Goal: Task Accomplishment & Management: Use online tool/utility

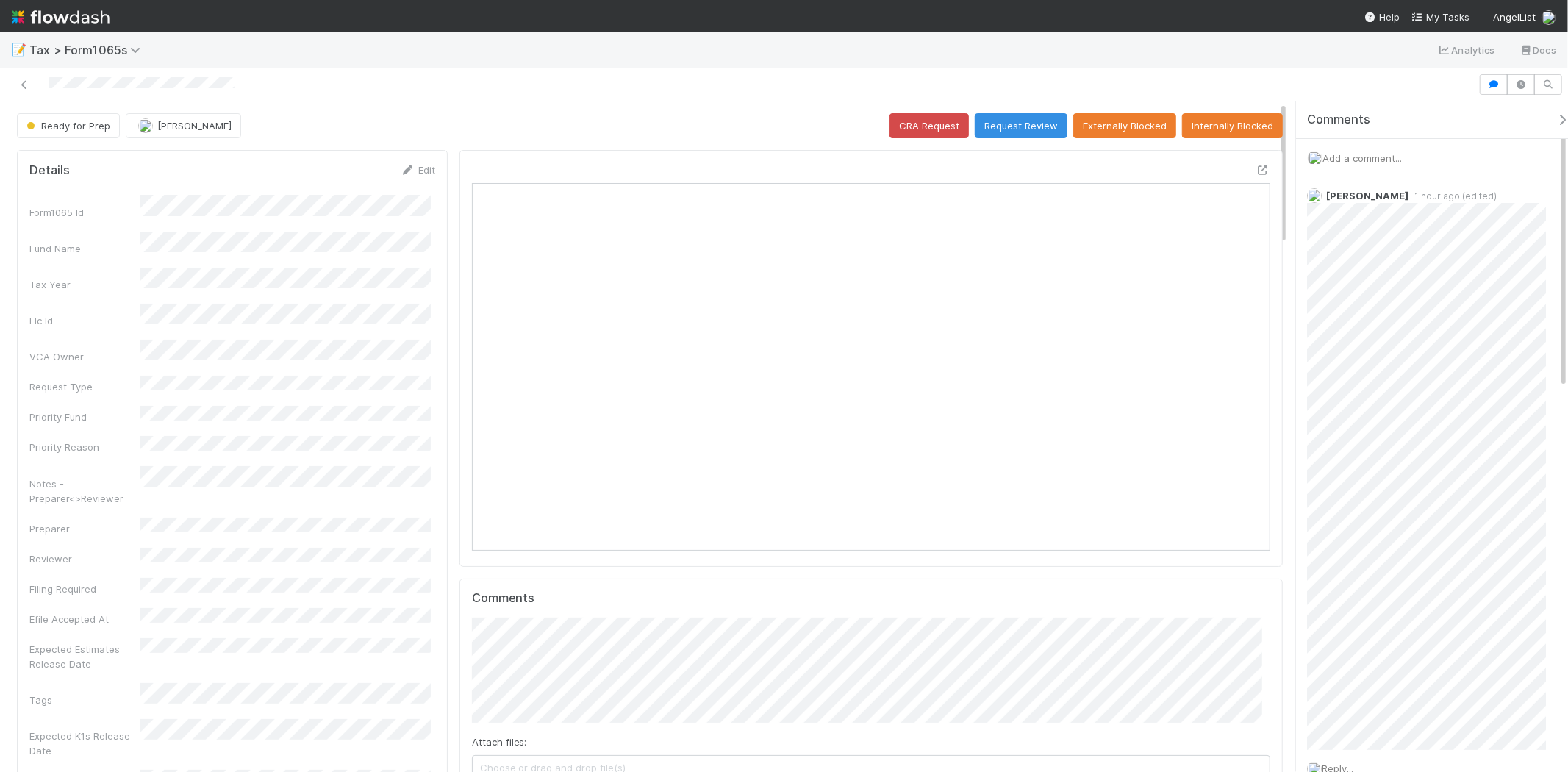
scroll to position [287, 388]
click at [1038, 133] on button "Request Review" at bounding box center [1021, 125] width 92 height 25
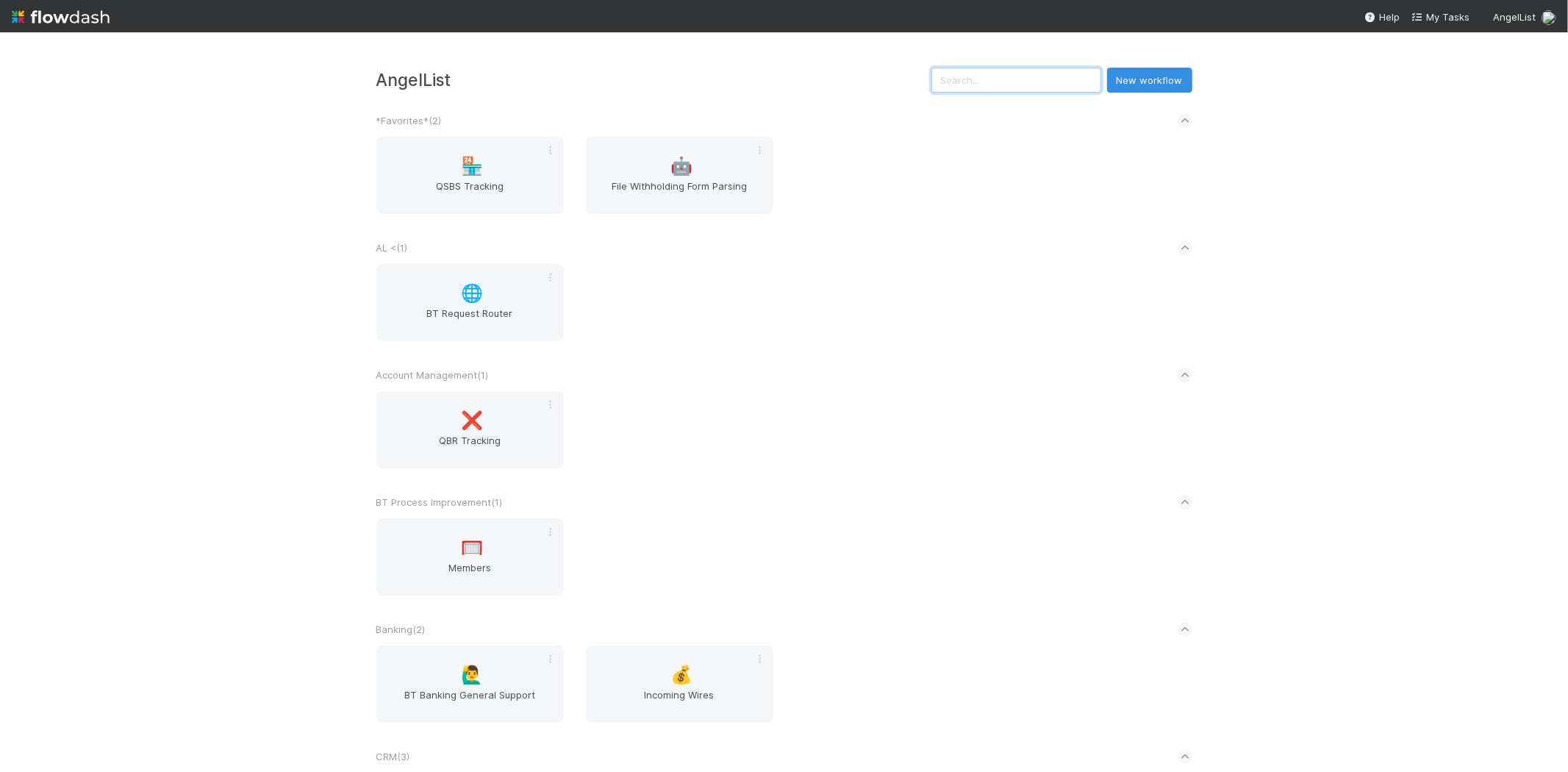
click at [1002, 91] on input "text" at bounding box center [1016, 80] width 170 height 25
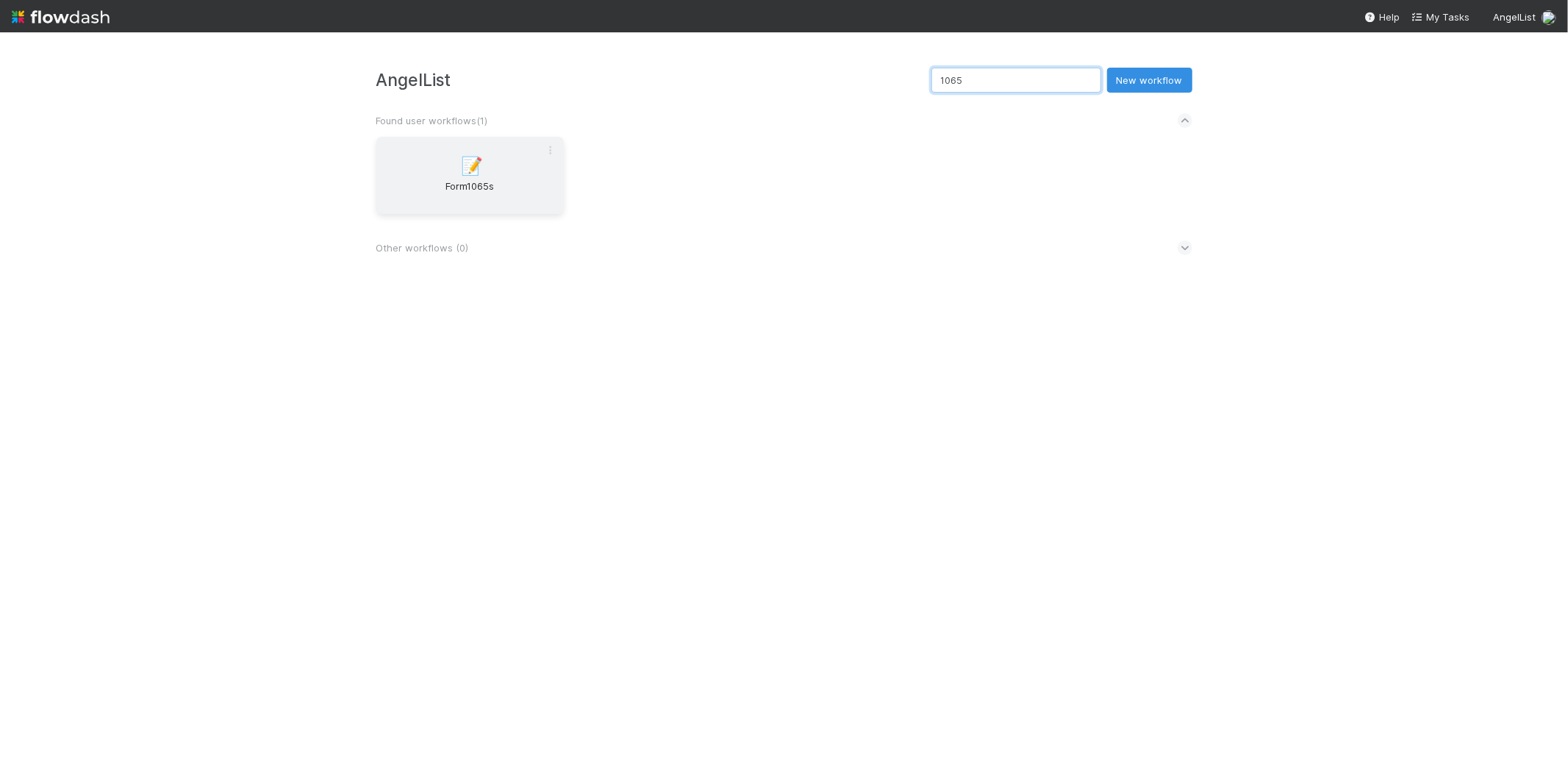
type input "1065"
click at [501, 209] on div "📝 Form1065s" at bounding box center [469, 175] width 187 height 77
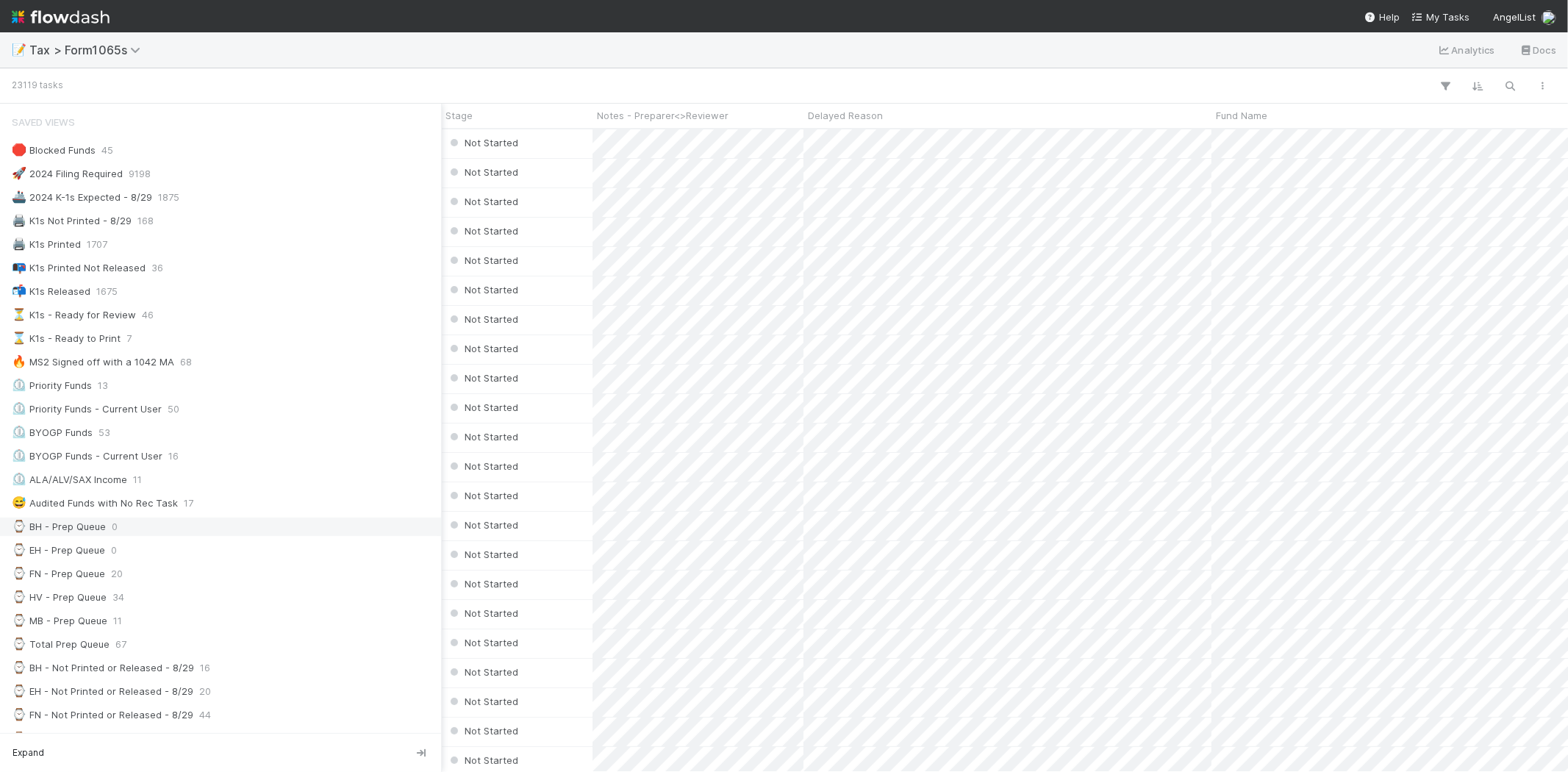
scroll to position [82, 0]
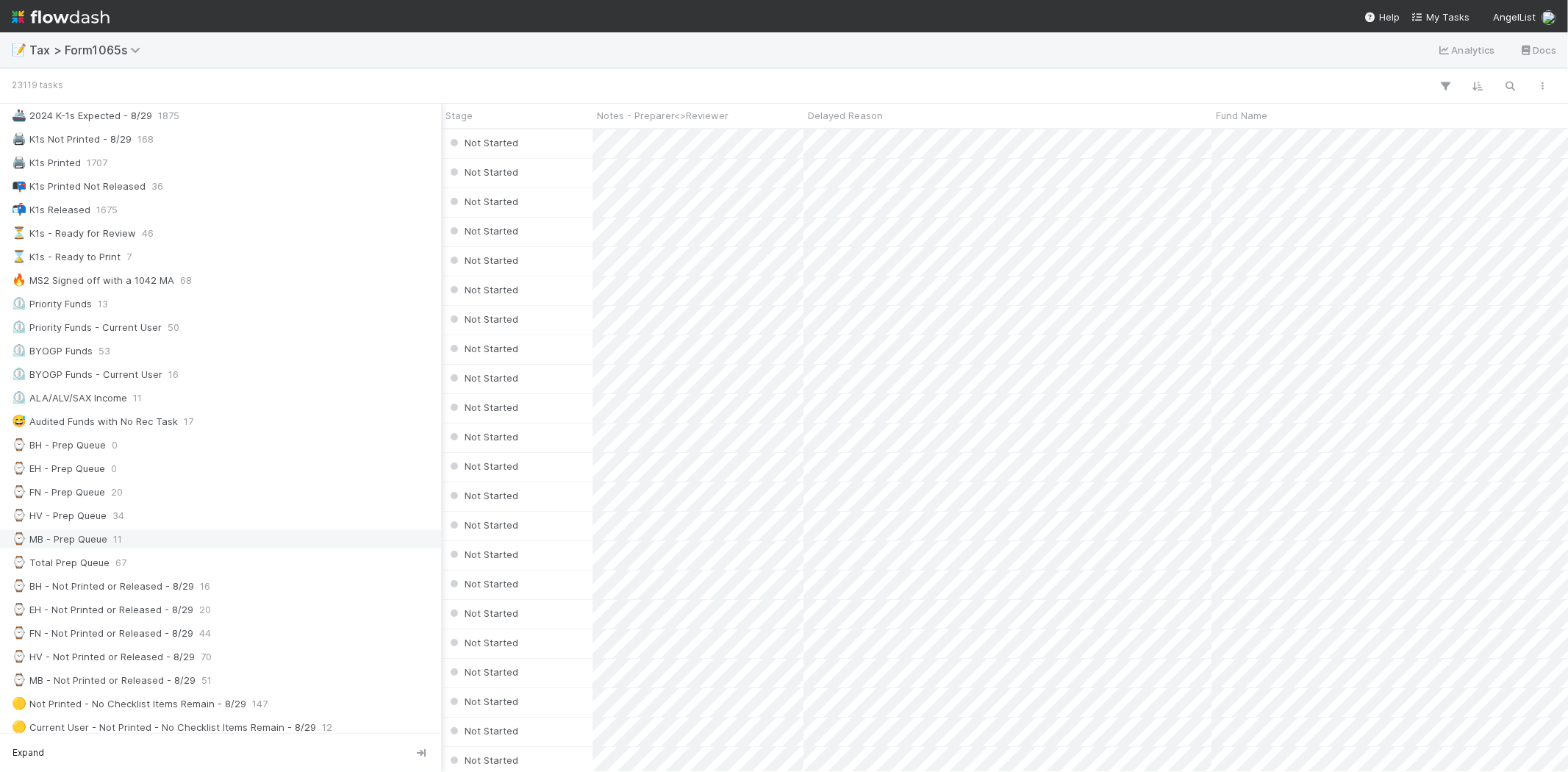
click at [128, 547] on div "⌚ MB - Prep Queue 11" at bounding box center [224, 539] width 426 height 18
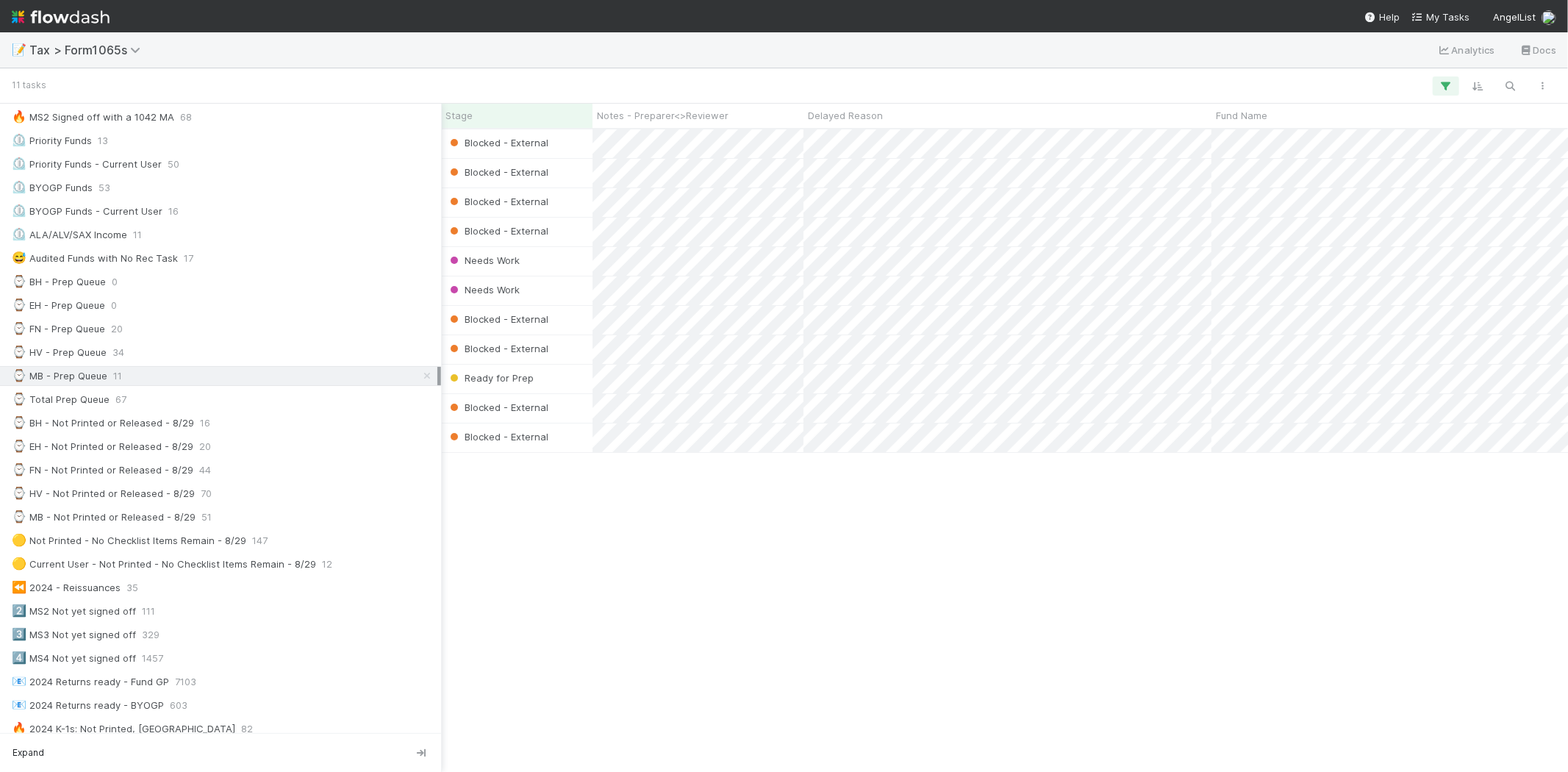
scroll to position [630, 1515]
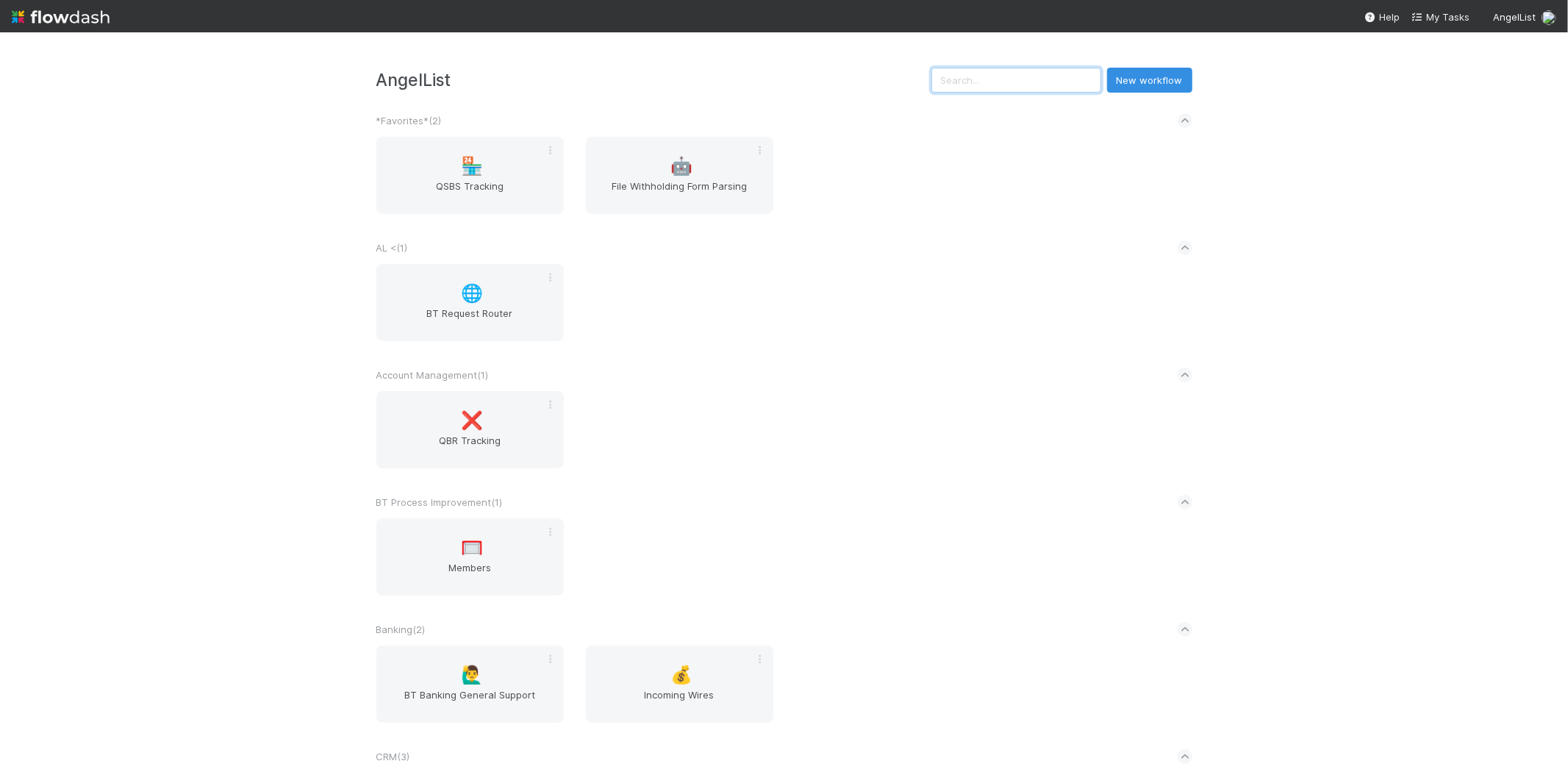
click at [1018, 80] on input "text" at bounding box center [1016, 80] width 170 height 25
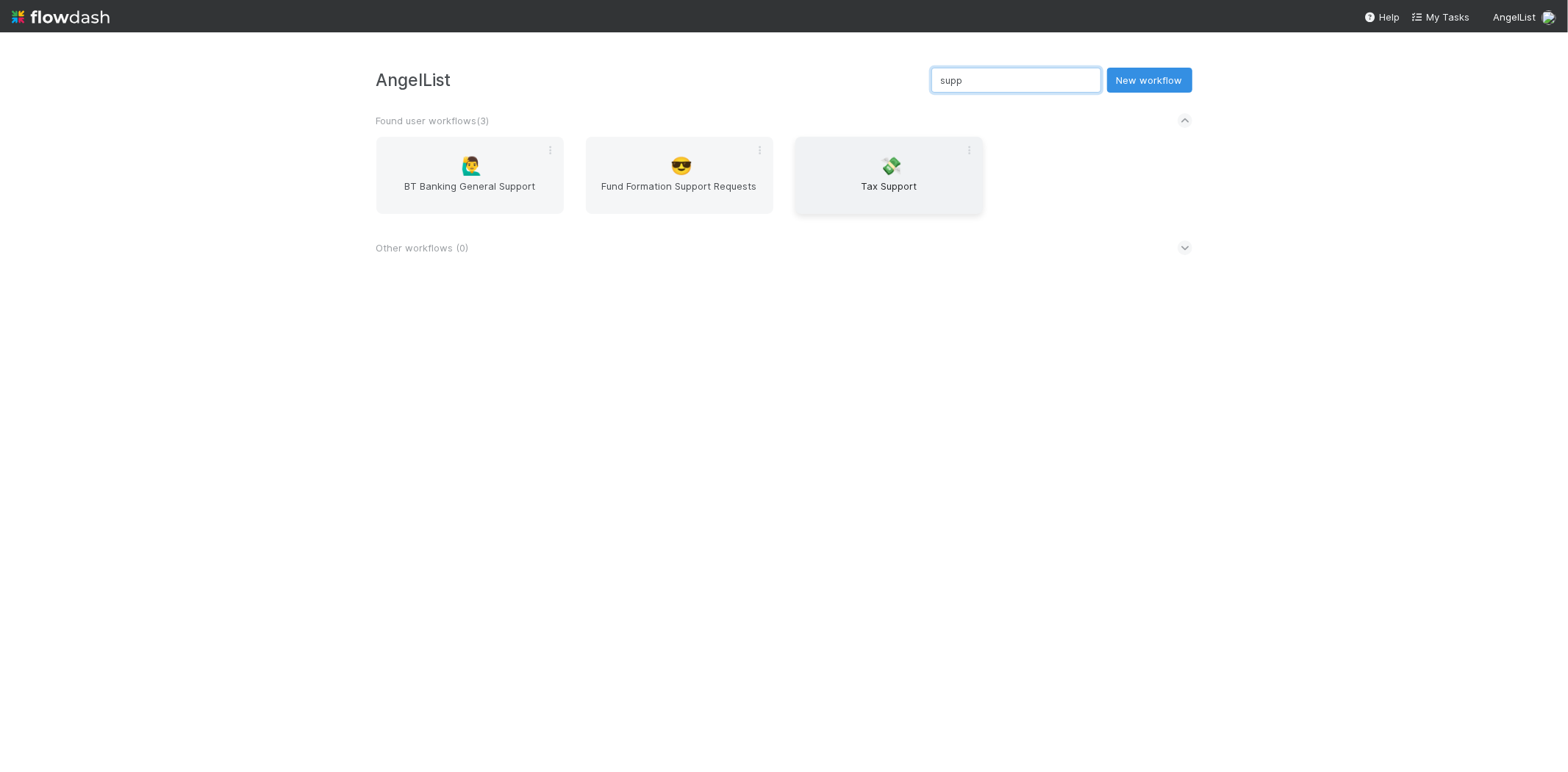
type input "supp"
click at [889, 147] on div "💸 Tax Support" at bounding box center [889, 175] width 187 height 77
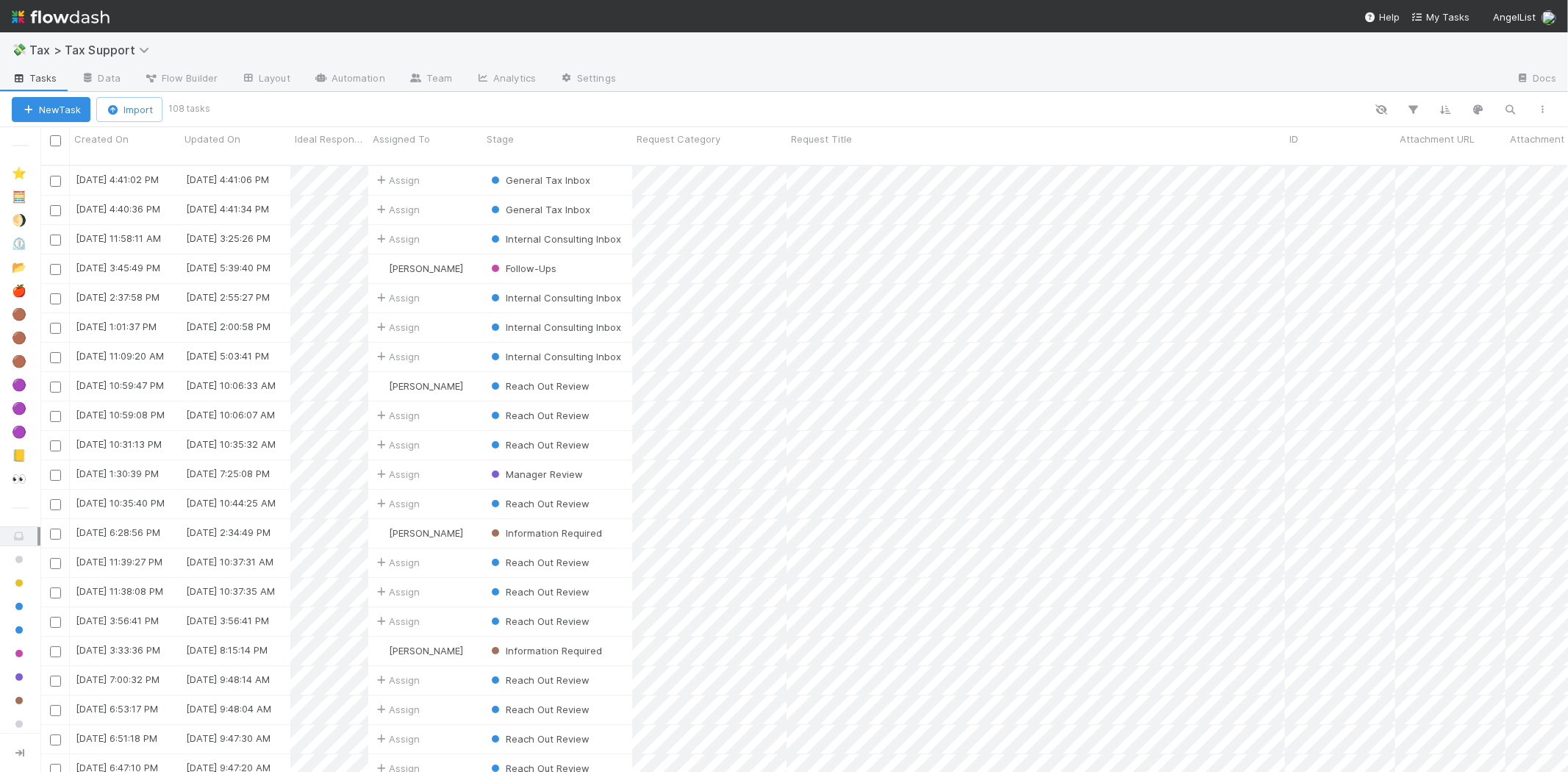
scroll to position [607, 1515]
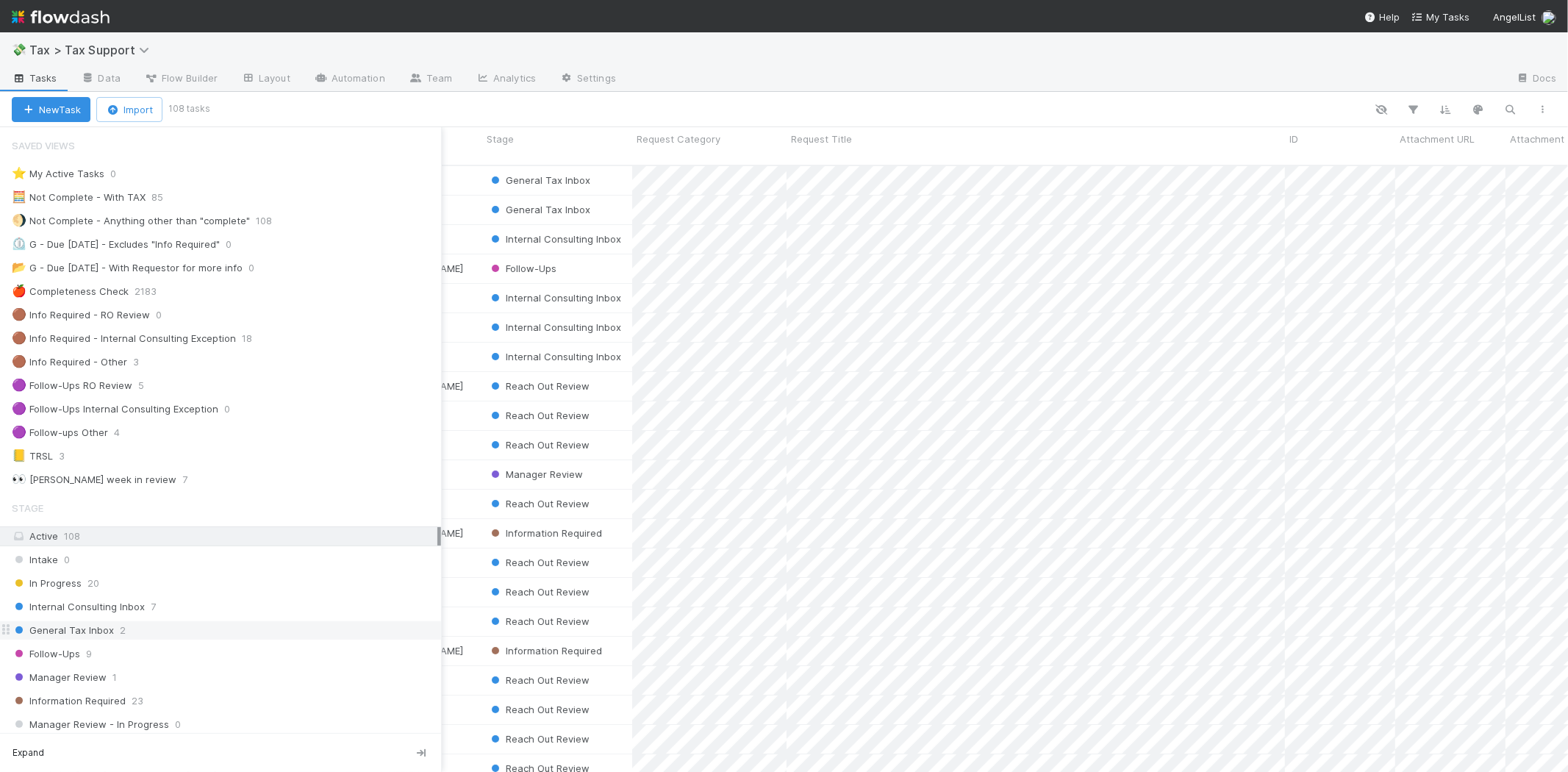
click at [82, 639] on span "General Tax Inbox" at bounding box center [63, 630] width 103 height 18
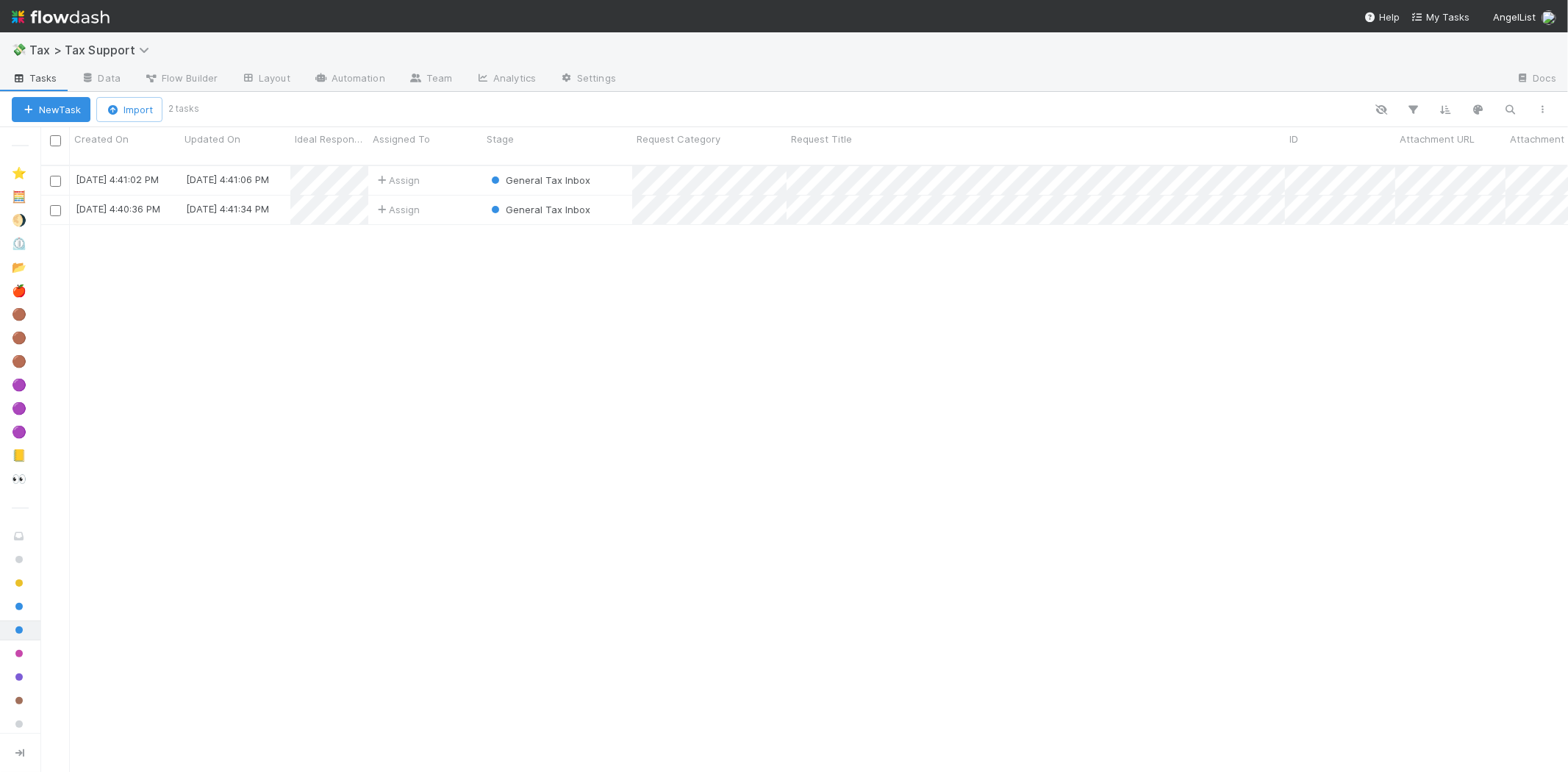
scroll to position [607, 1515]
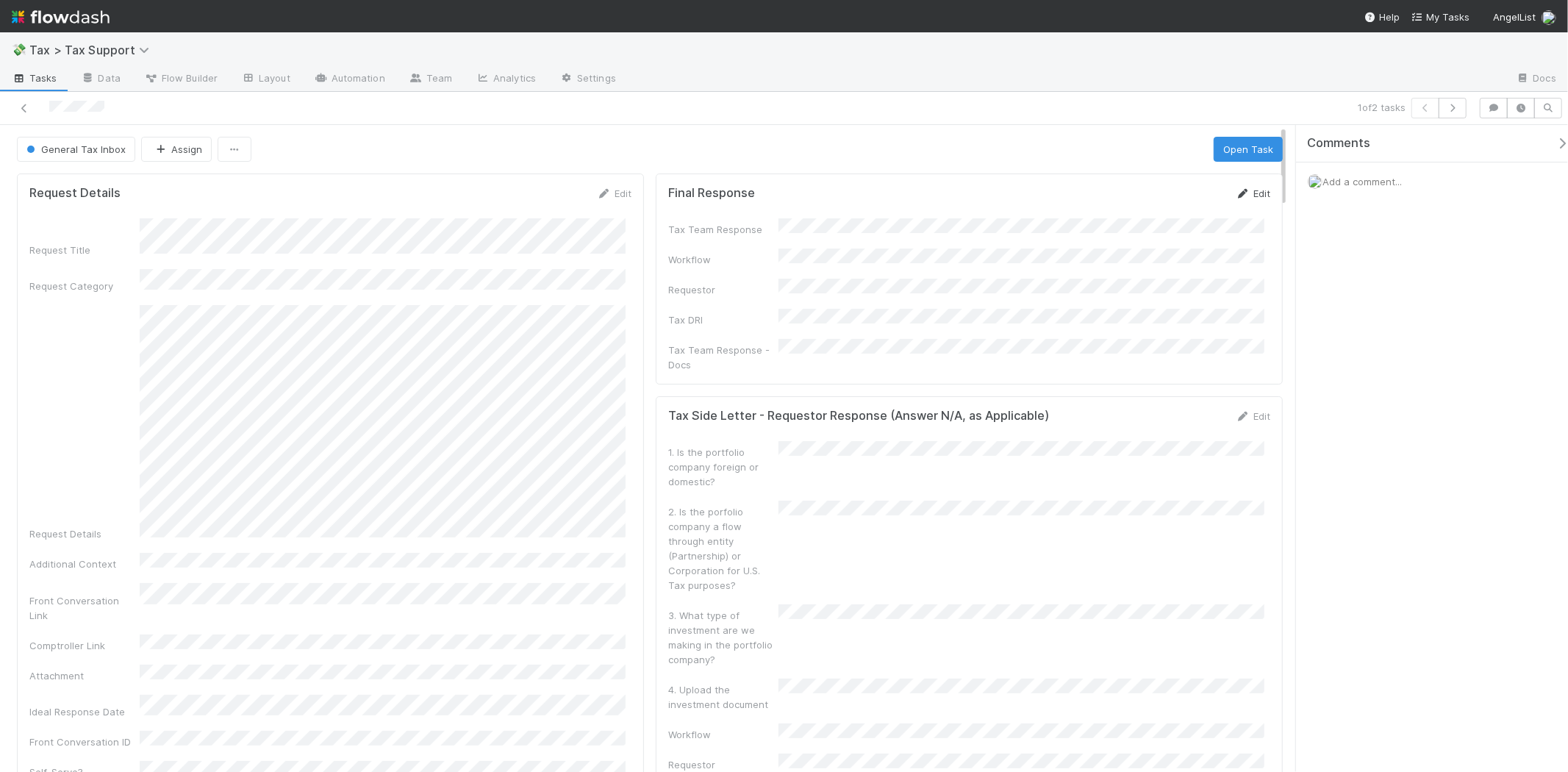
click at [1251, 191] on link "Edit" at bounding box center [1252, 193] width 34 height 11
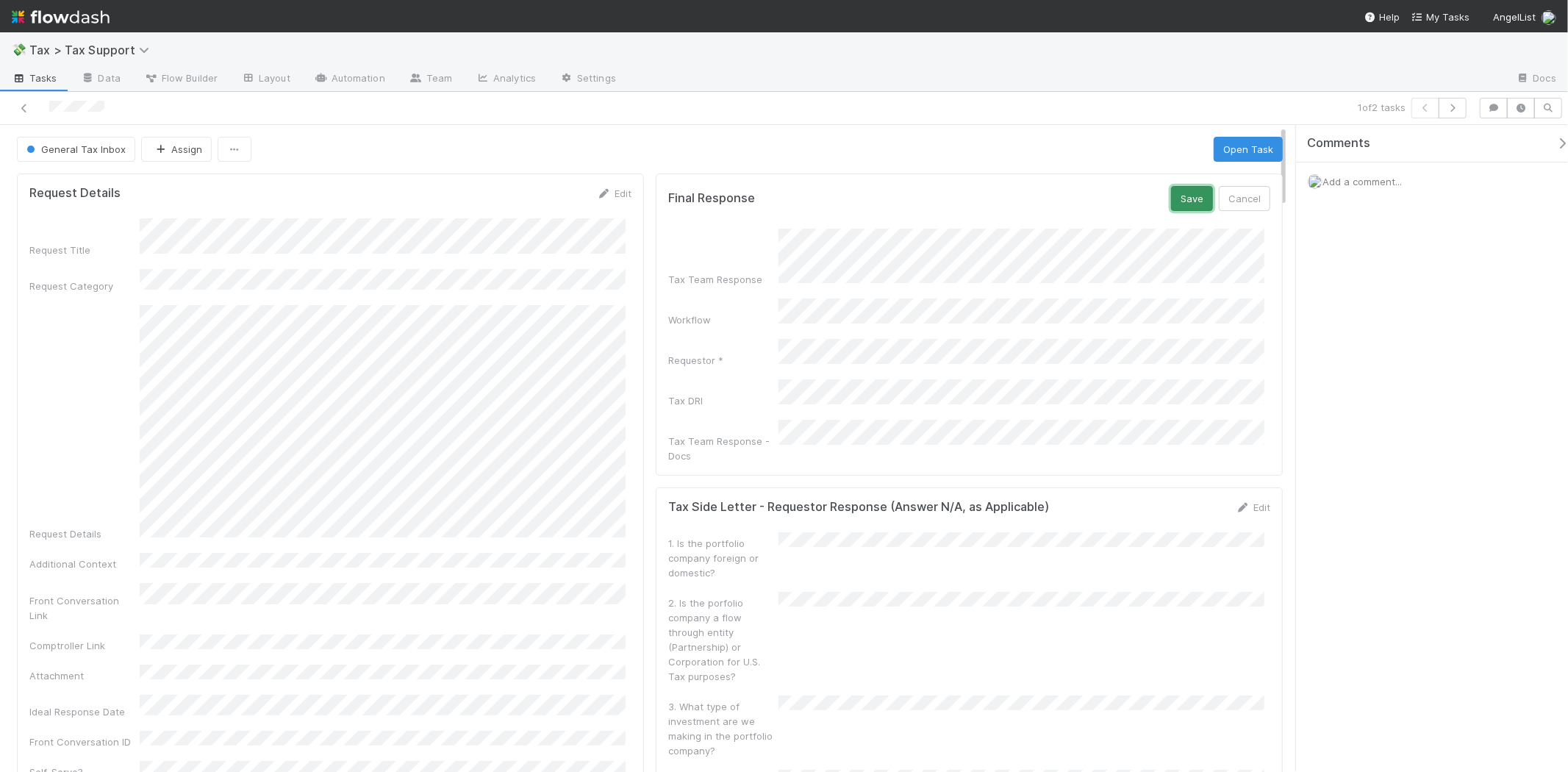
click at [1184, 206] on button "Save" at bounding box center [1192, 199] width 42 height 25
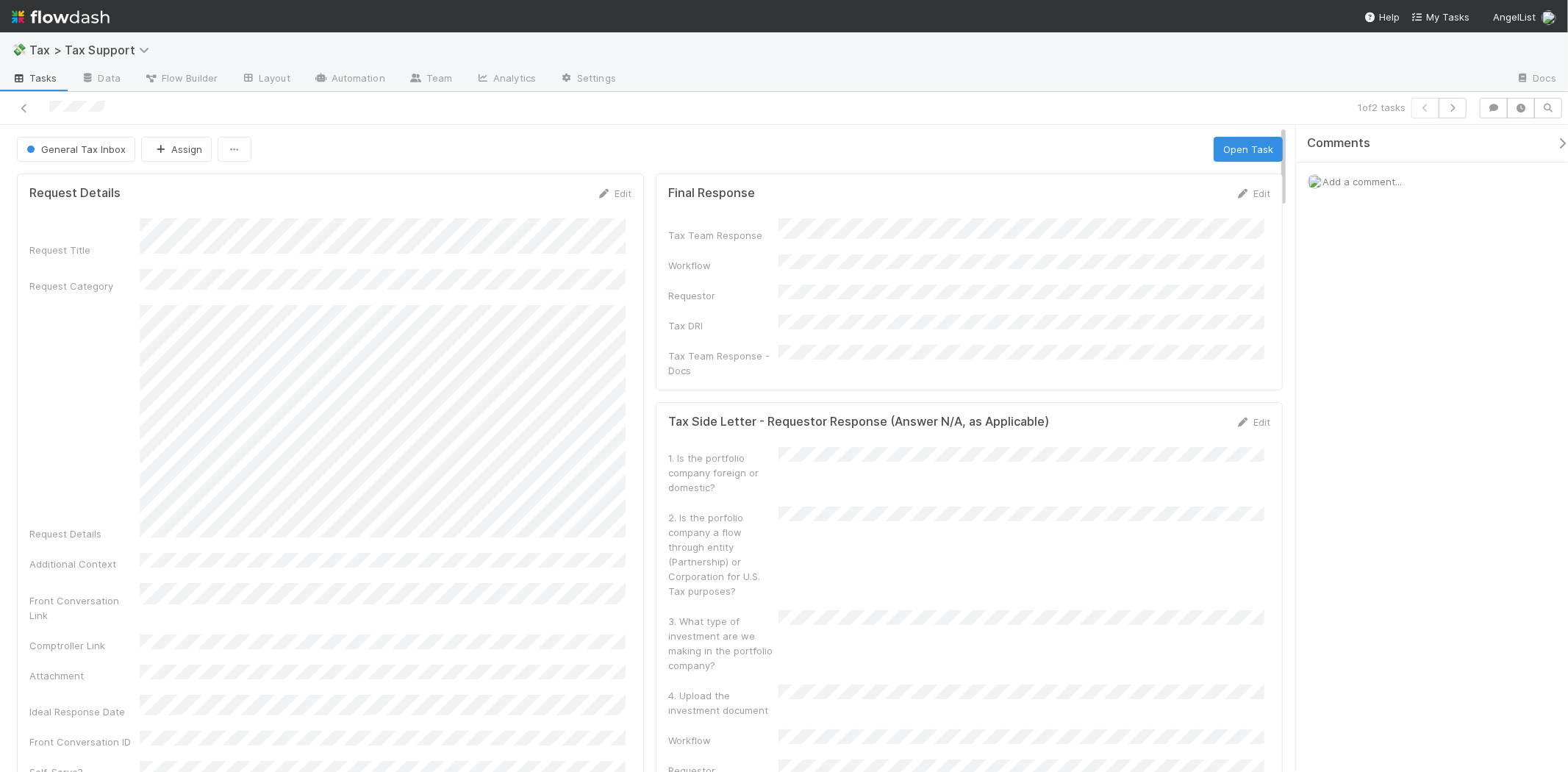
click at [92, 150] on span "General Tax Inbox" at bounding box center [75, 149] width 103 height 11
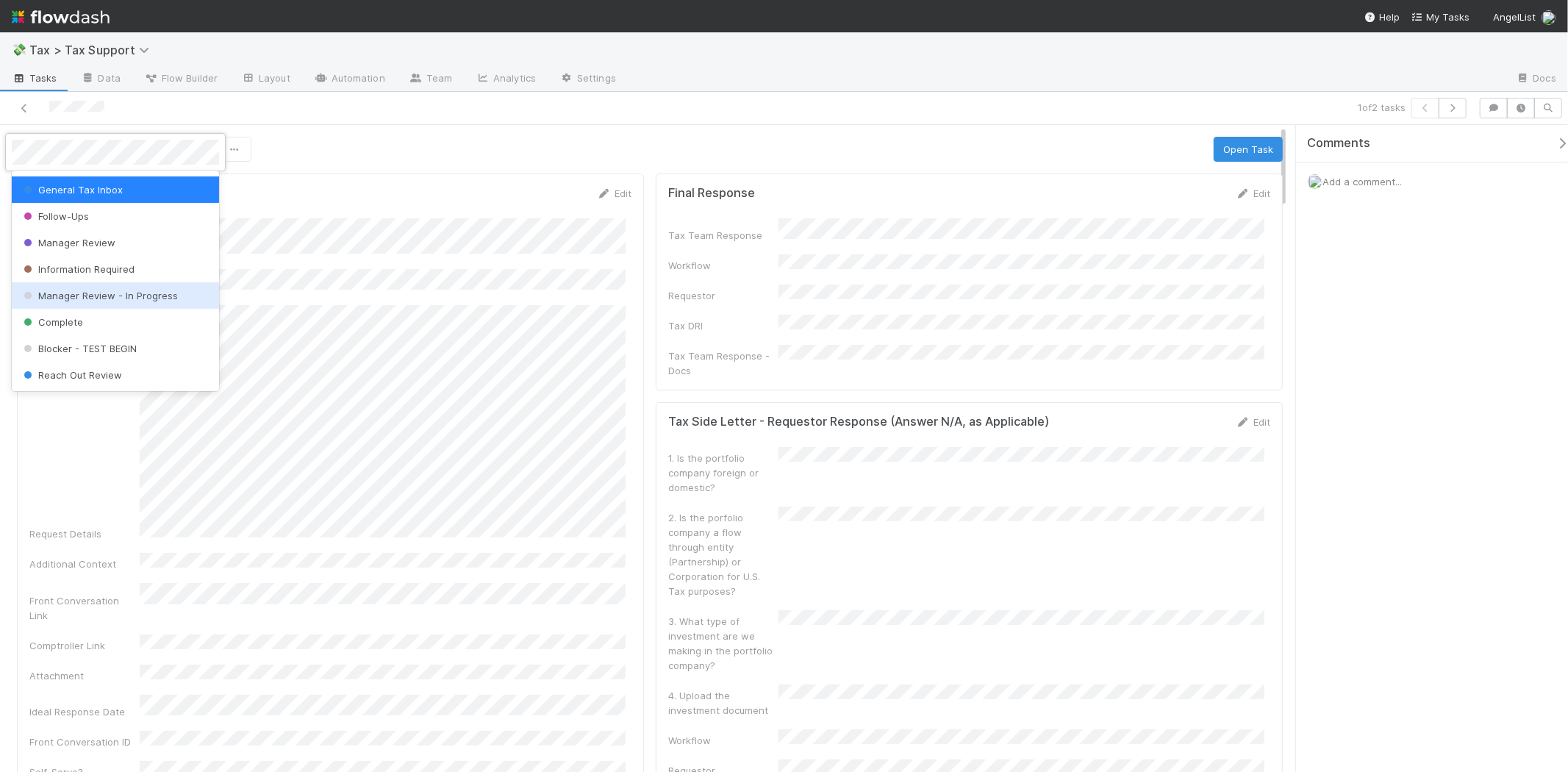
scroll to position [103, 0]
click at [77, 298] on span "Complete" at bounding box center [52, 296] width 63 height 11
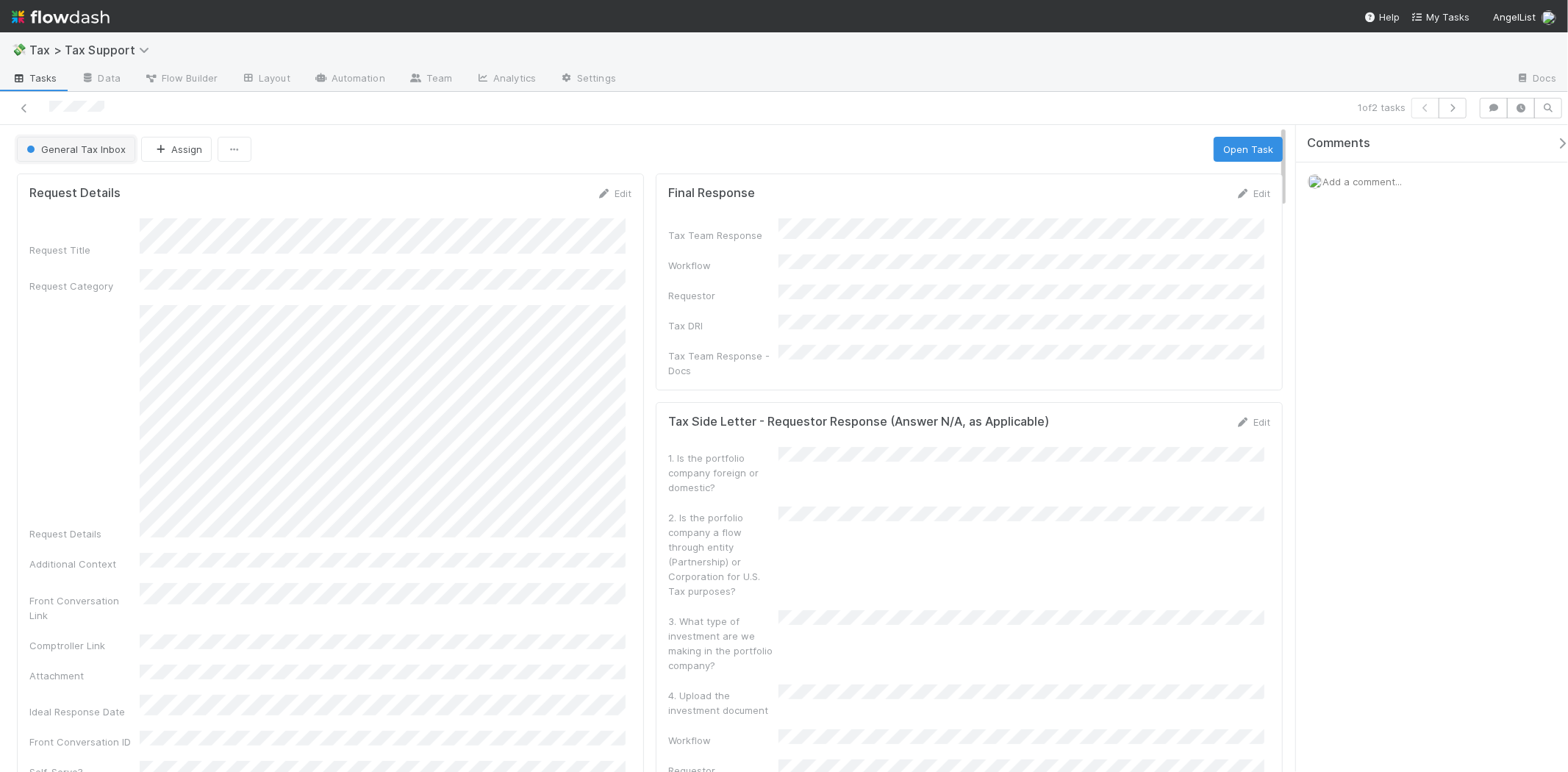
click at [104, 150] on span "General Tax Inbox" at bounding box center [75, 149] width 103 height 11
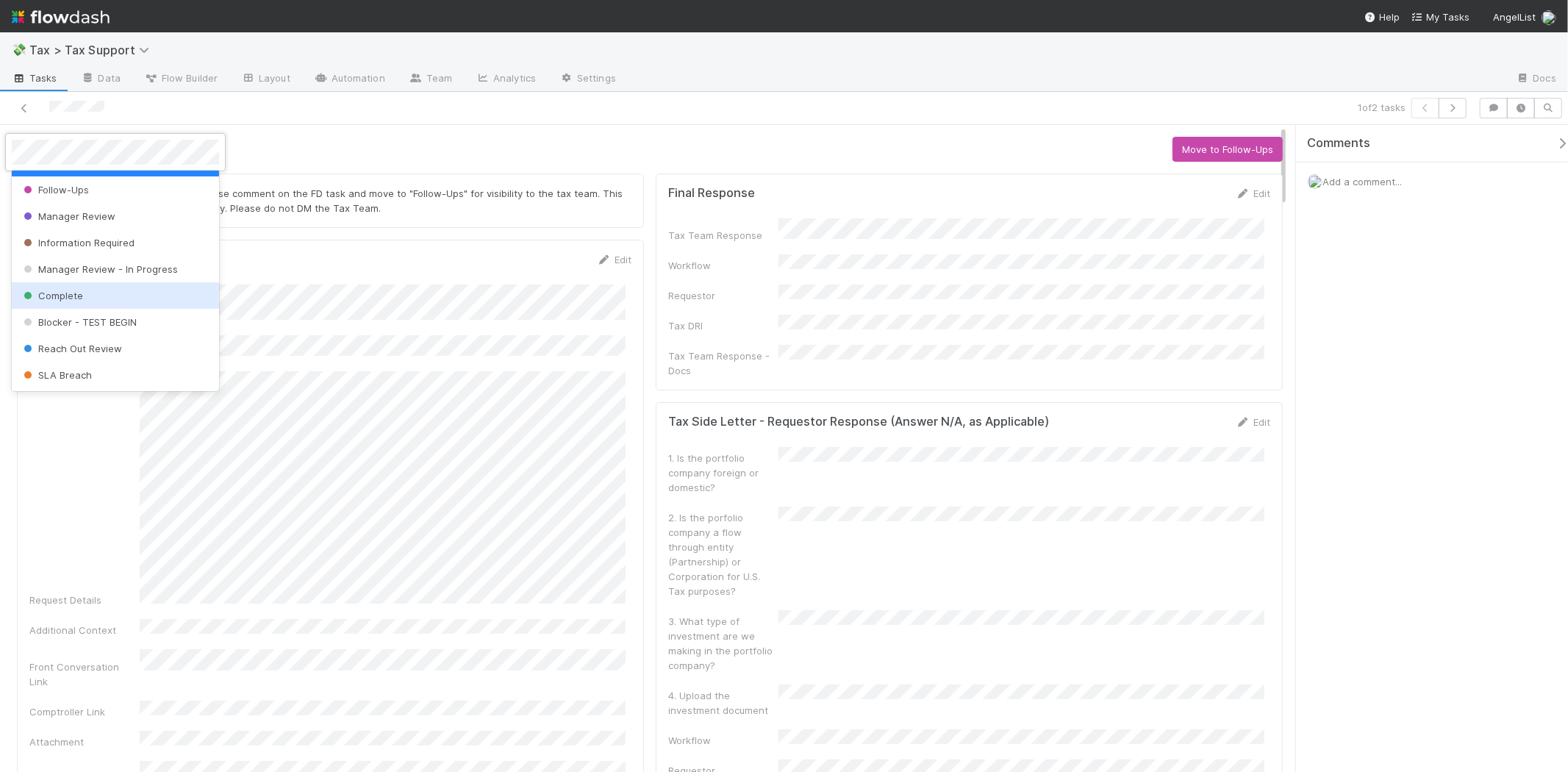
click at [90, 291] on div "Complete" at bounding box center [115, 296] width 207 height 27
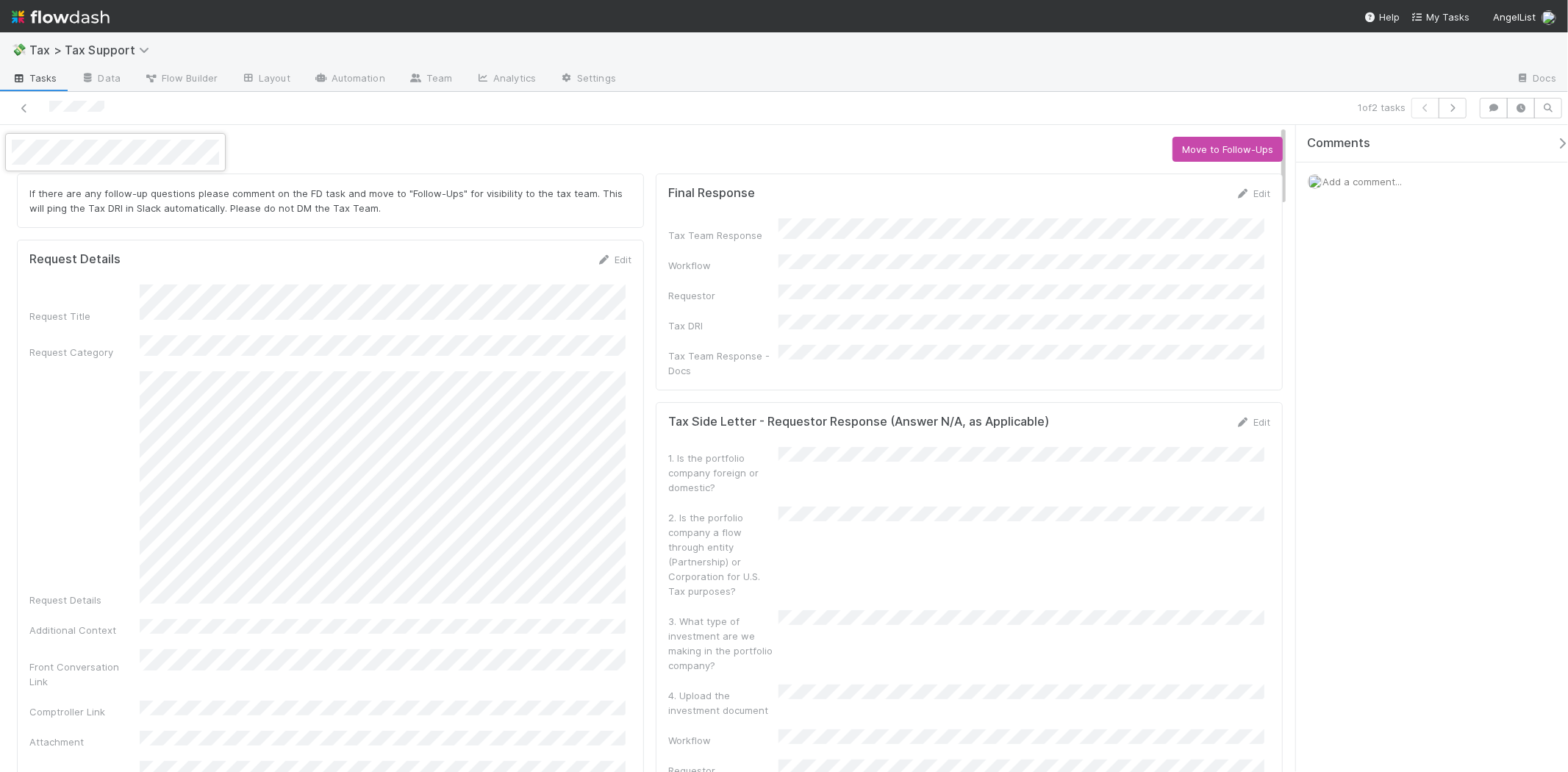
click at [151, 291] on div at bounding box center [784, 386] width 1568 height 772
click at [1445, 111] on icon "button" at bounding box center [1452, 107] width 14 height 9
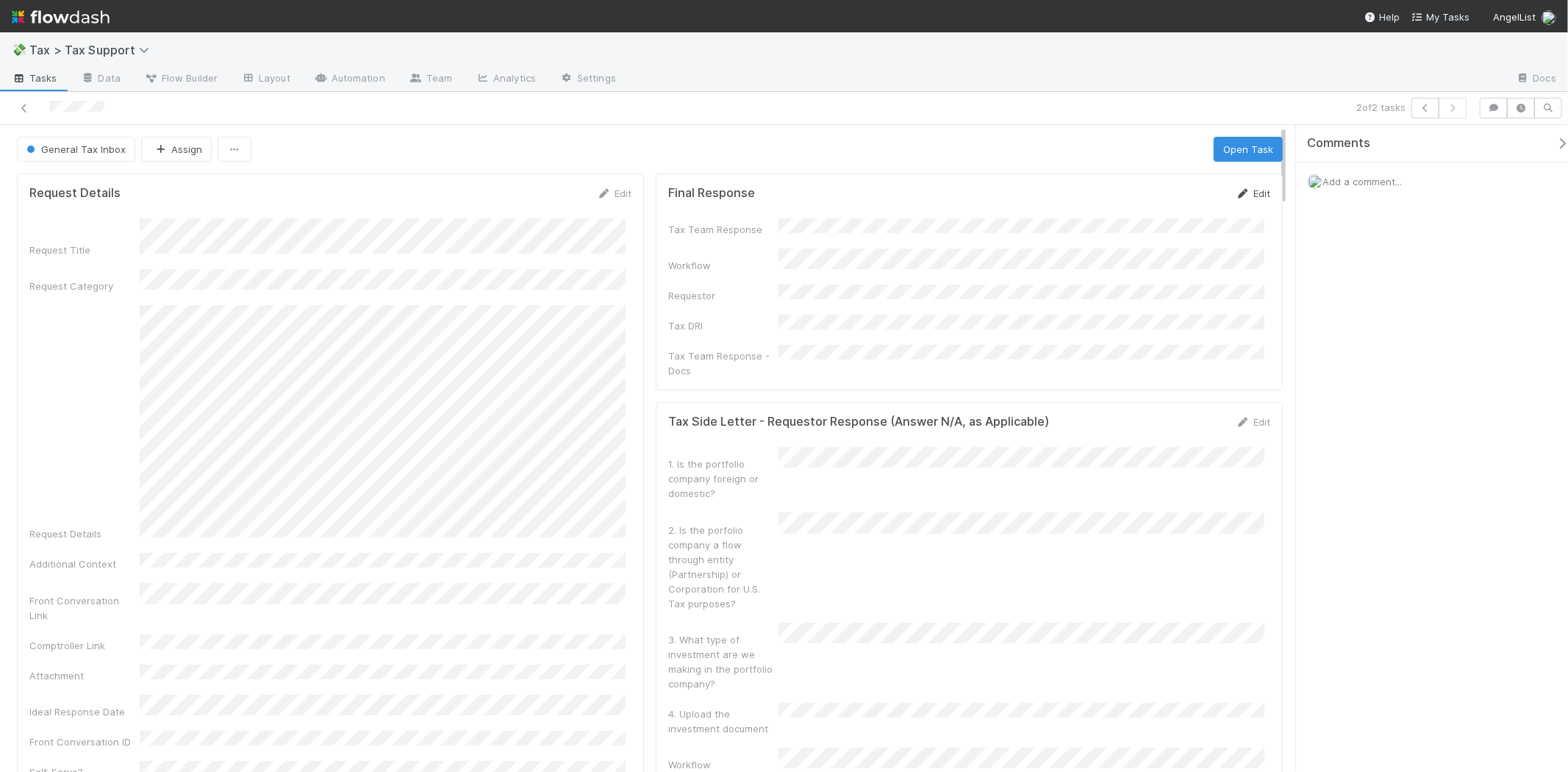
click at [1235, 197] on icon at bounding box center [1242, 194] width 14 height 10
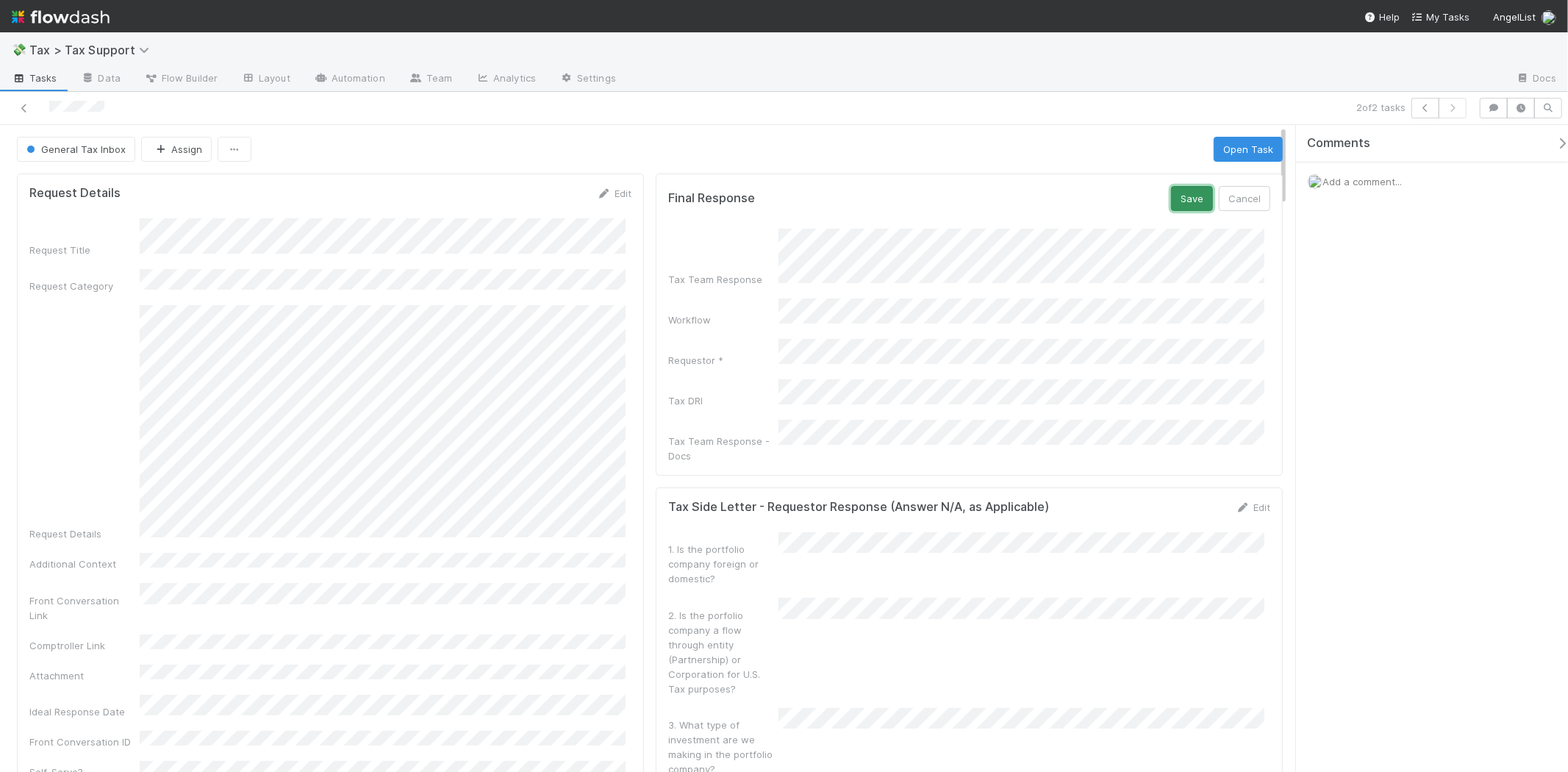
click at [1171, 193] on button "Save" at bounding box center [1192, 199] width 42 height 25
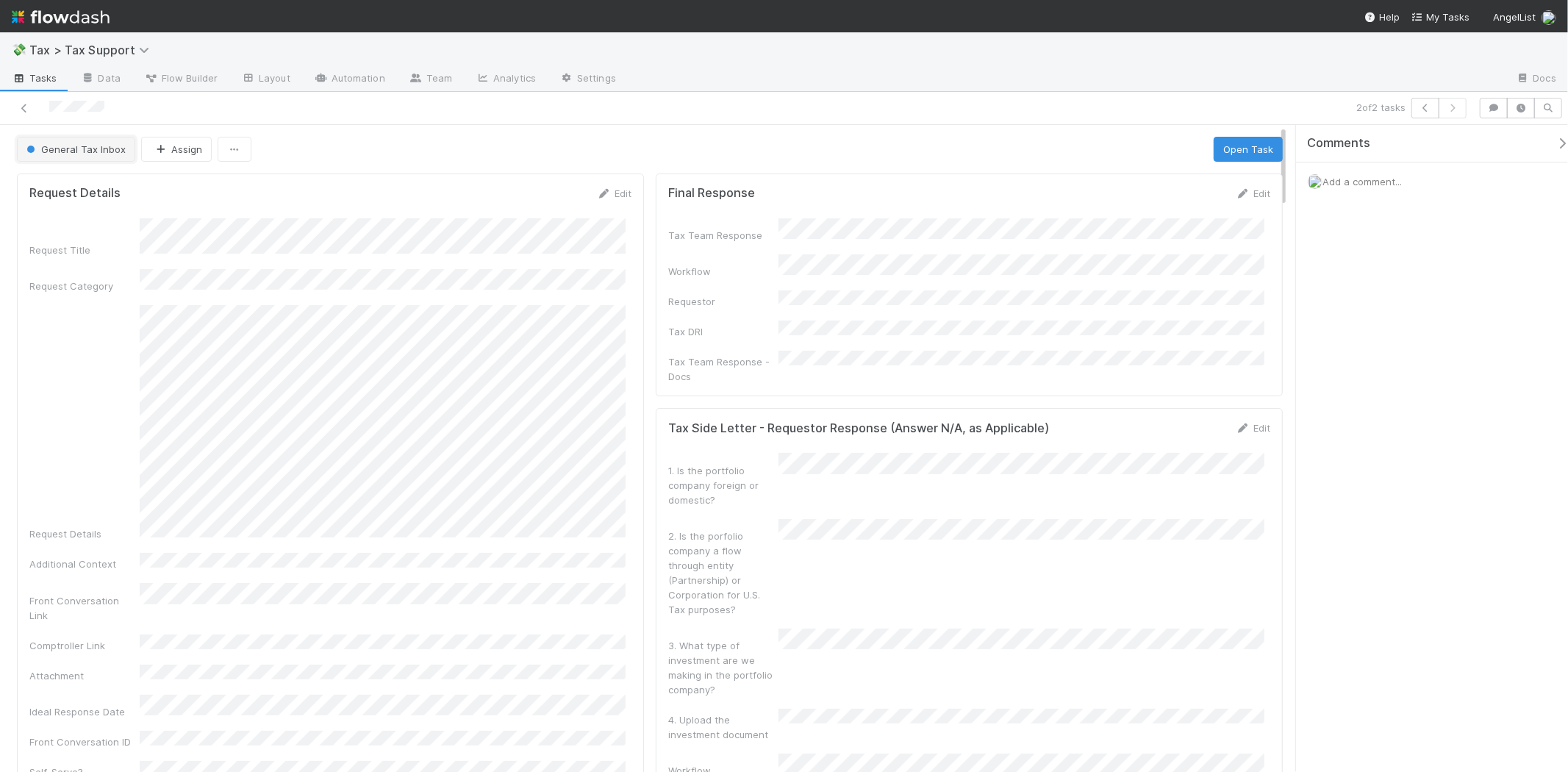
click at [64, 151] on span "General Tax Inbox" at bounding box center [75, 149] width 103 height 11
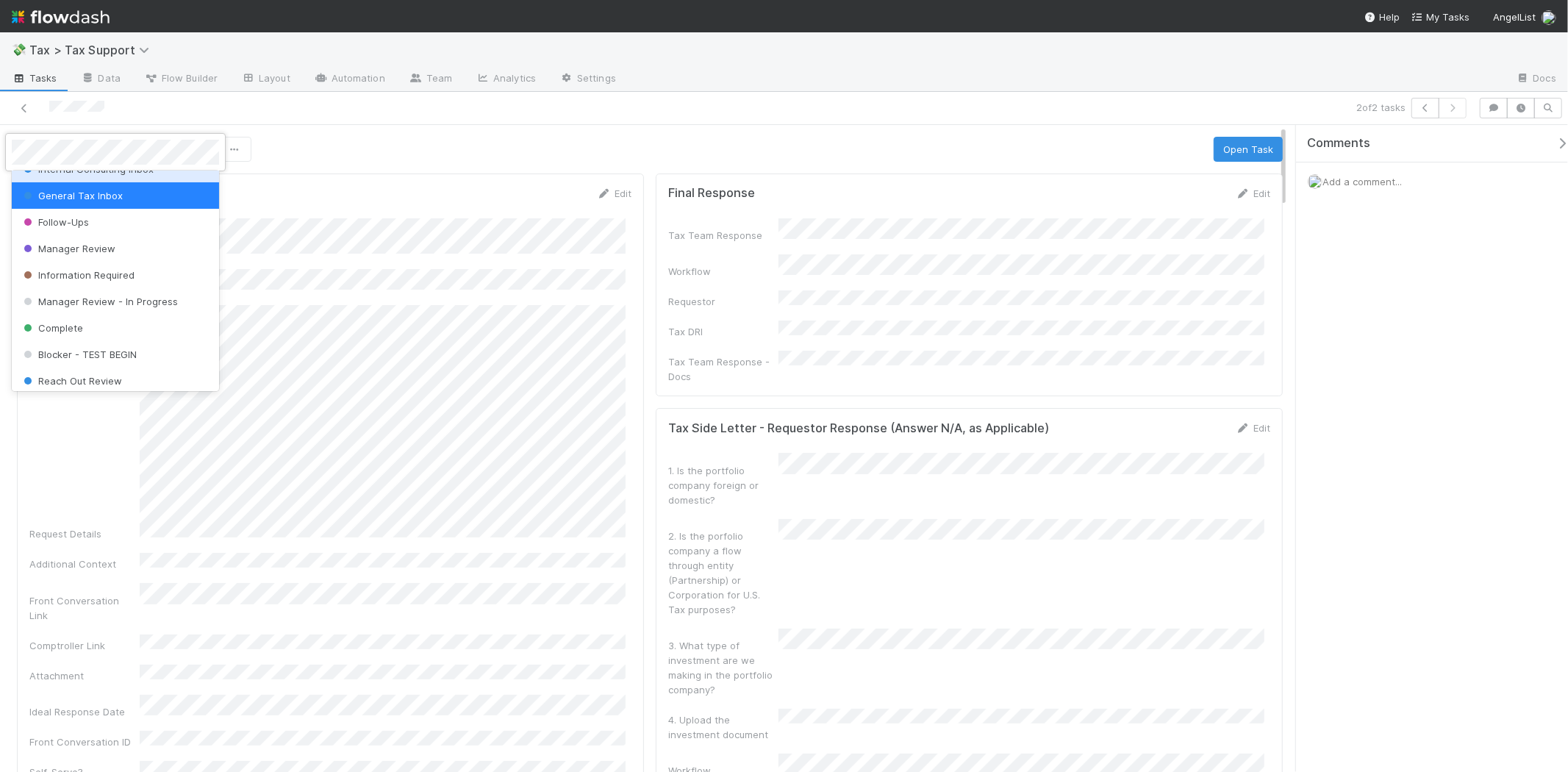
scroll to position [103, 0]
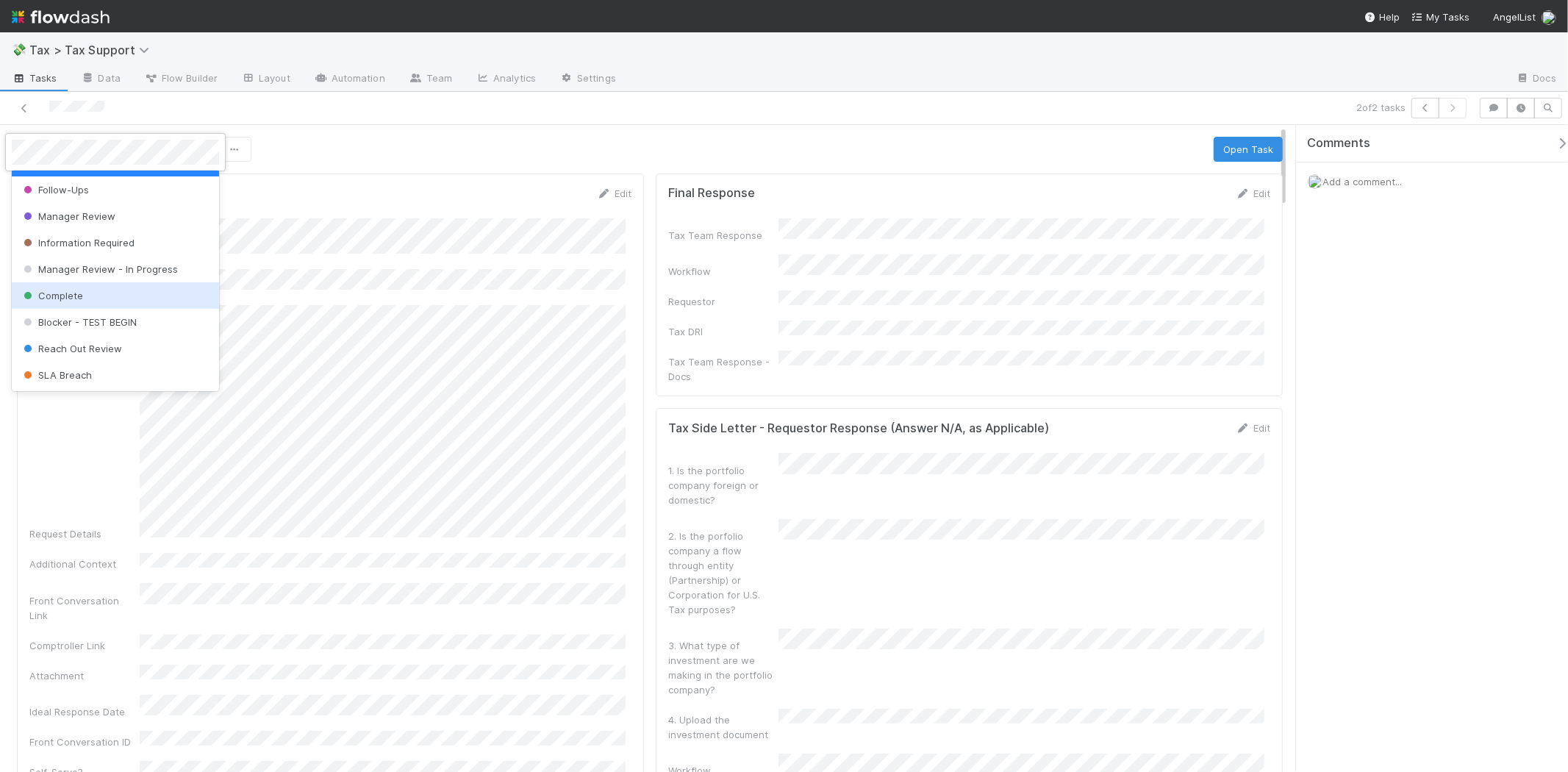
click at [73, 294] on span "Complete" at bounding box center [52, 296] width 63 height 11
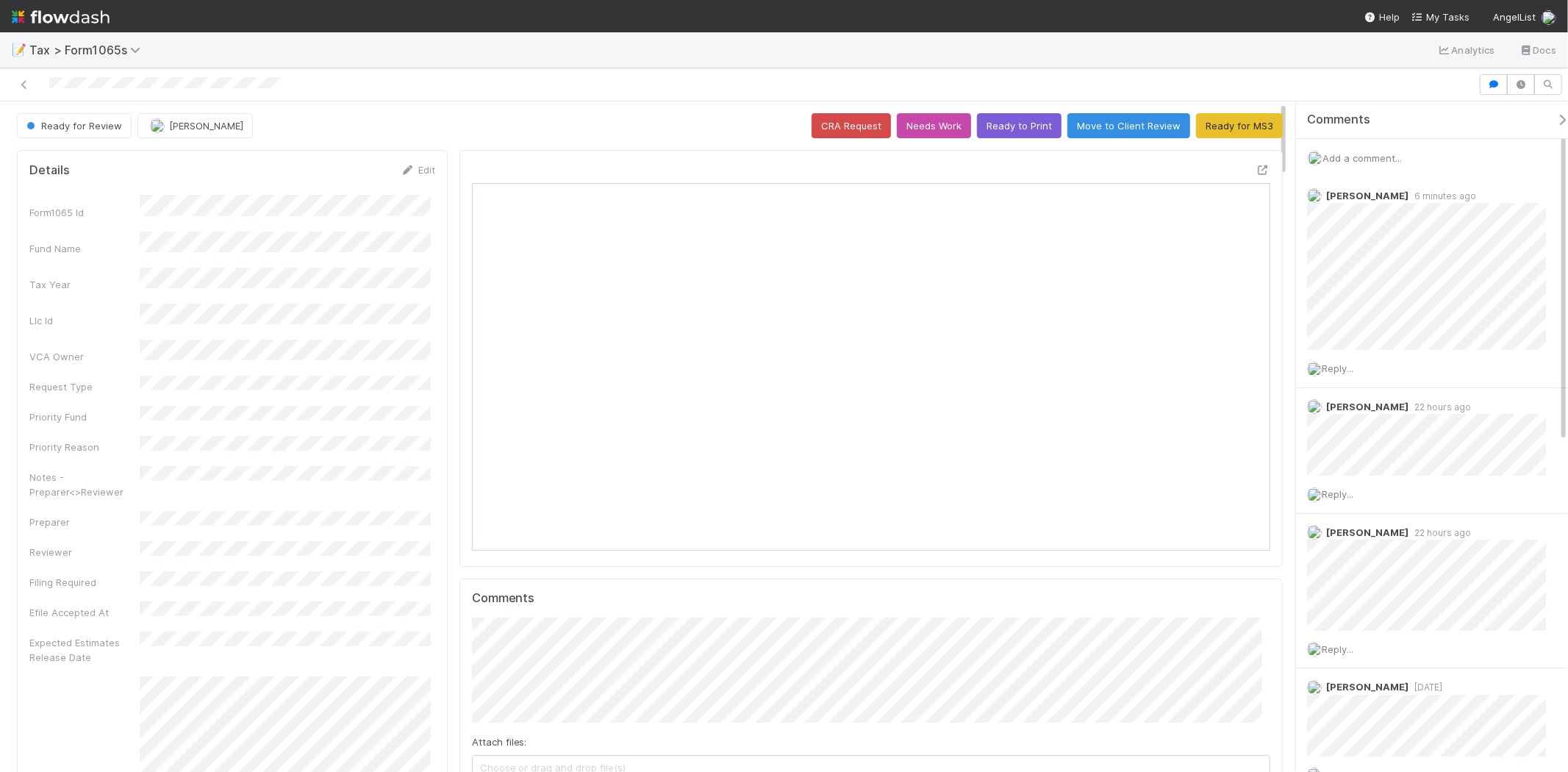
scroll to position [287, 778]
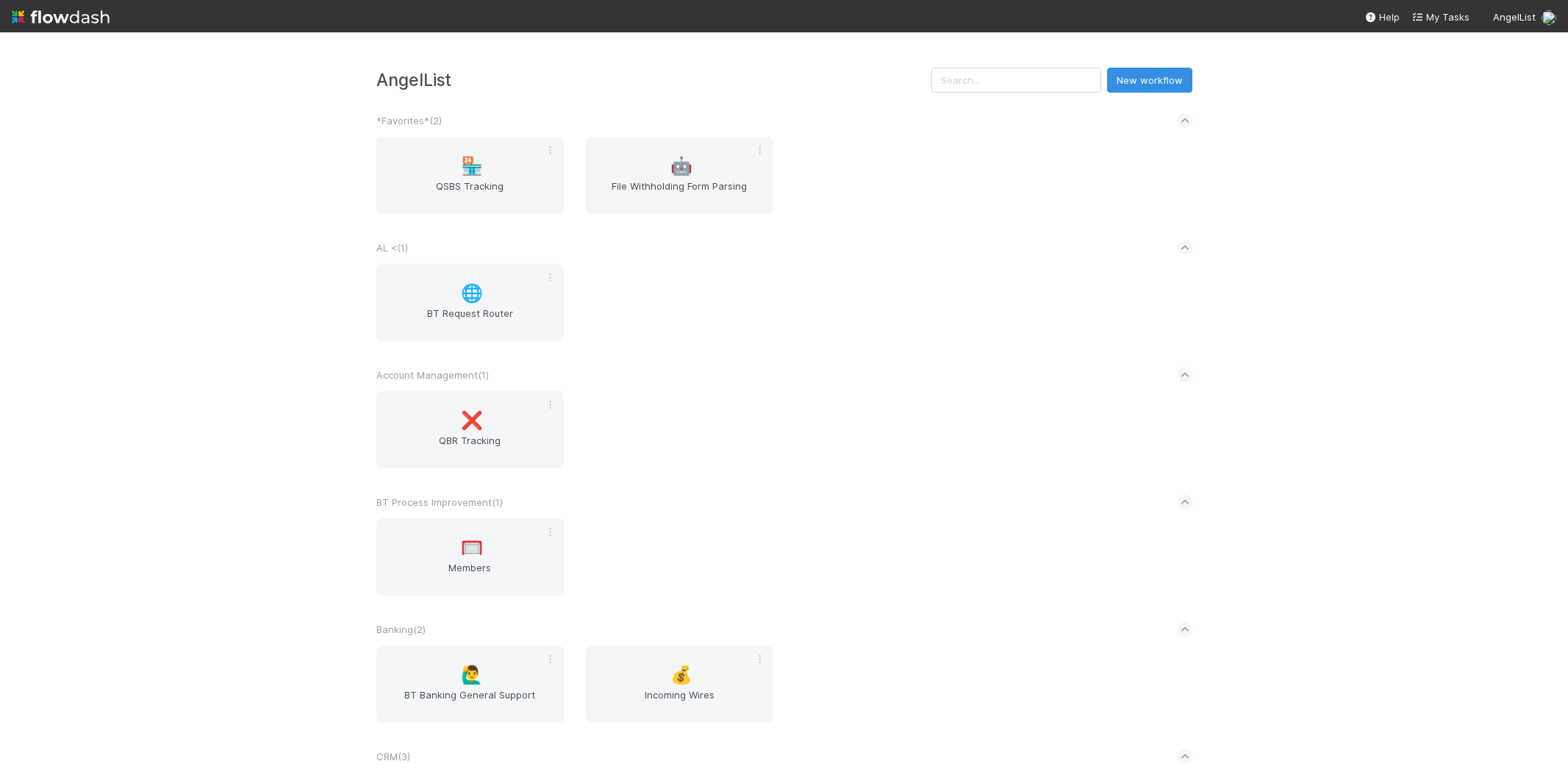
click at [984, 82] on input "text" at bounding box center [1016, 80] width 170 height 25
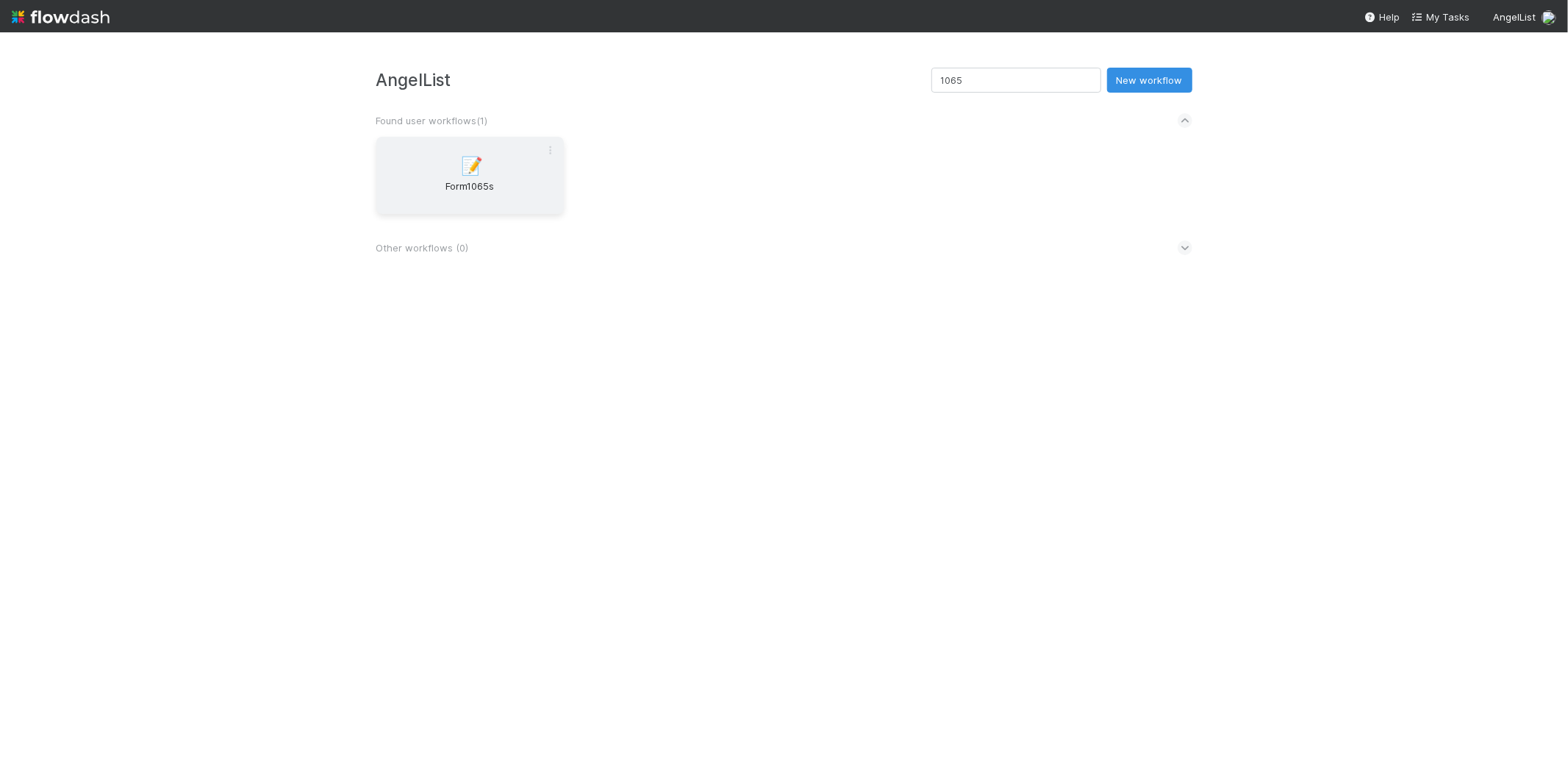
type input "1065"
click at [530, 154] on div "📝 Form1065s" at bounding box center [469, 175] width 187 height 77
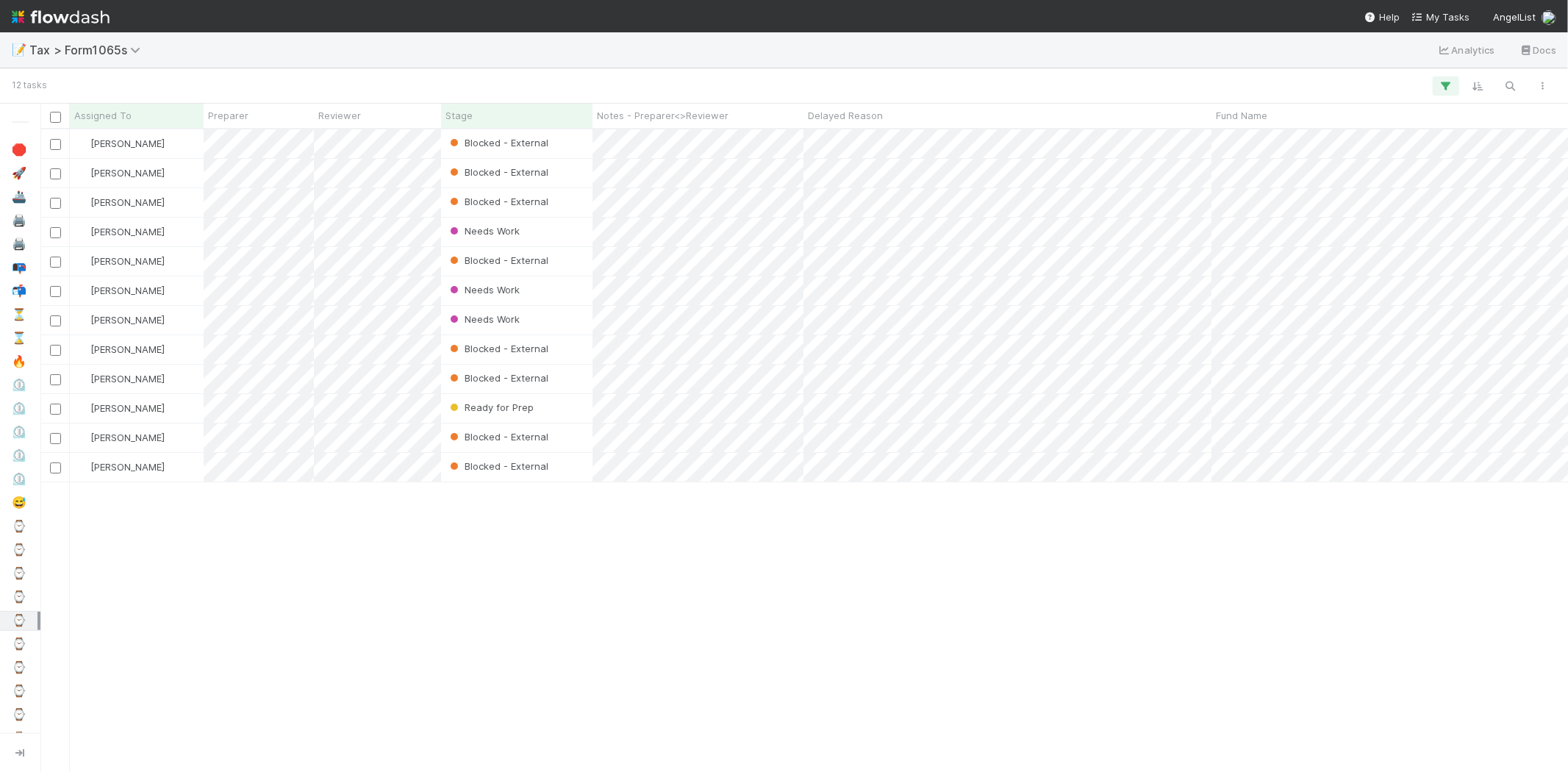
scroll to position [630, 1515]
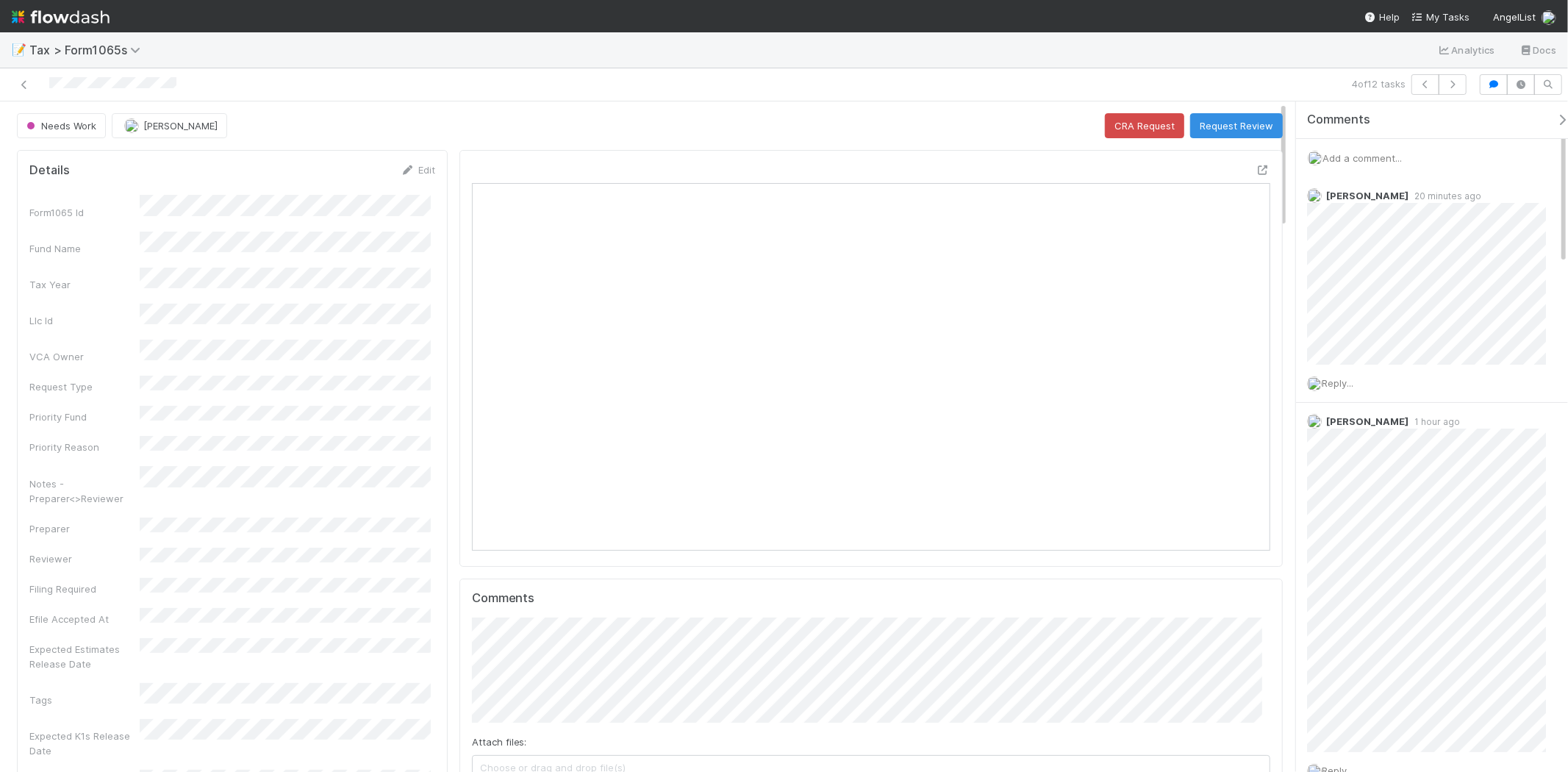
scroll to position [287, 388]
click at [1377, 161] on span "Add a comment..." at bounding box center [1363, 158] width 80 height 11
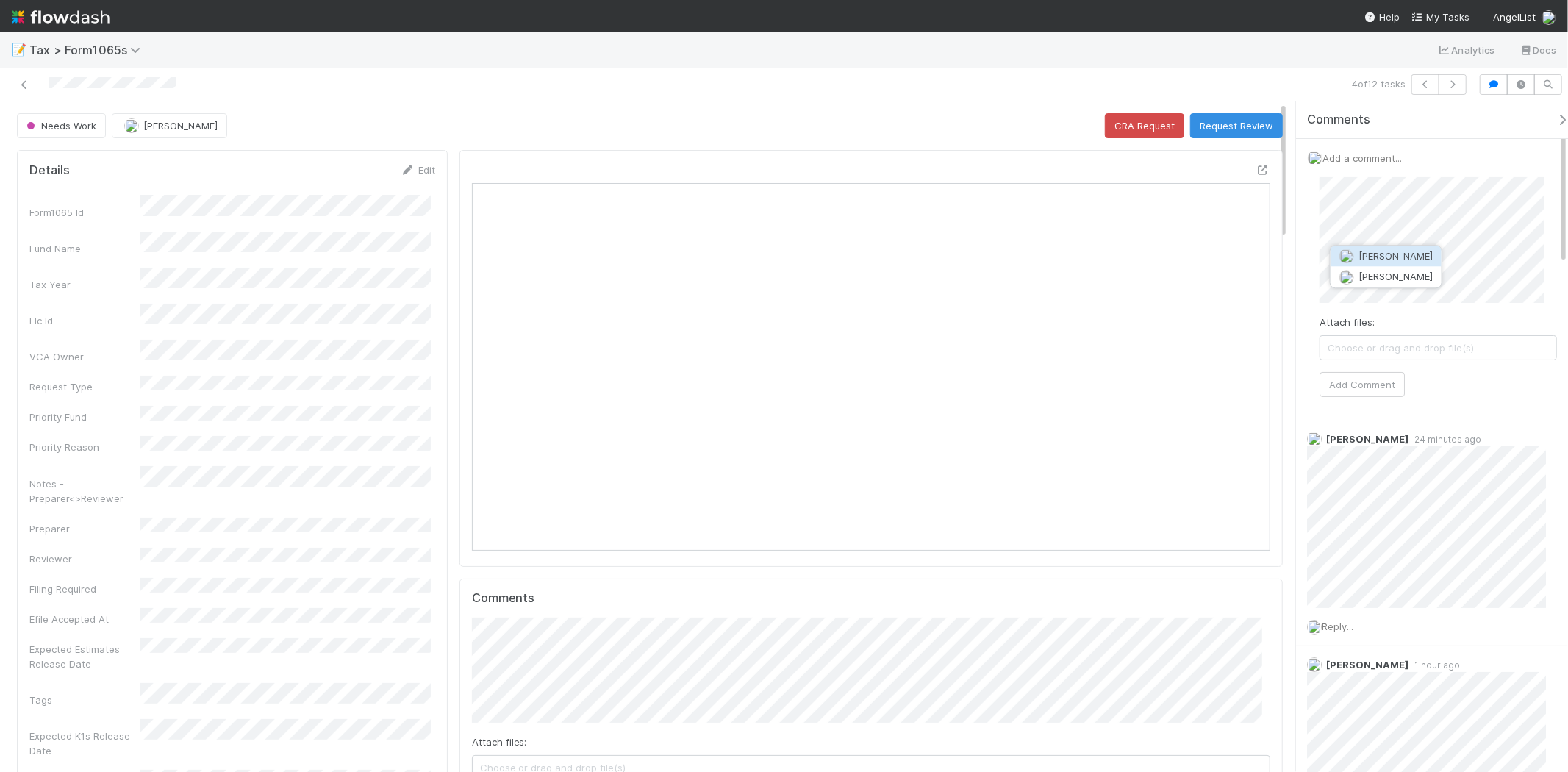
click at [1393, 261] on span "[PERSON_NAME]" at bounding box center [1396, 256] width 74 height 11
click at [1354, 384] on button "Add Comment" at bounding box center [1363, 384] width 86 height 25
click at [1212, 128] on button "Request Review" at bounding box center [1236, 125] width 92 height 25
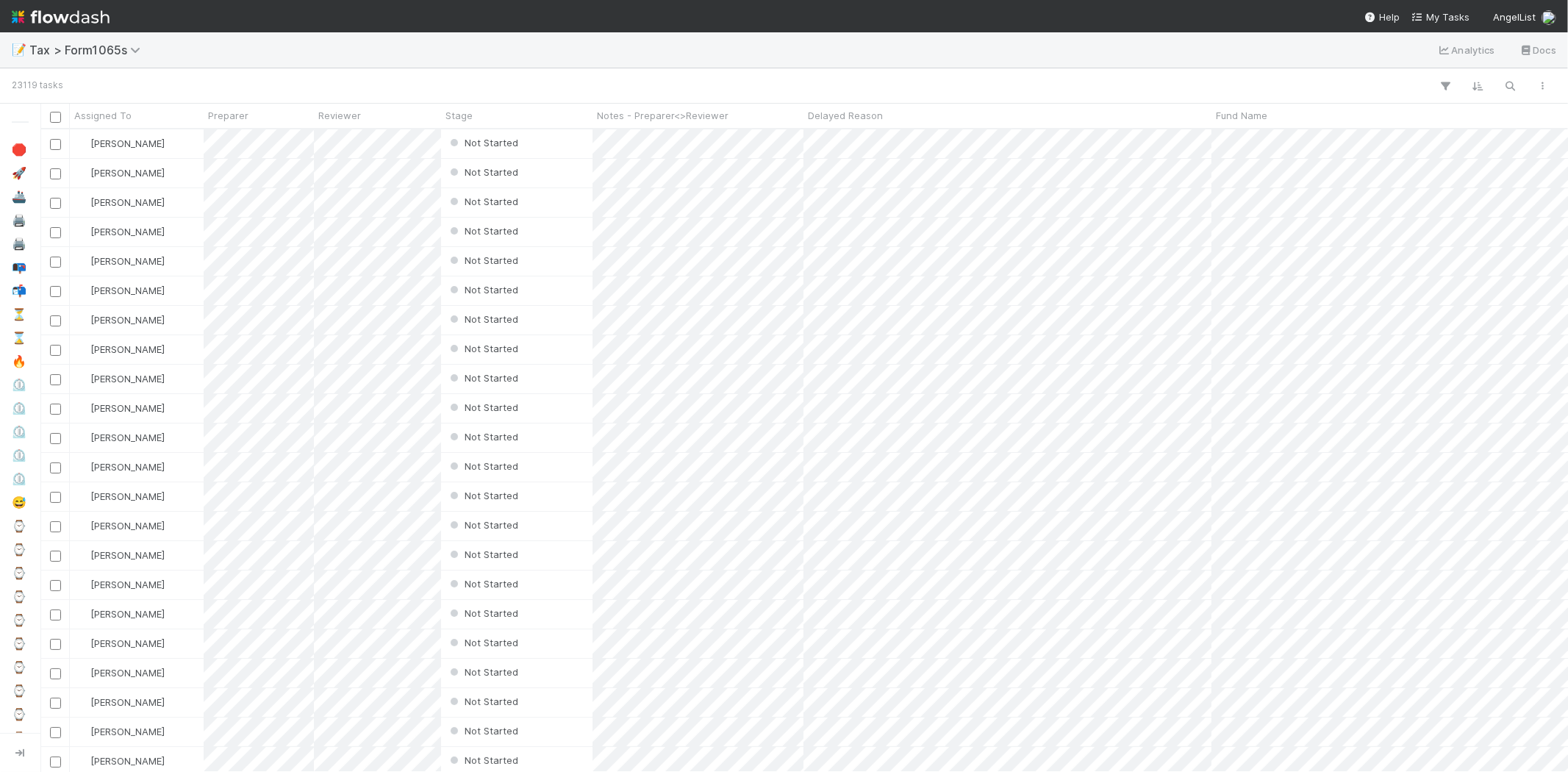
scroll to position [630, 1515]
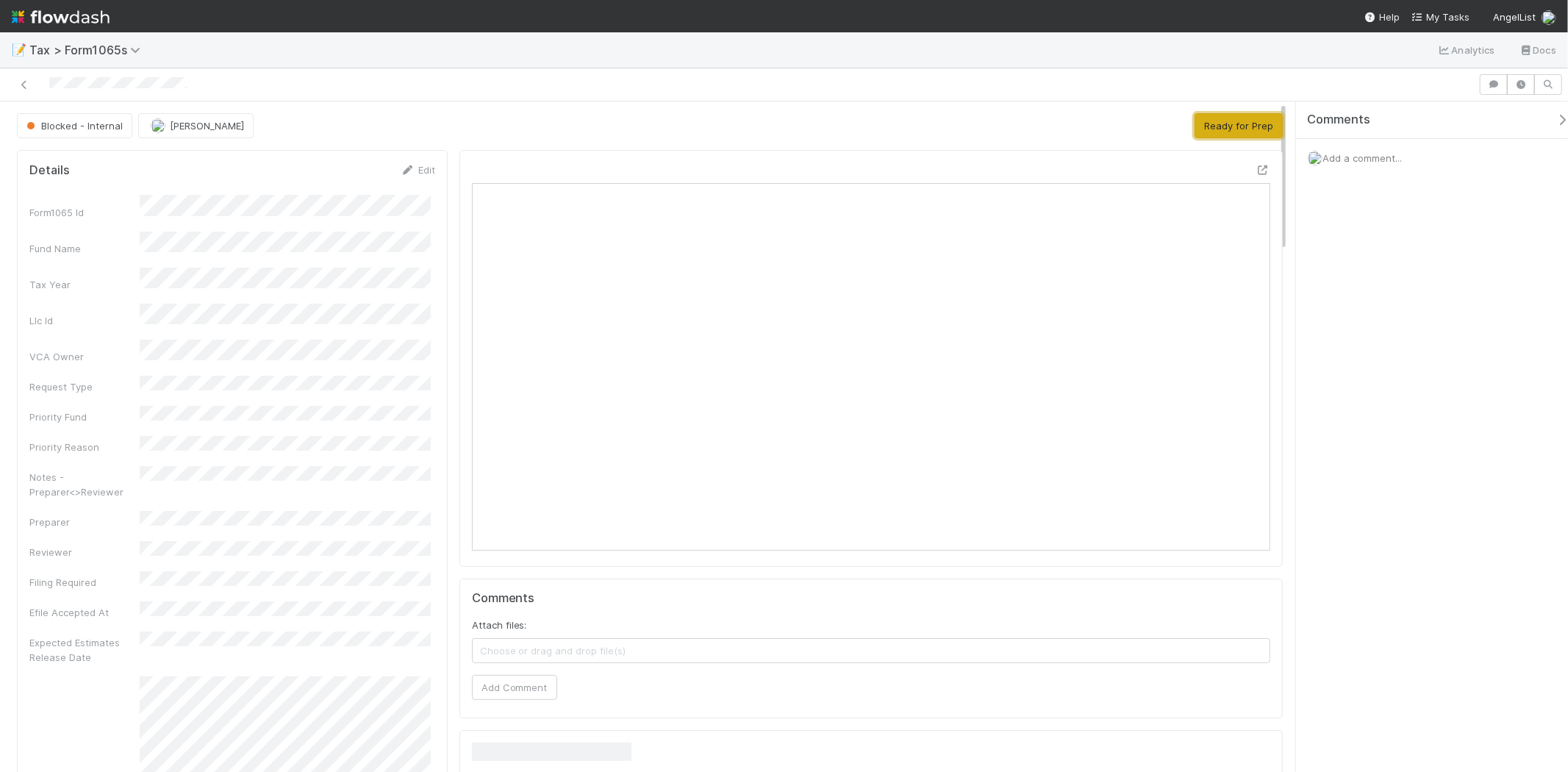
click at [1207, 127] on button "Ready for Prep" at bounding box center [1238, 125] width 88 height 25
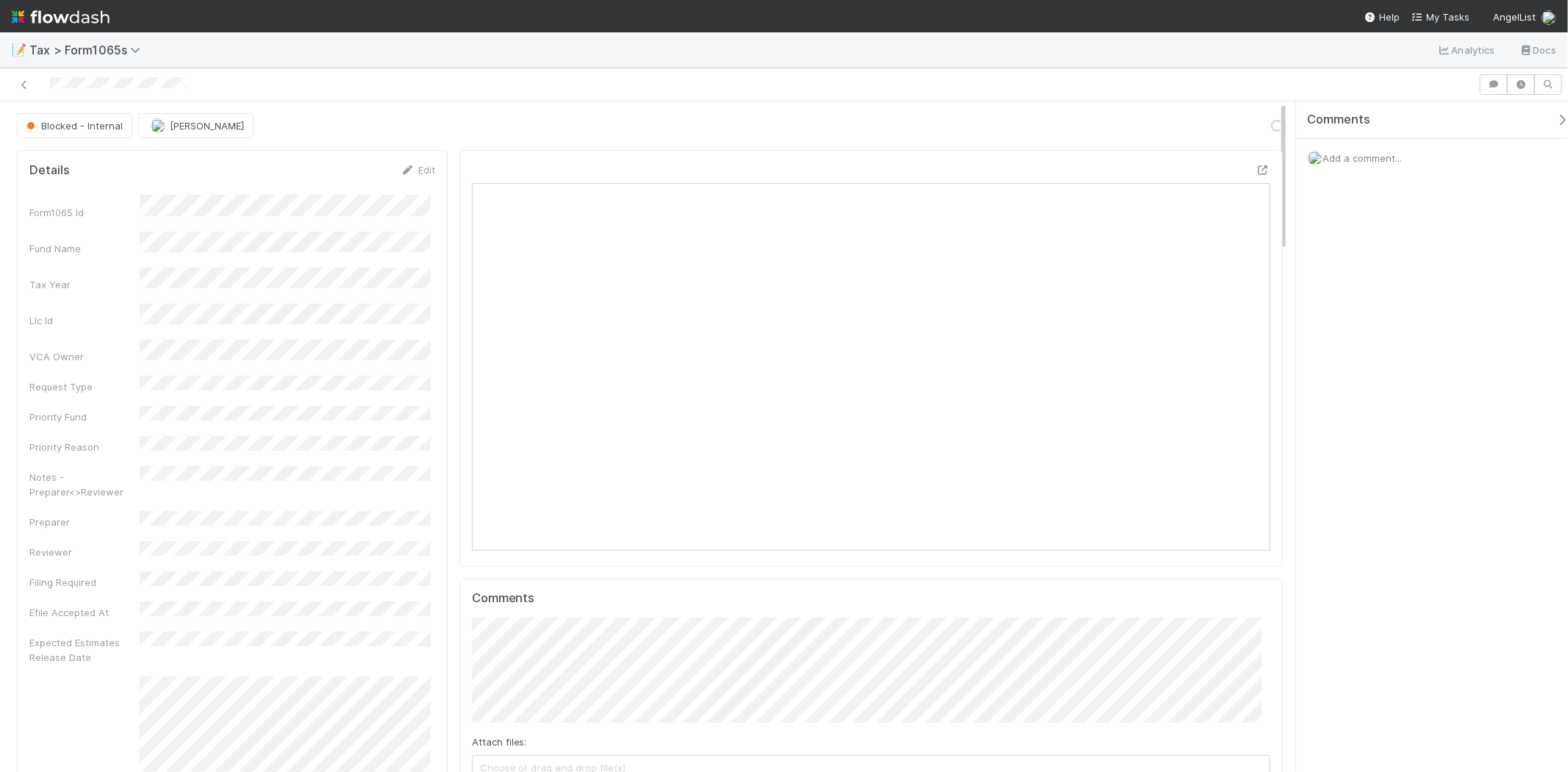
scroll to position [287, 778]
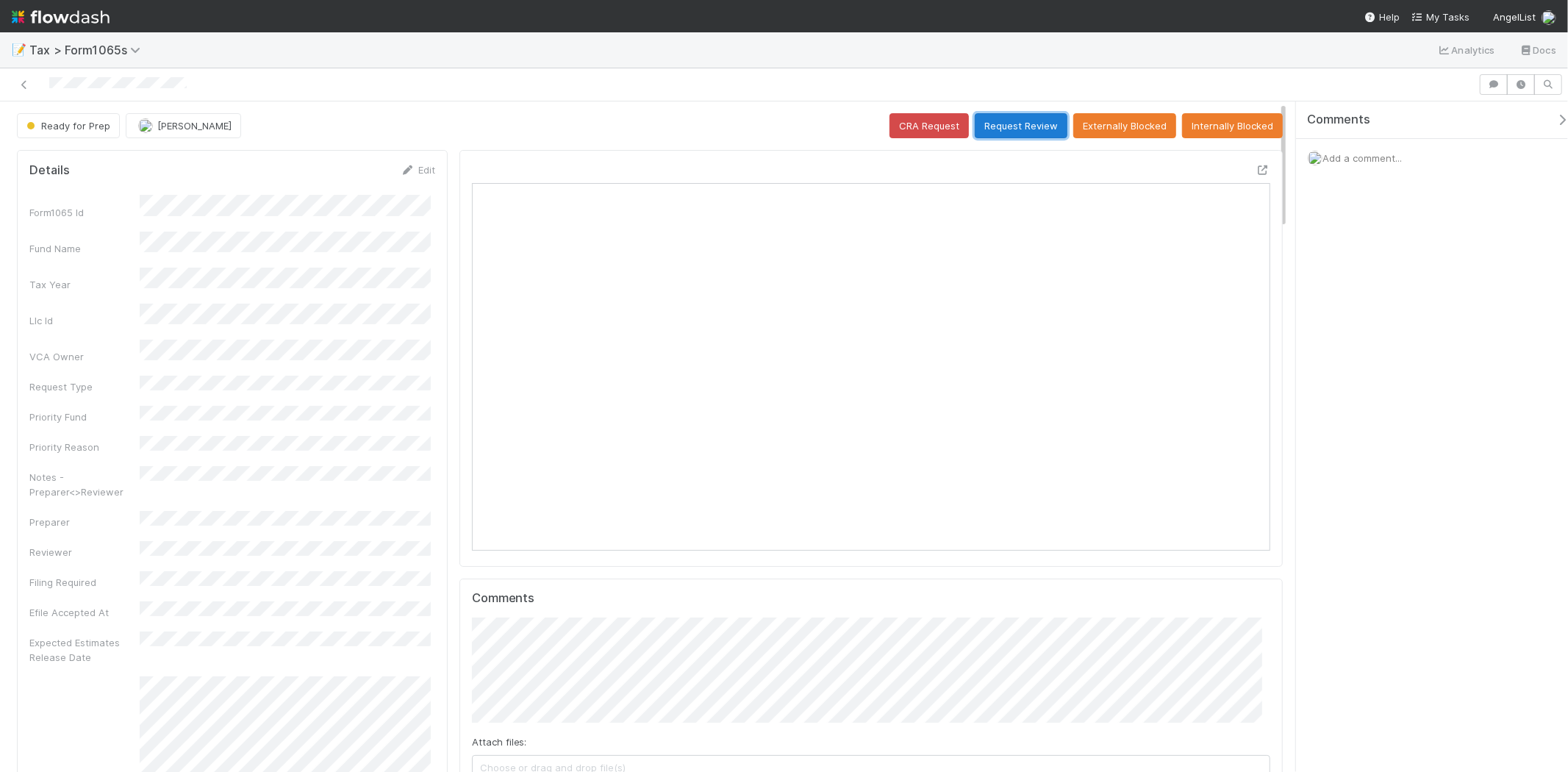
click at [991, 129] on button "Request Review" at bounding box center [1021, 125] width 92 height 25
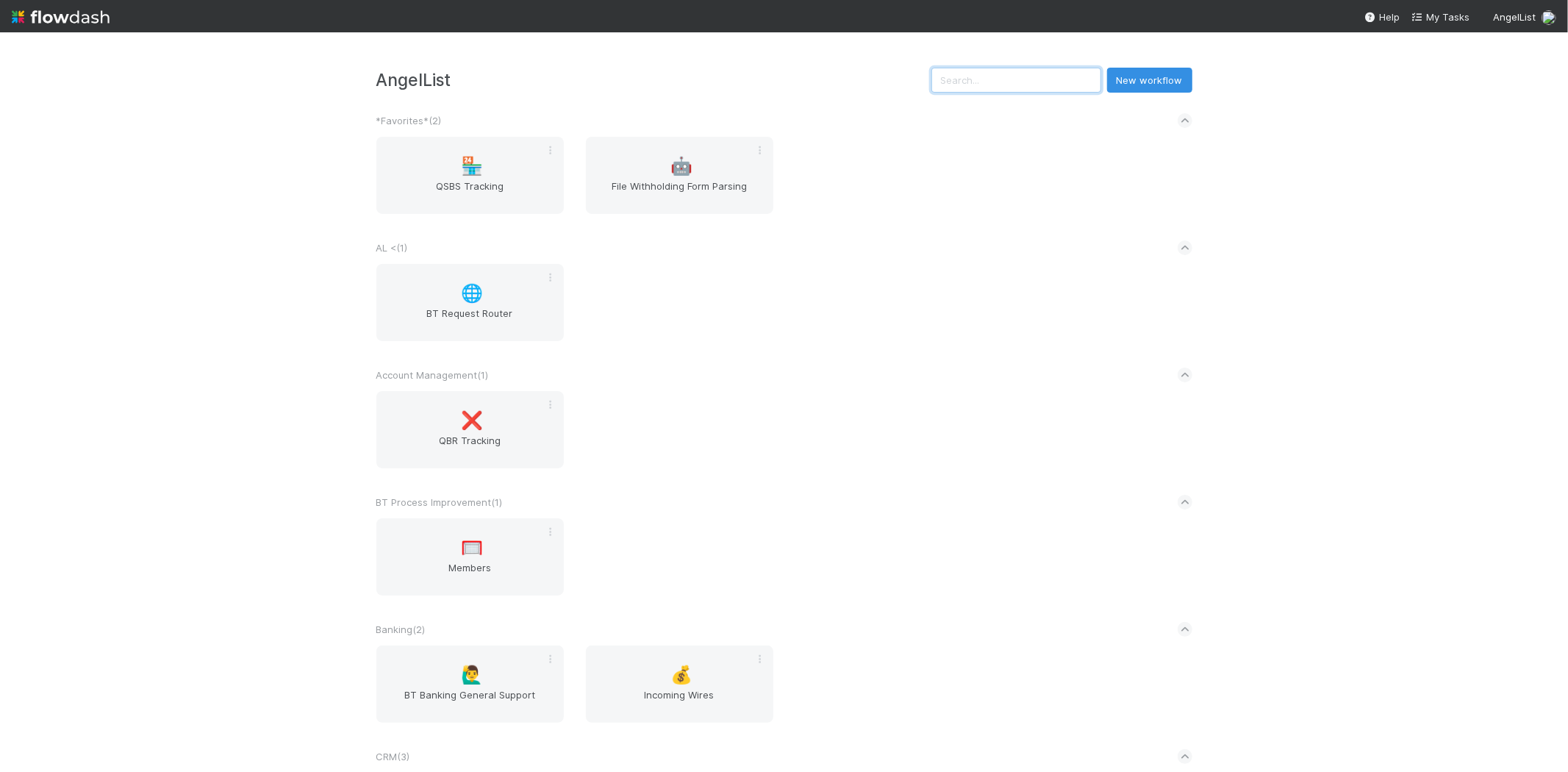
click at [973, 87] on input "text" at bounding box center [1016, 80] width 170 height 25
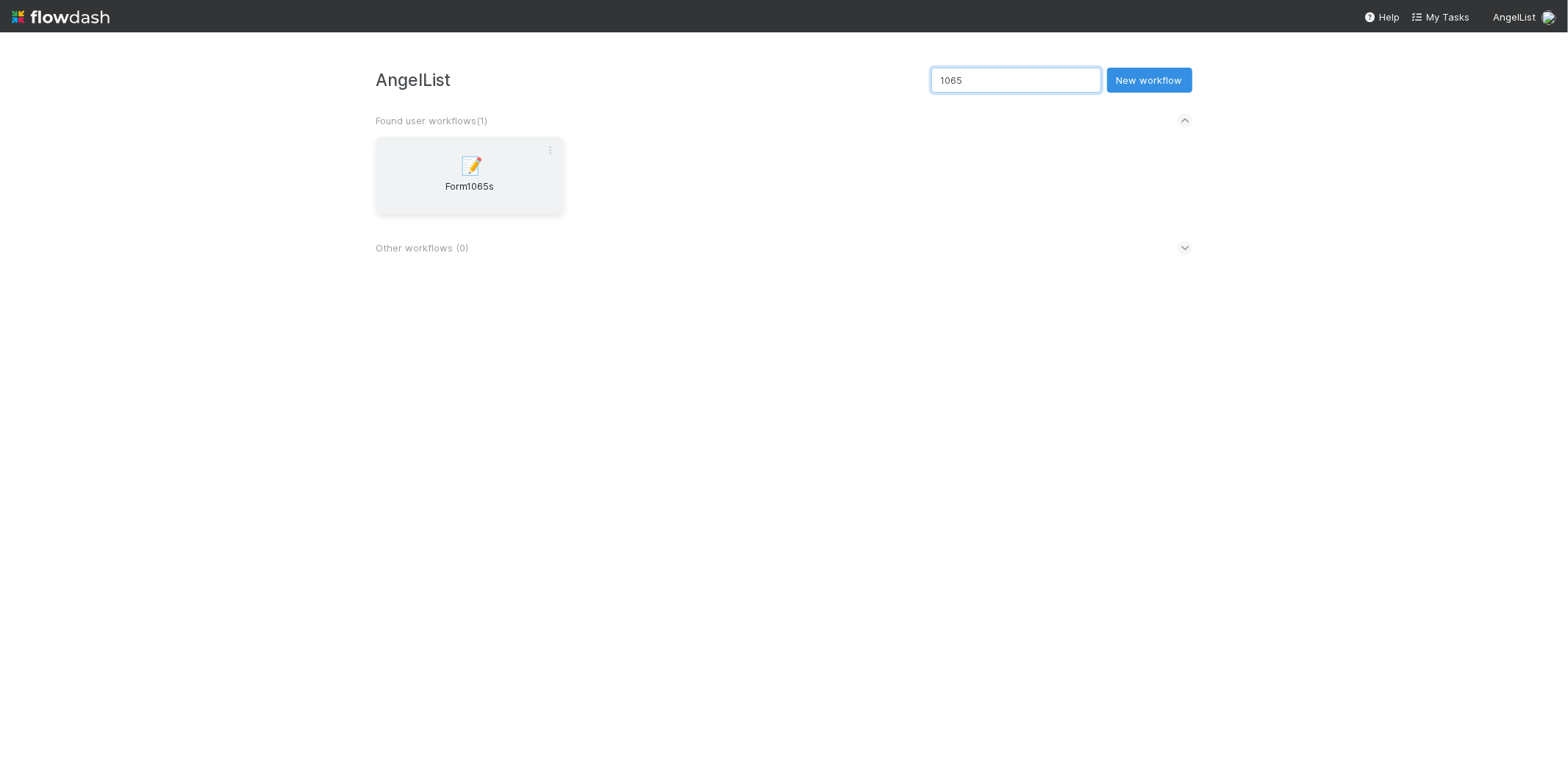
type input "1065"
click at [437, 194] on span "Form1065s" at bounding box center [469, 193] width 176 height 29
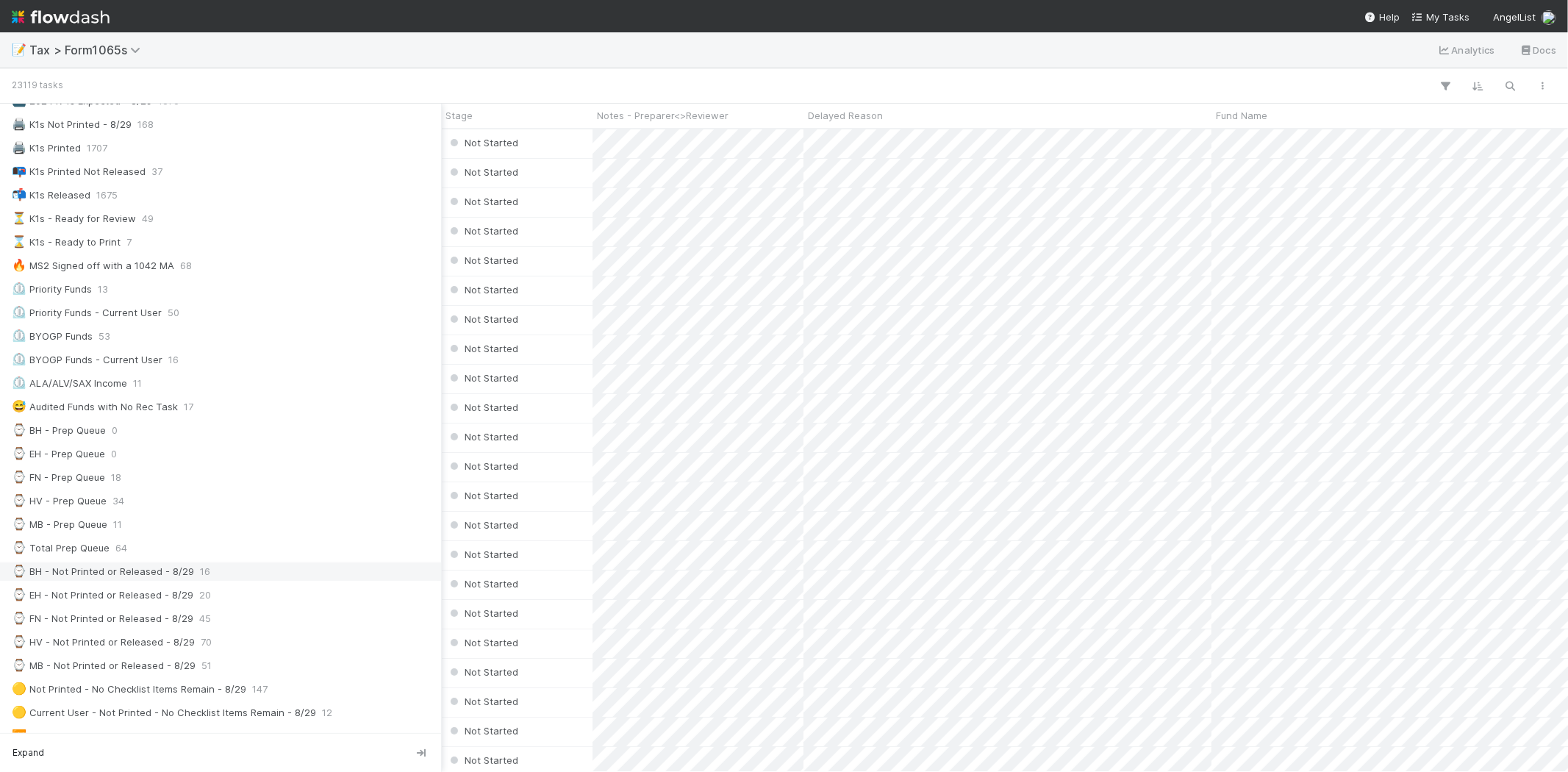
scroll to position [164, 0]
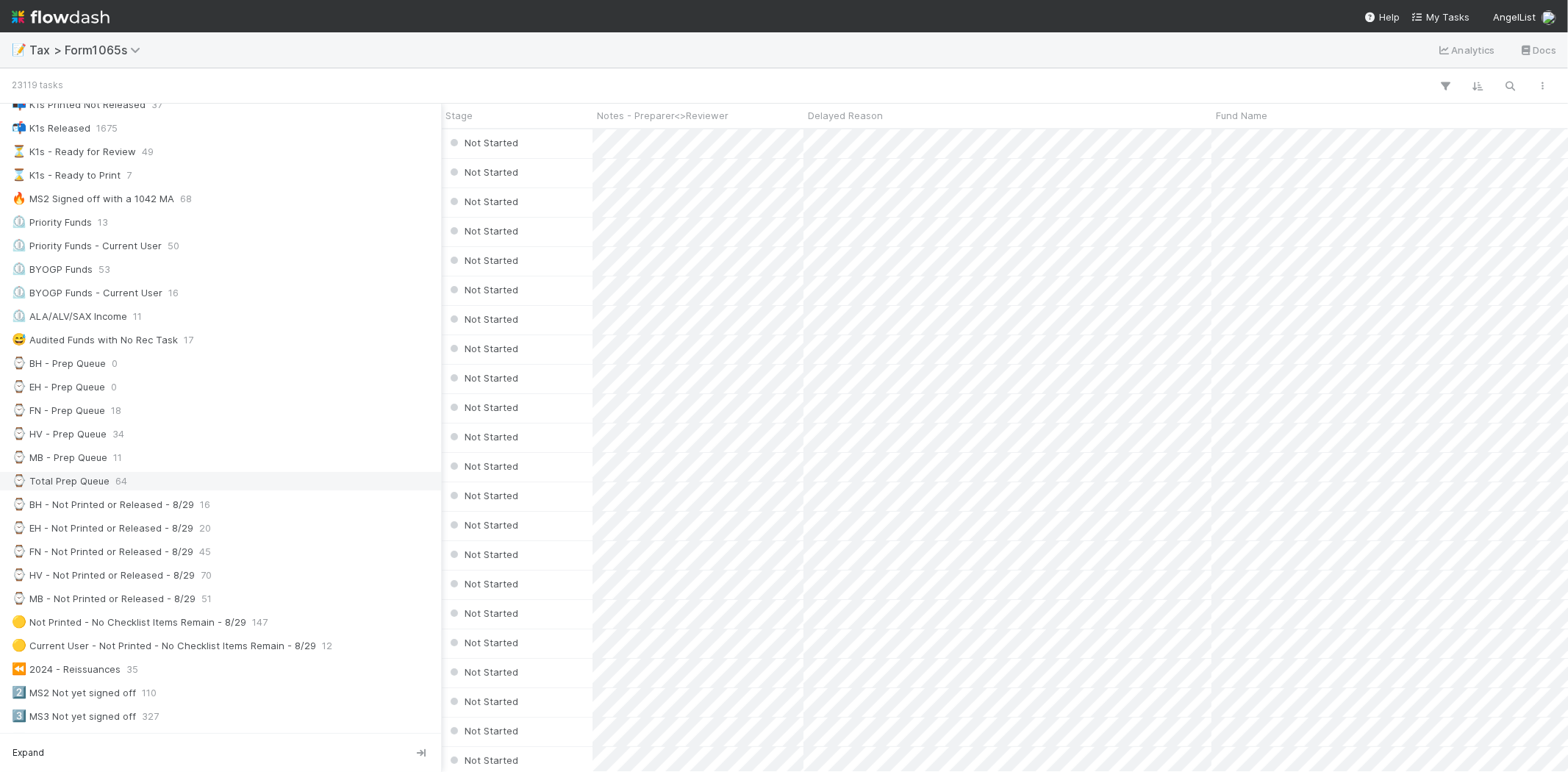
click at [162, 491] on div "⌚ Total Prep Queue 64" at bounding box center [224, 481] width 426 height 18
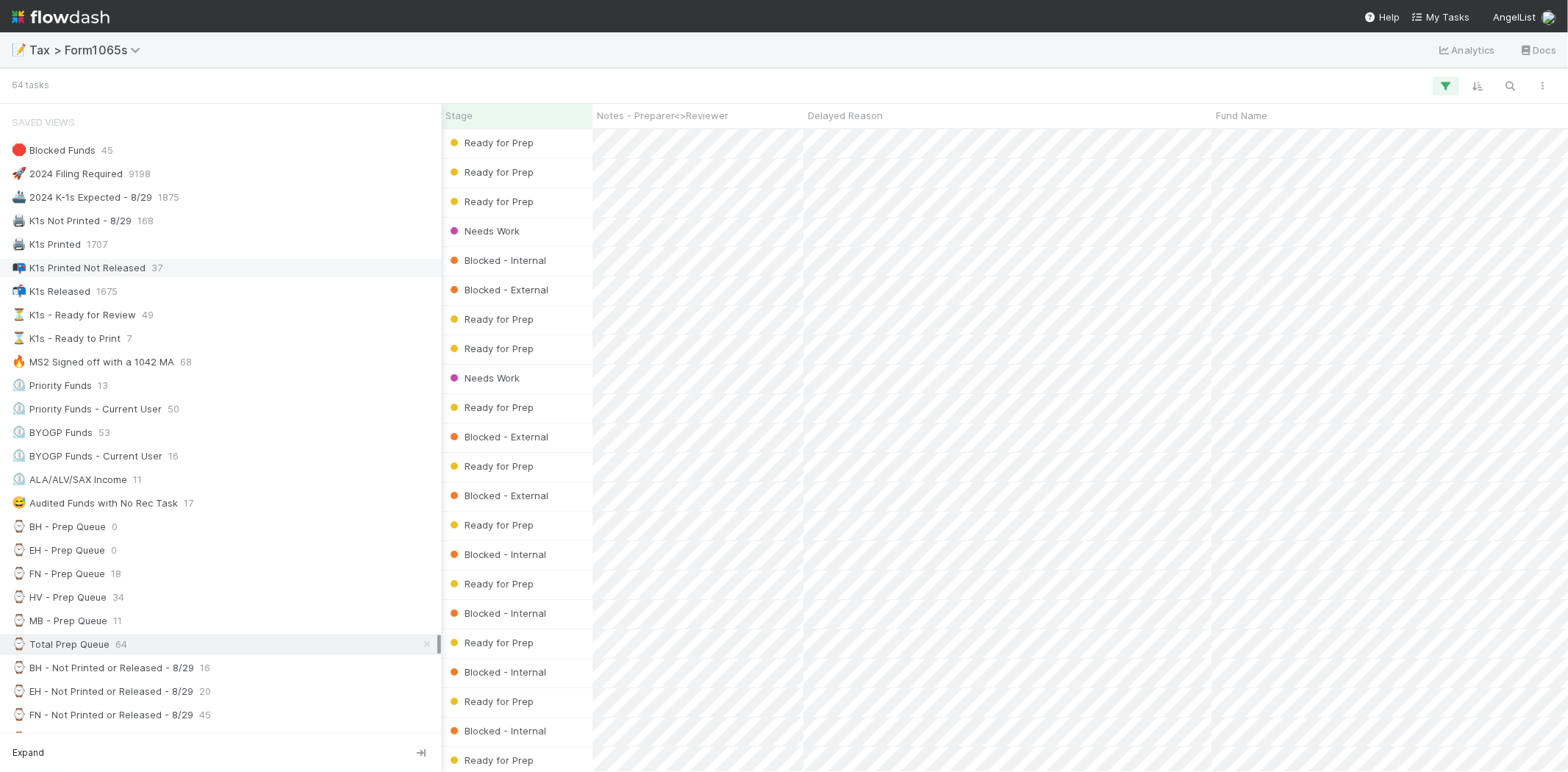
click at [103, 274] on div "📭 K1s Printed Not Released" at bounding box center [78, 267] width 134 height 18
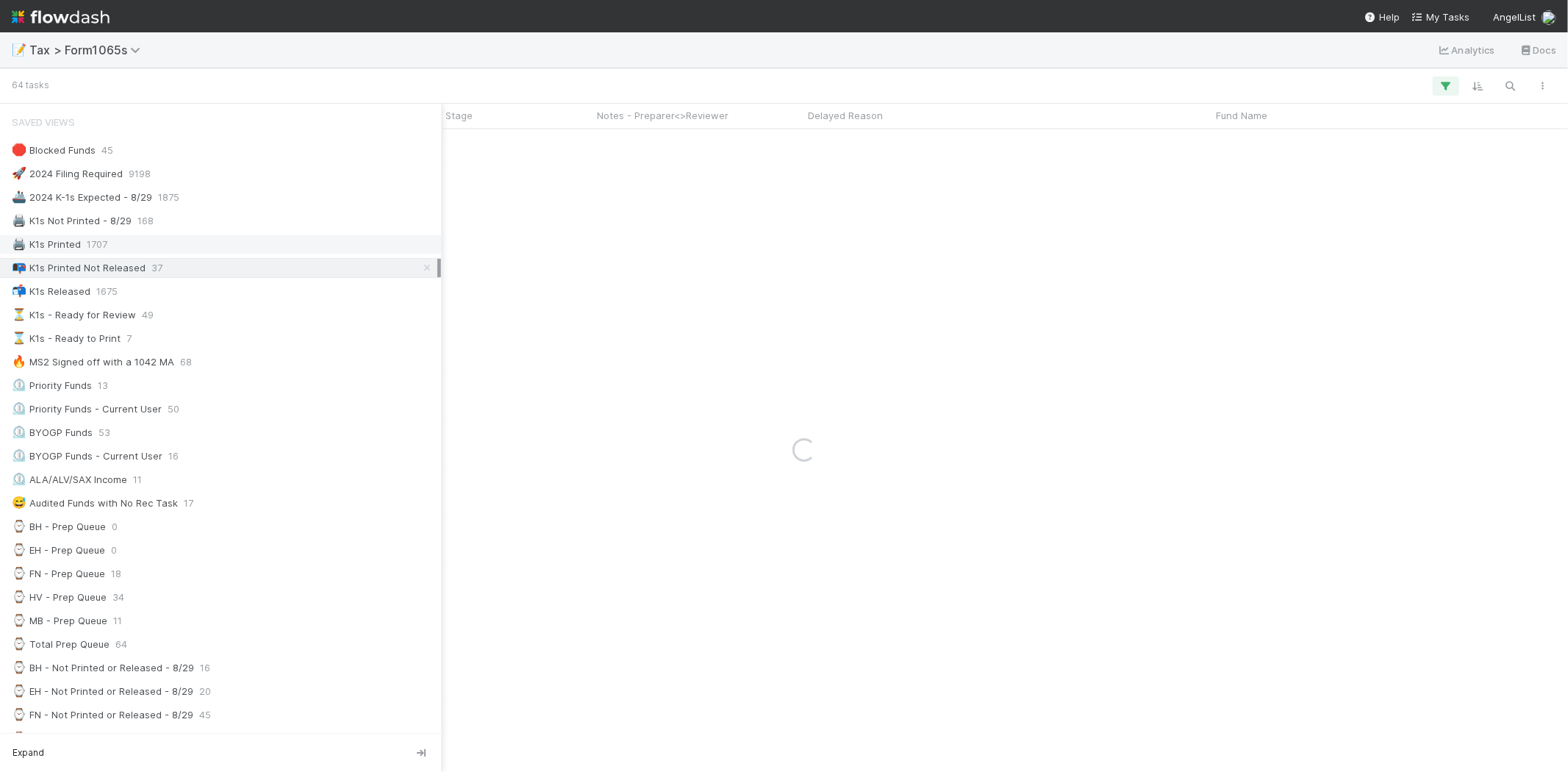
click at [93, 242] on span "1707" at bounding box center [97, 244] width 21 height 18
click at [89, 219] on div "🖨️ K1s Not Printed - 8/29" at bounding box center [71, 221] width 120 height 18
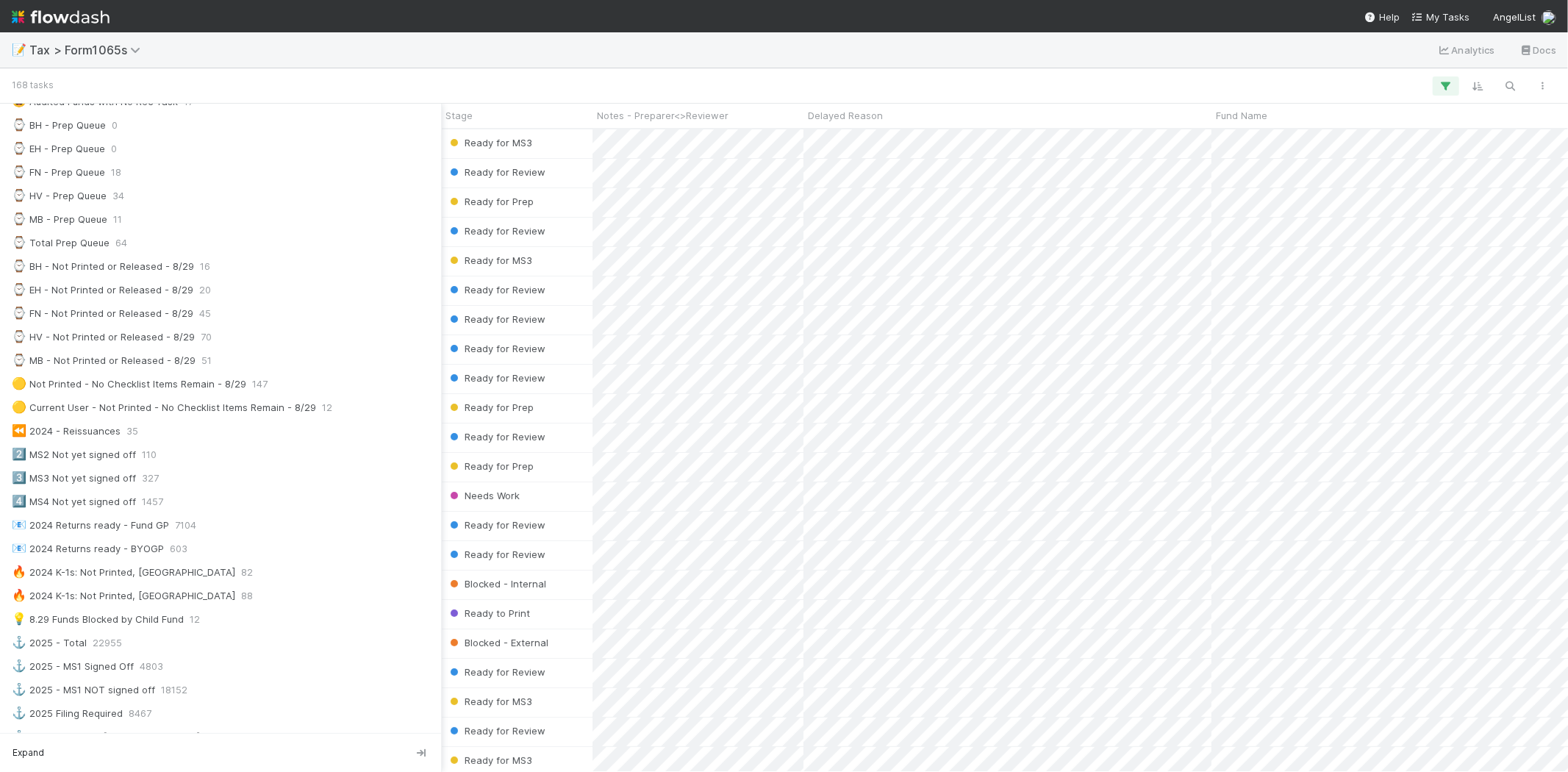
scroll to position [408, 0]
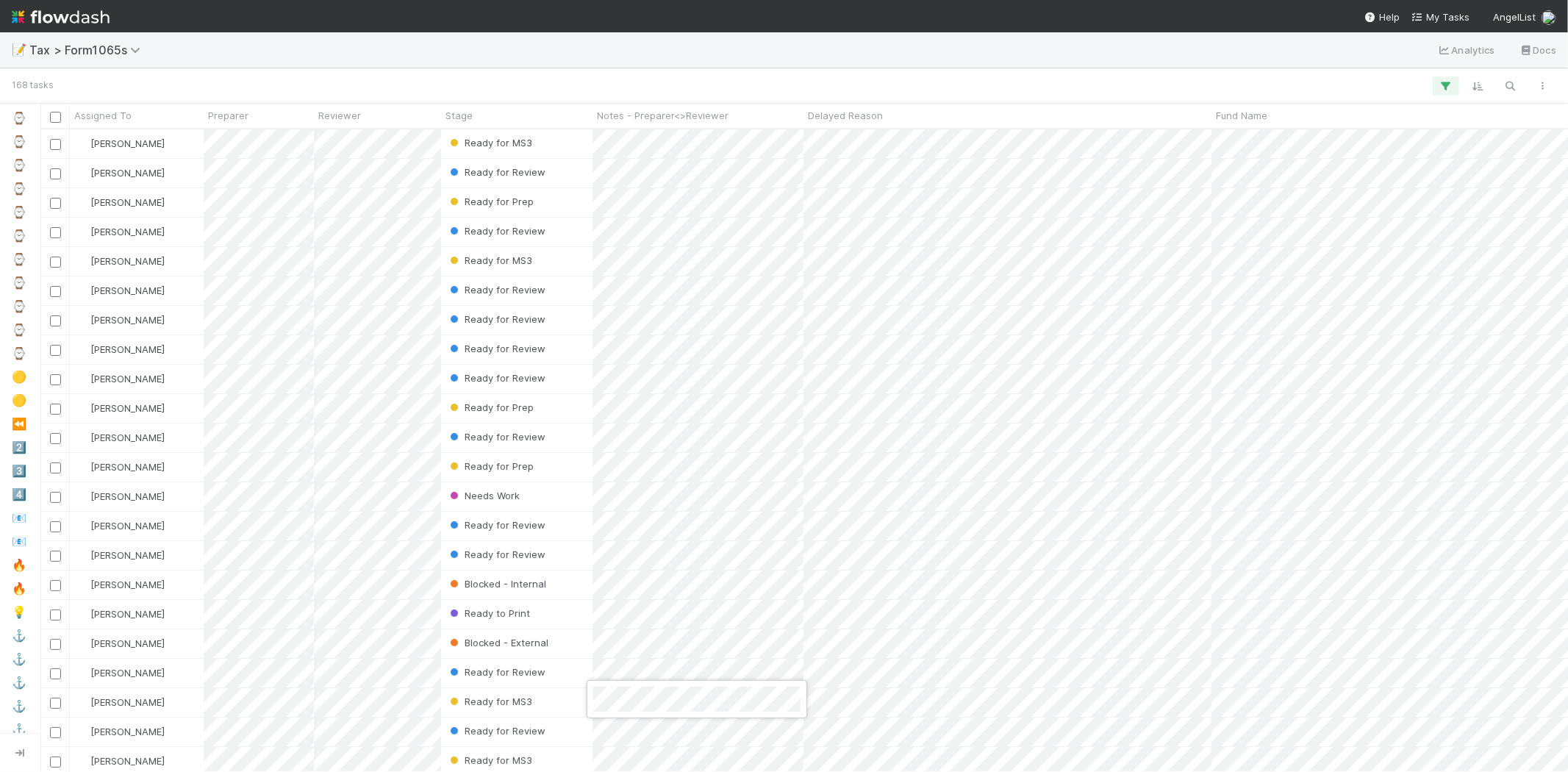
click at [661, 67] on div at bounding box center [784, 386] width 1568 height 772
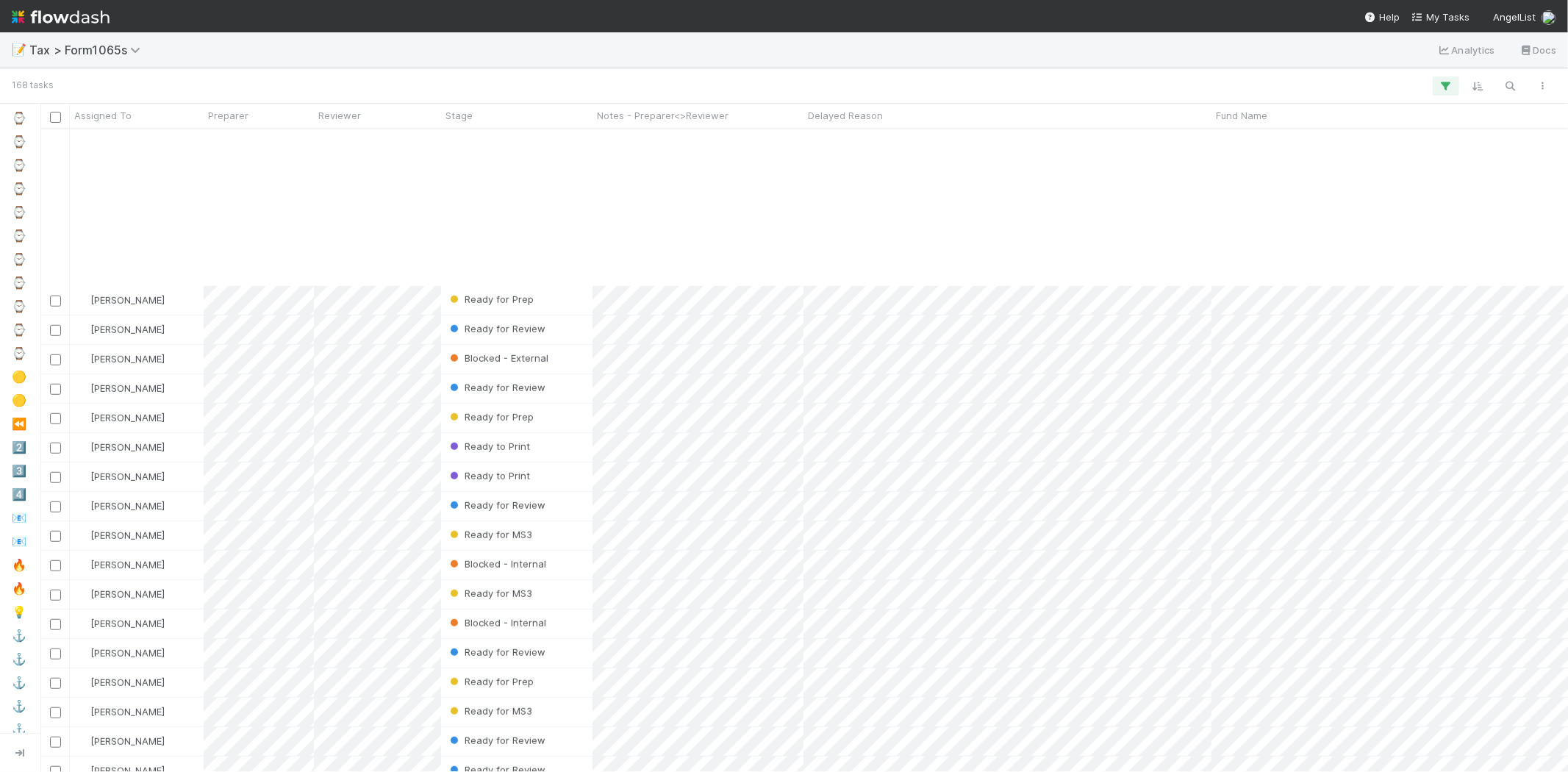
scroll to position [980, 0]
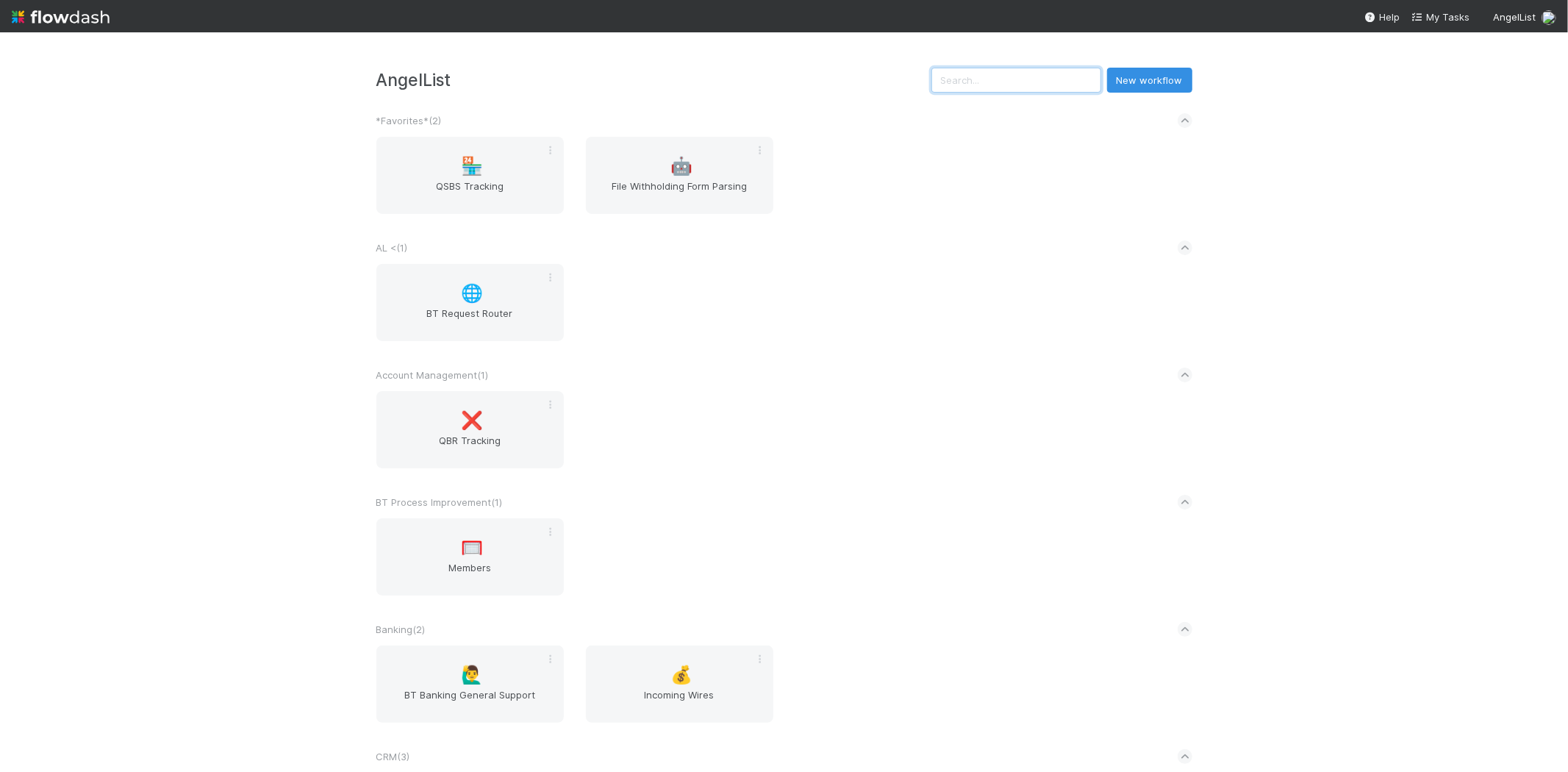
click at [1021, 83] on input "text" at bounding box center [1016, 80] width 170 height 25
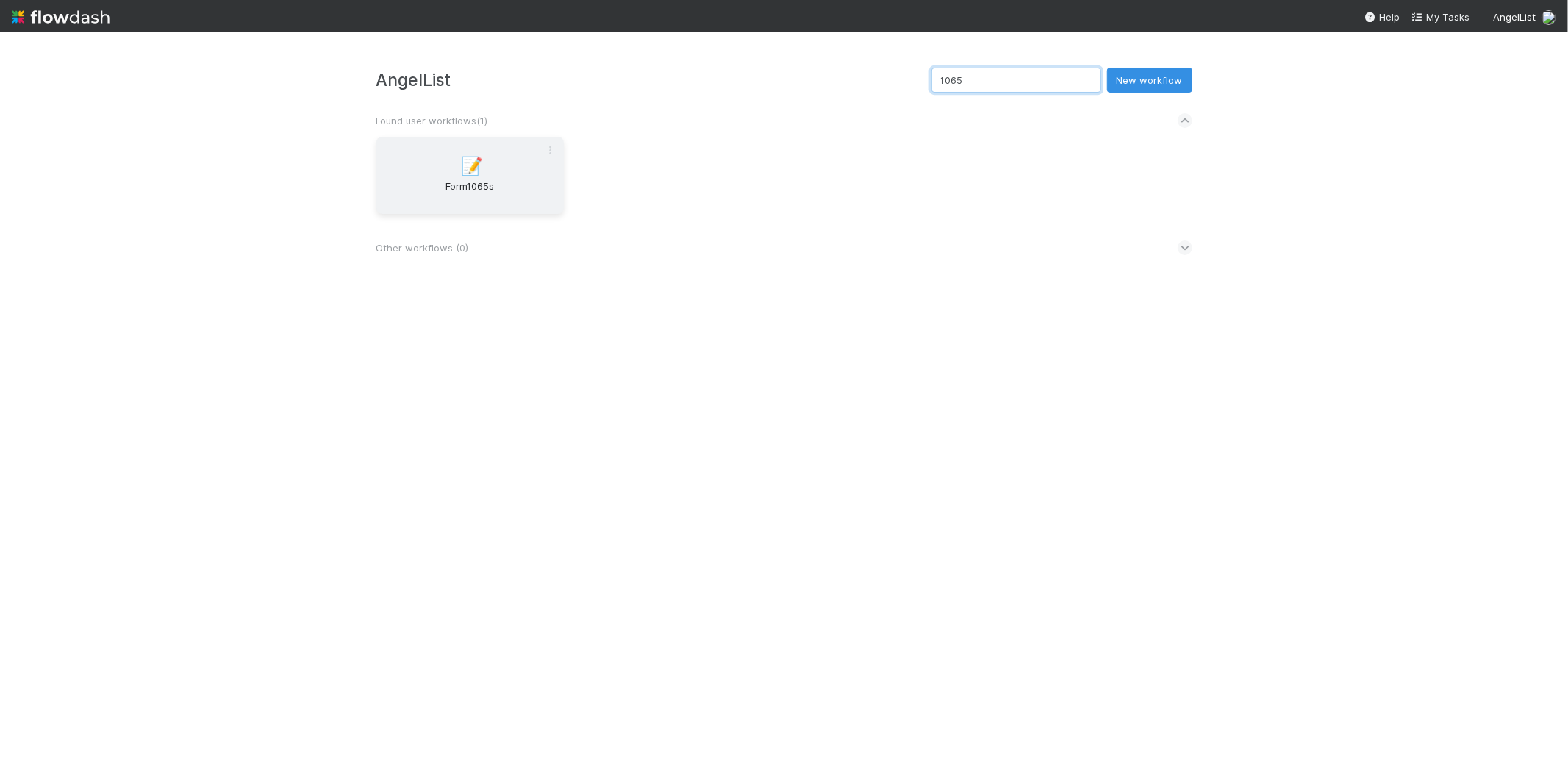
type input "1065"
click at [458, 191] on span "Form1065s" at bounding box center [469, 193] width 176 height 29
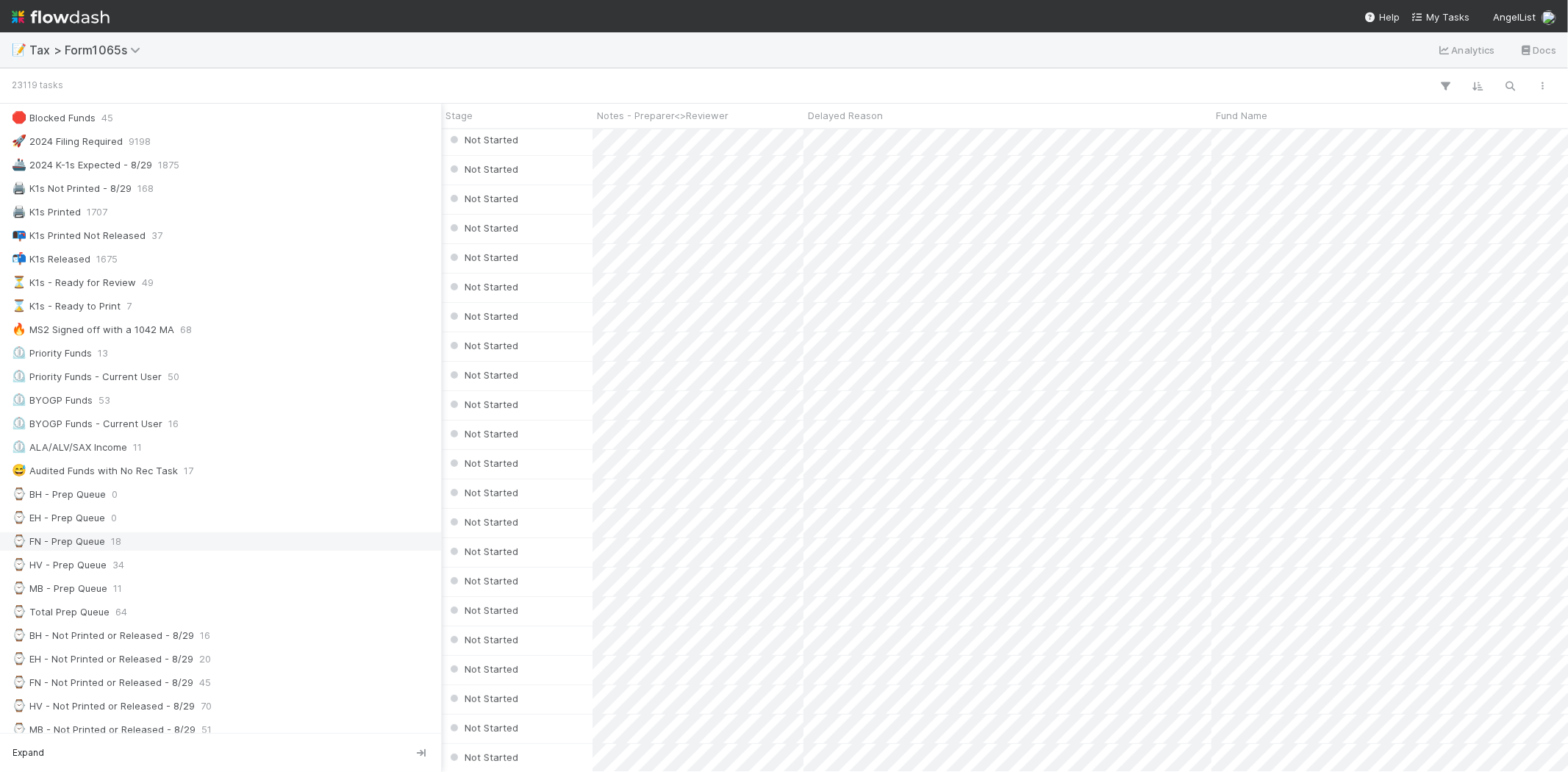
scroll to position [82, 0]
click at [48, 541] on div "⌚ MB - Prep Queue" at bounding box center [59, 539] width 96 height 18
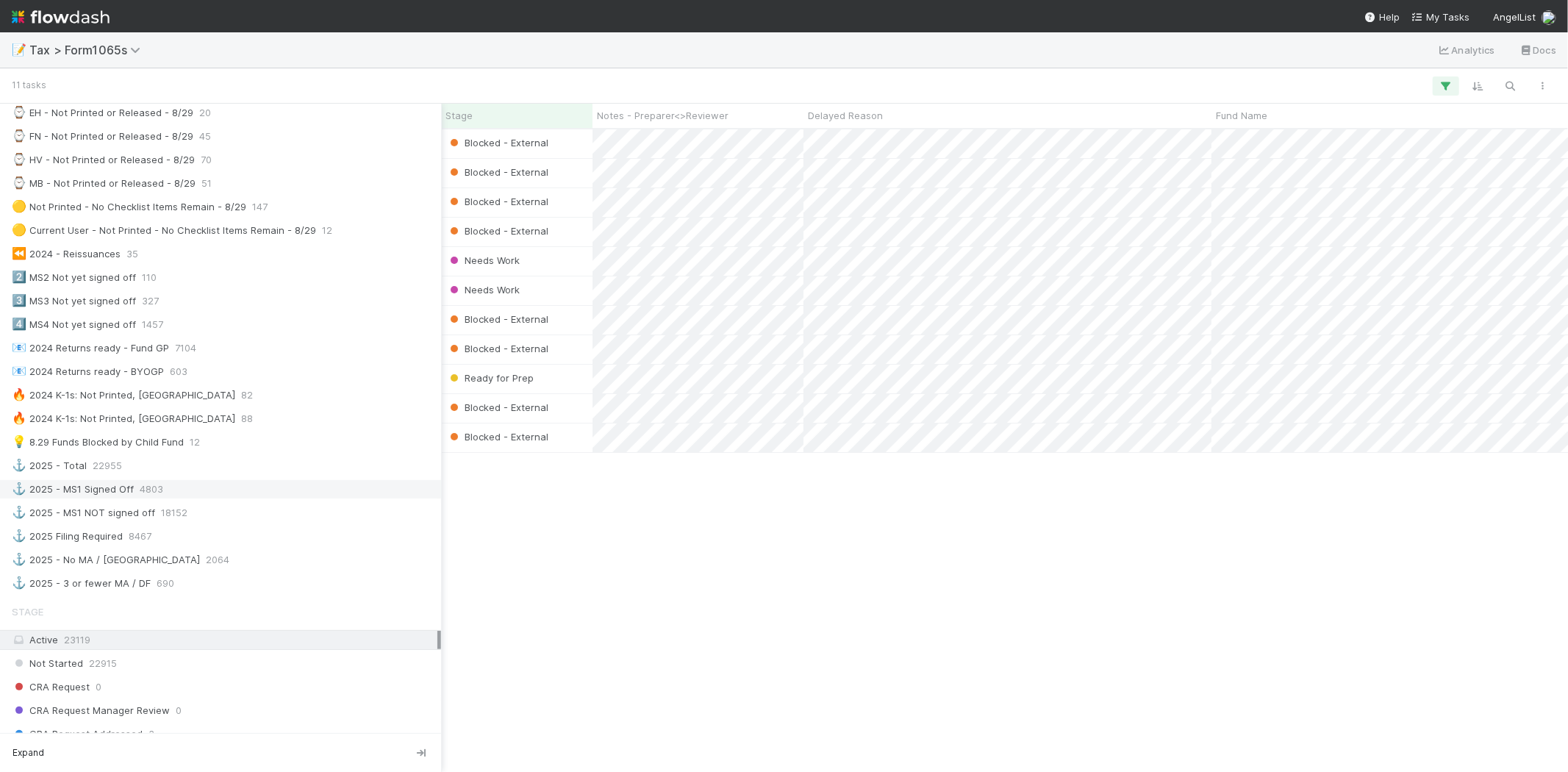
scroll to position [818, 0]
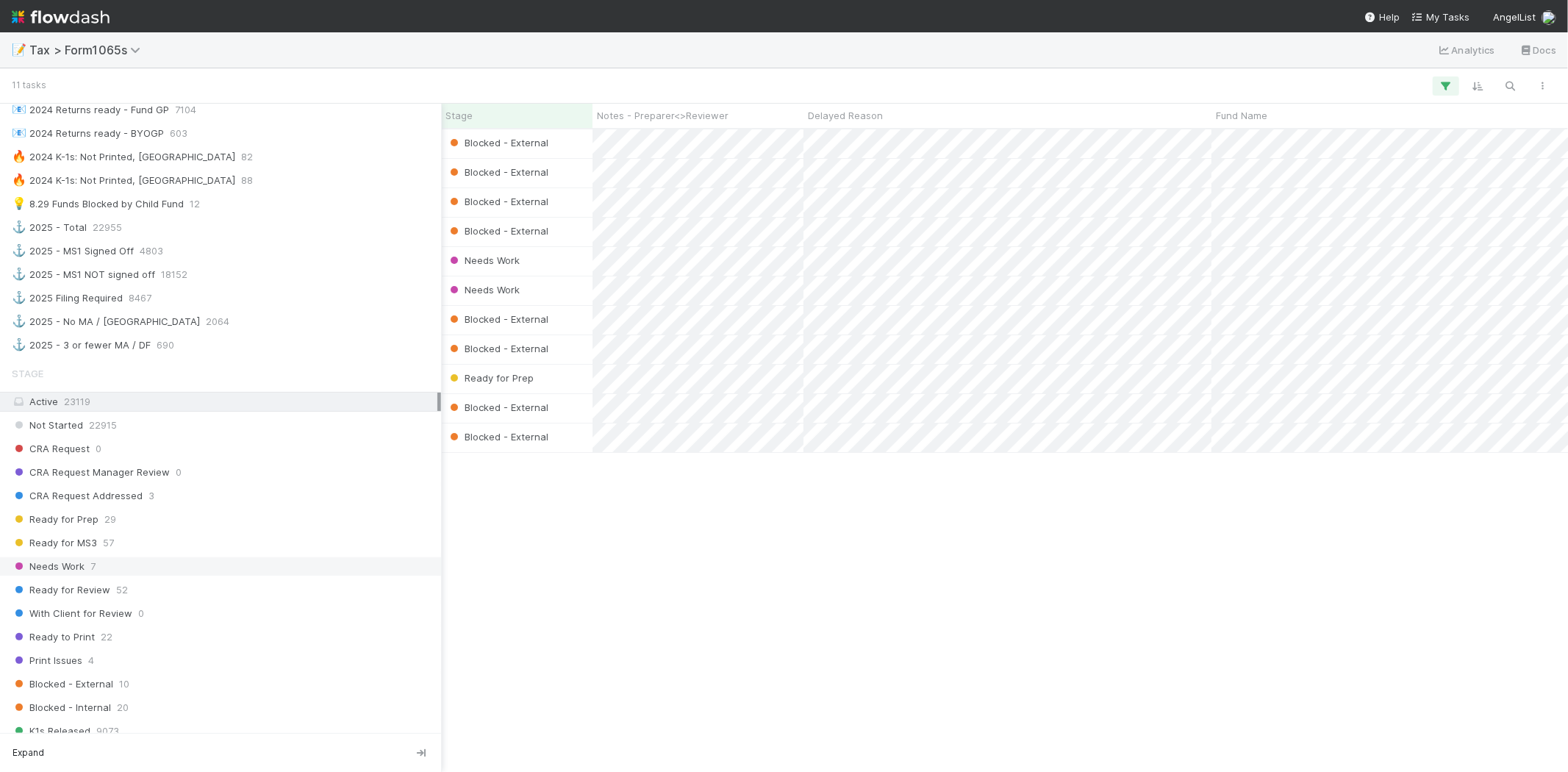
click at [122, 573] on div "Needs Work 7" at bounding box center [224, 566] width 426 height 18
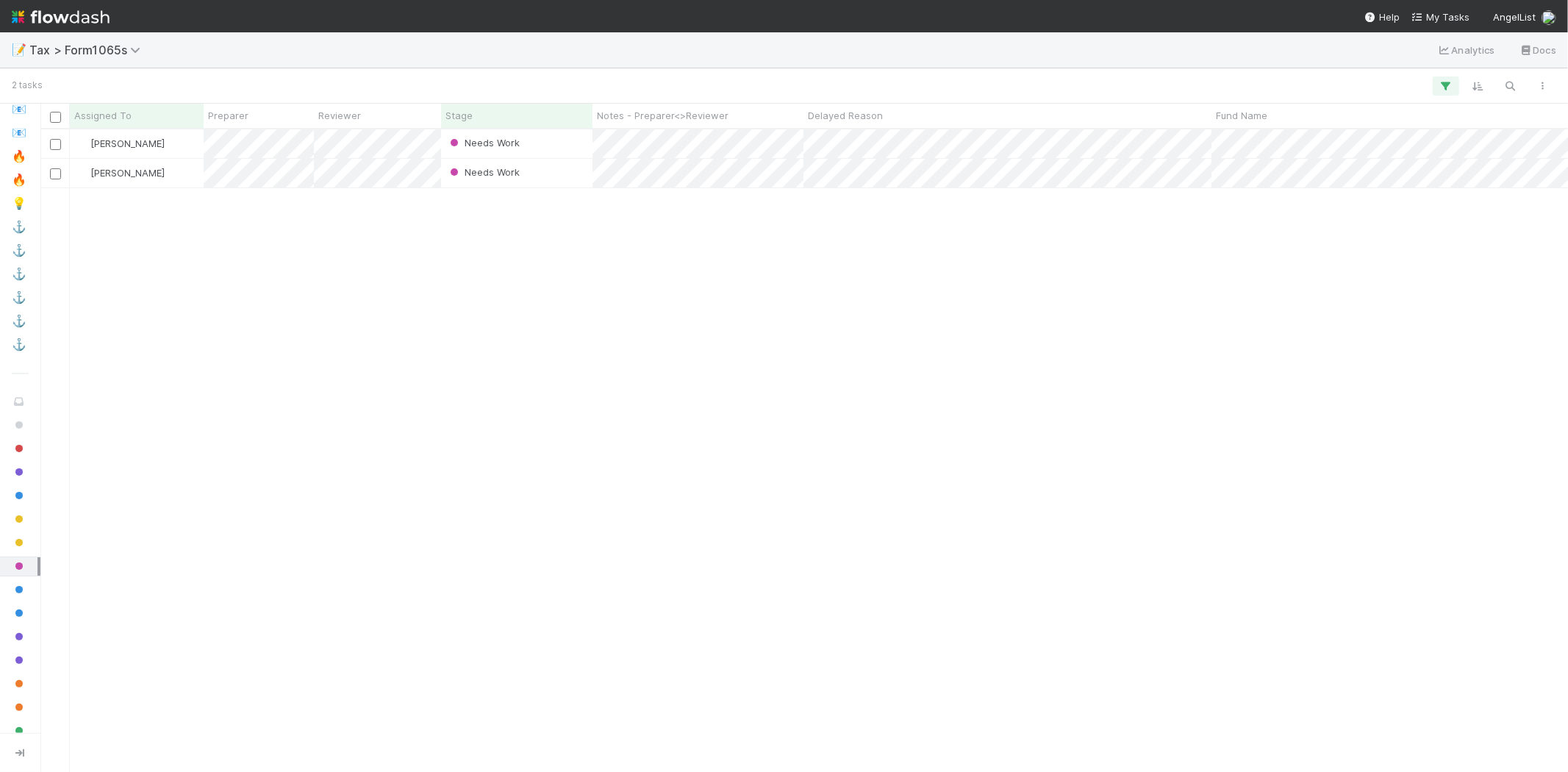
scroll to position [630, 1515]
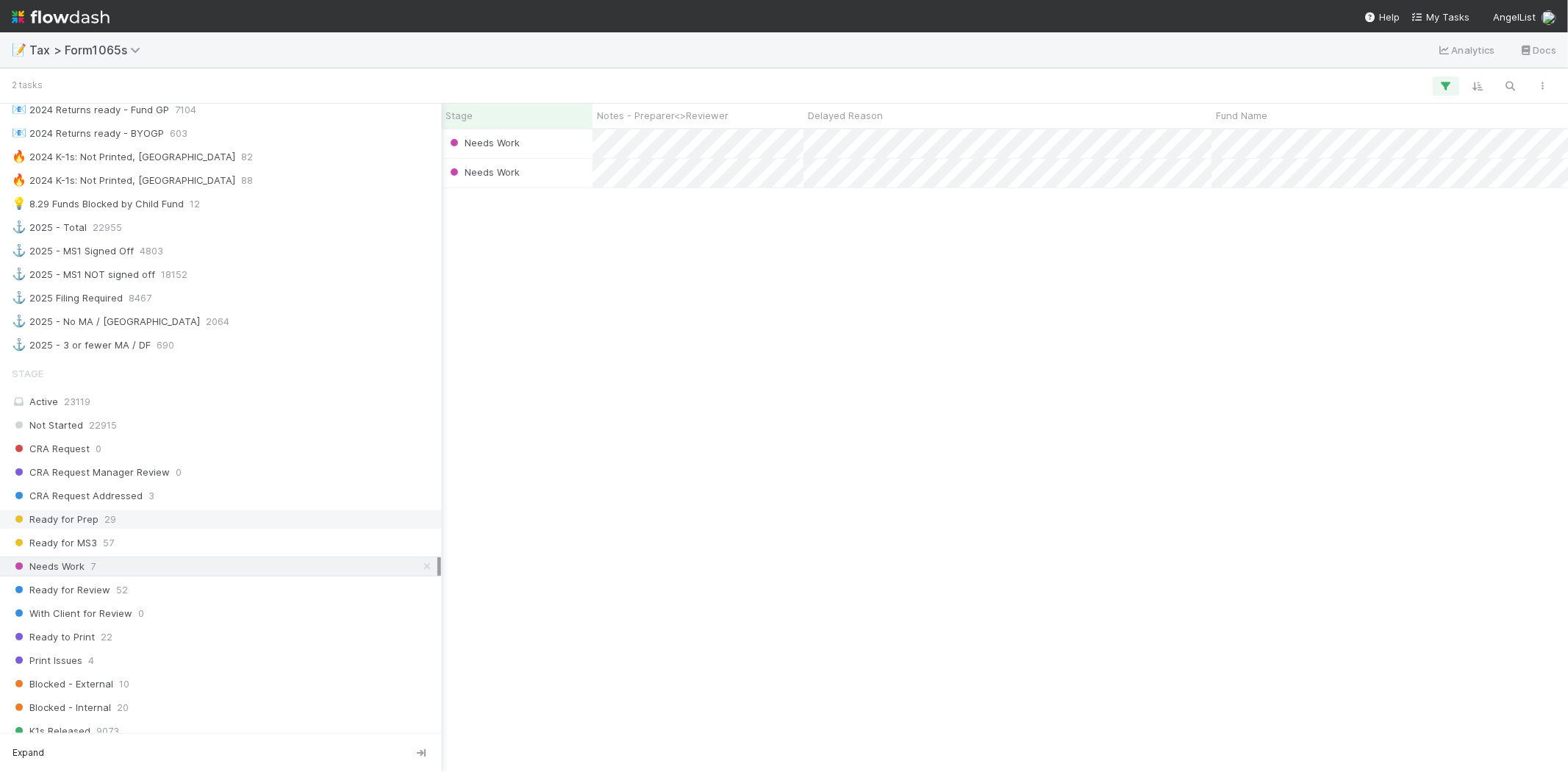
click at [57, 529] on span "Ready for Prep" at bounding box center [54, 519] width 86 height 18
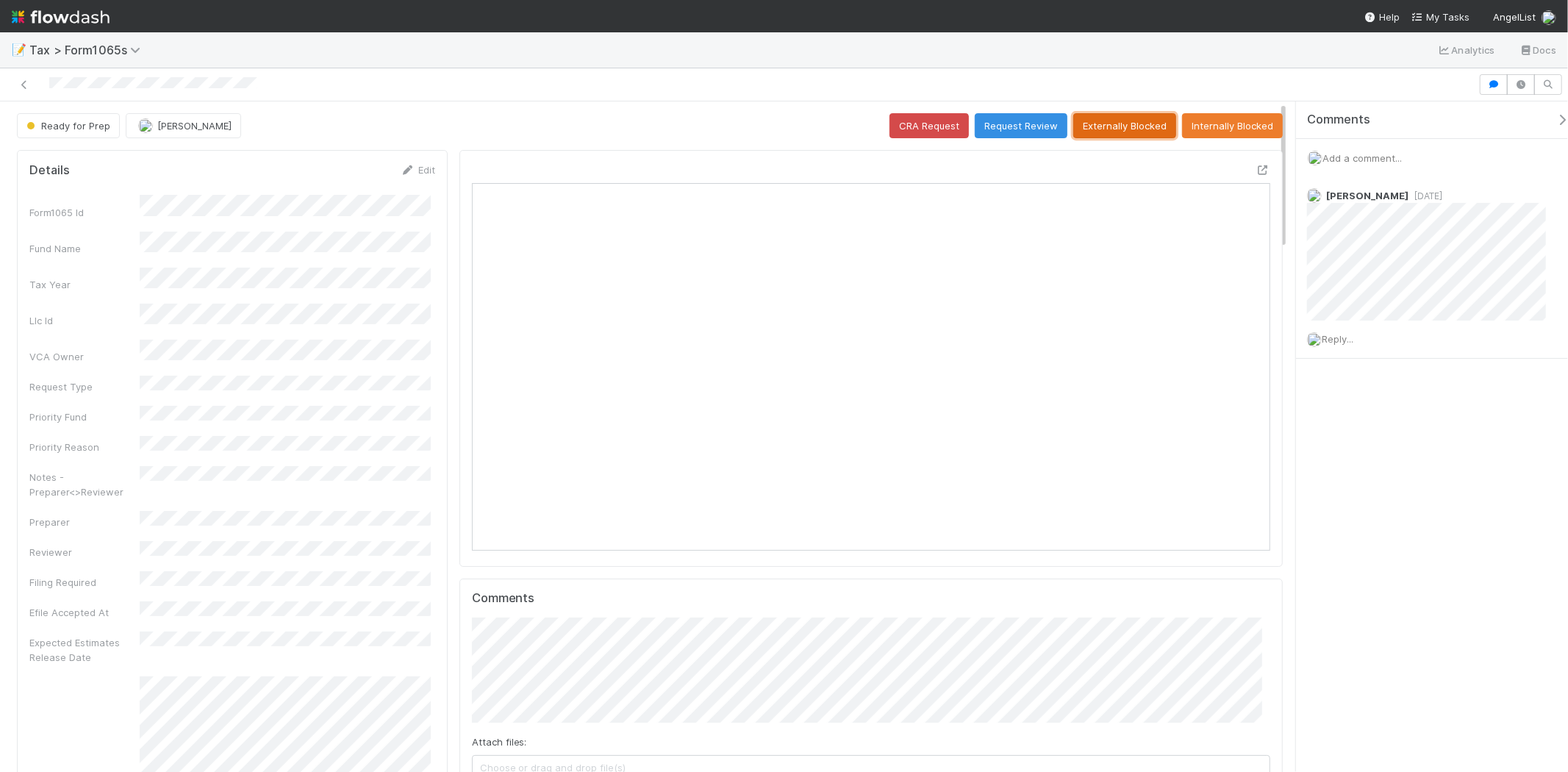
click at [1109, 127] on button "Externally Blocked" at bounding box center [1125, 125] width 103 height 25
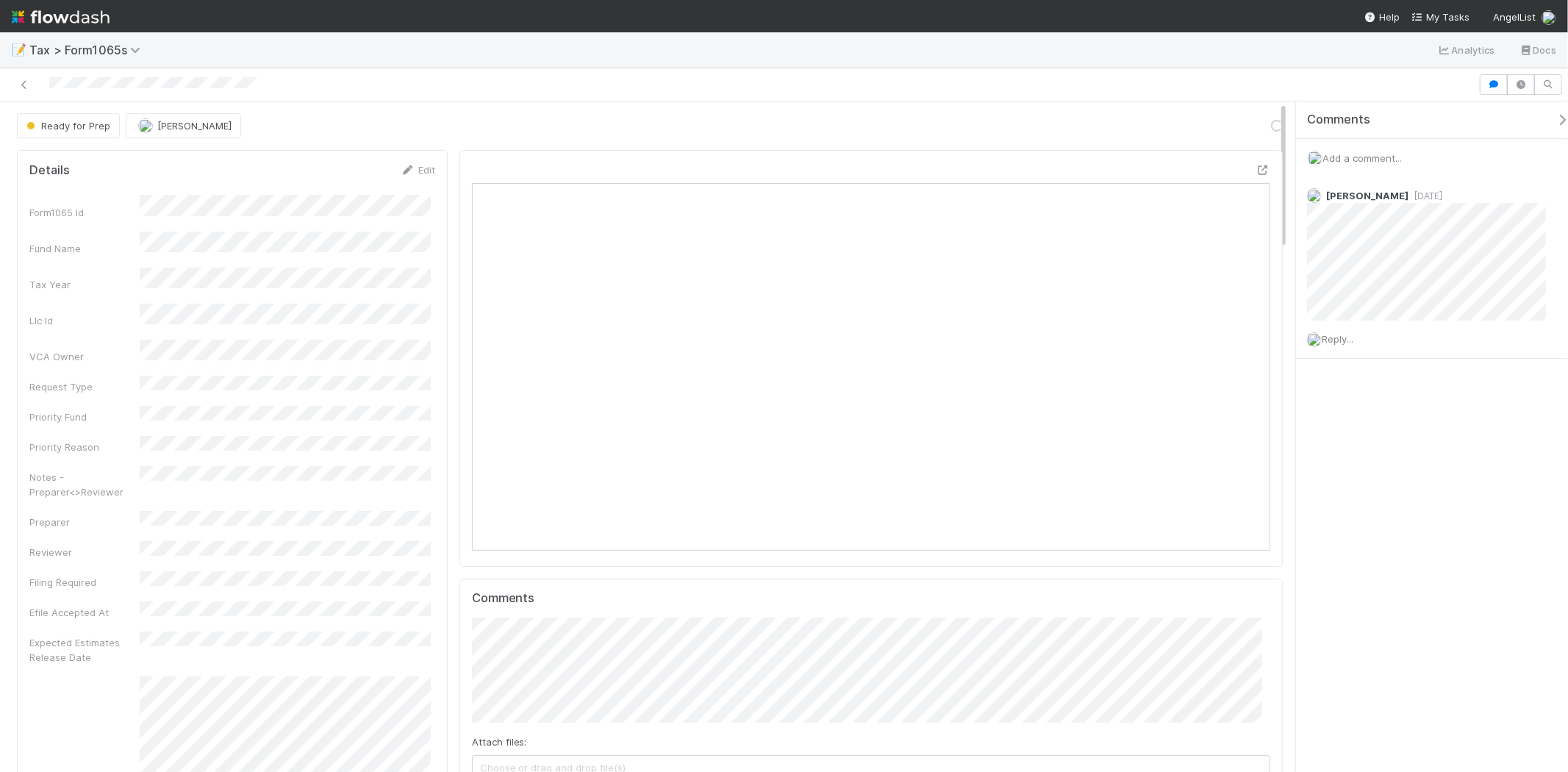
scroll to position [287, 778]
click at [1195, 125] on button "Ready for Prep" at bounding box center [1238, 125] width 88 height 25
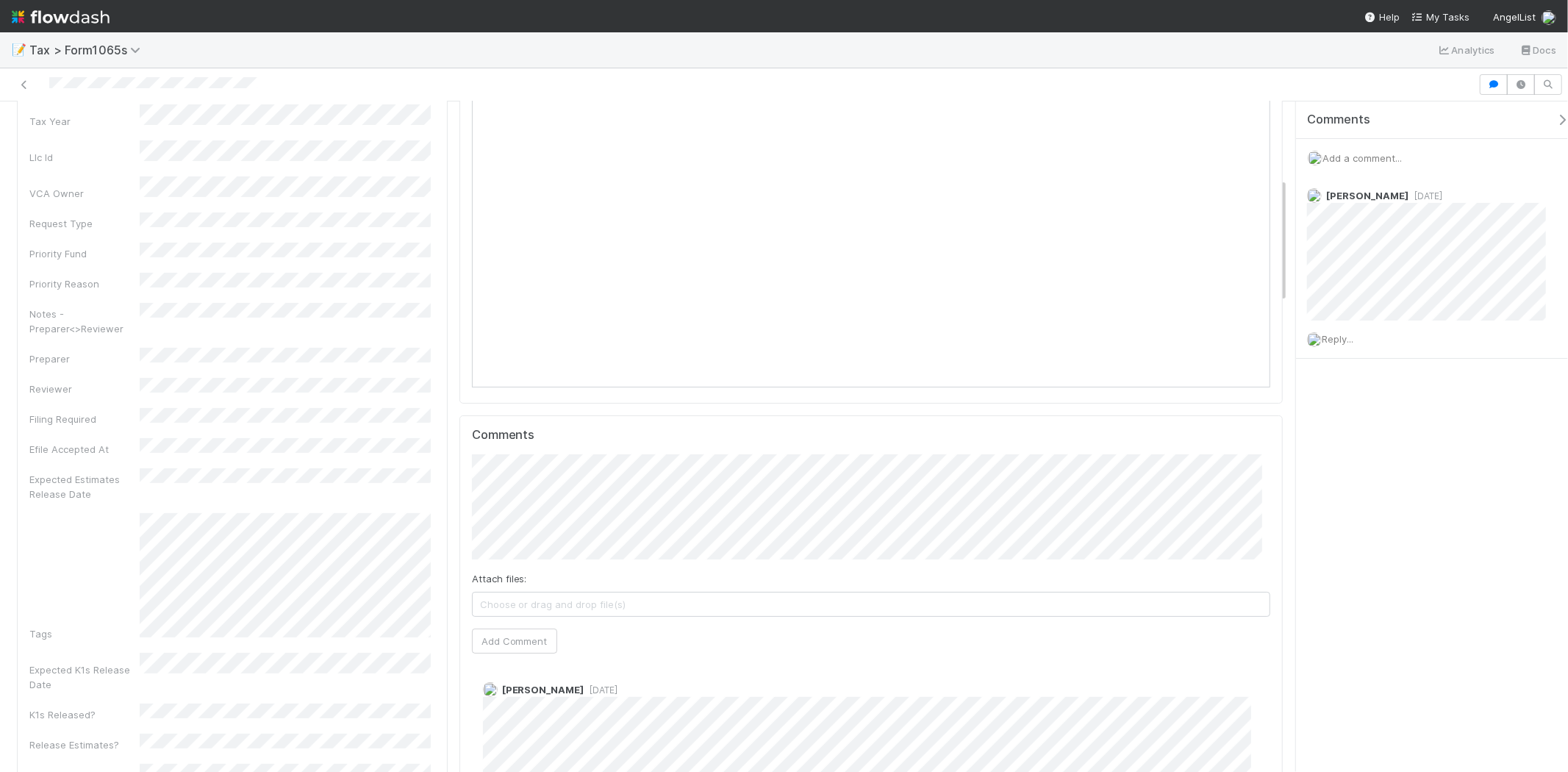
scroll to position [408, 0]
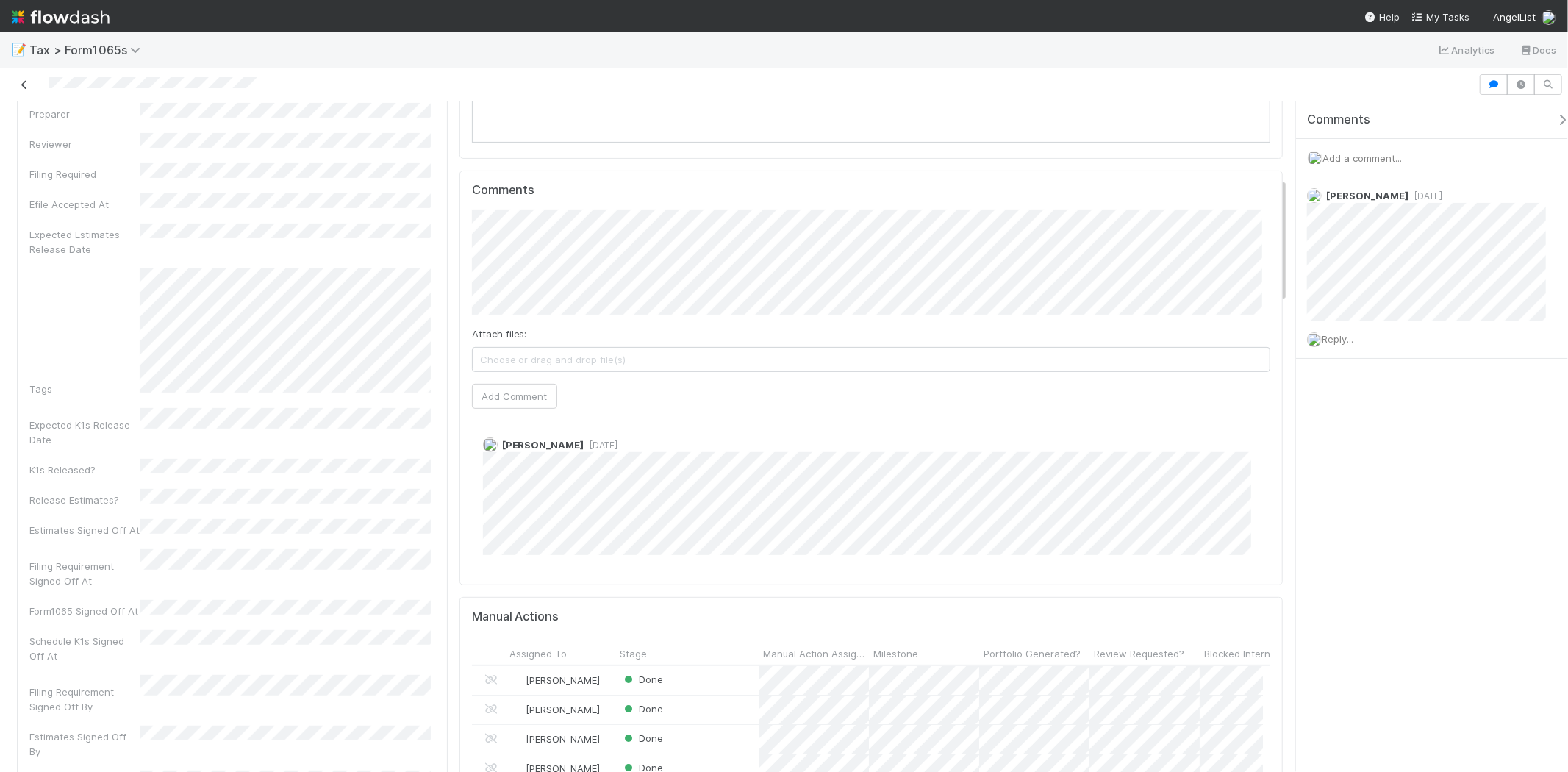
click at [17, 87] on icon at bounding box center [24, 85] width 14 height 10
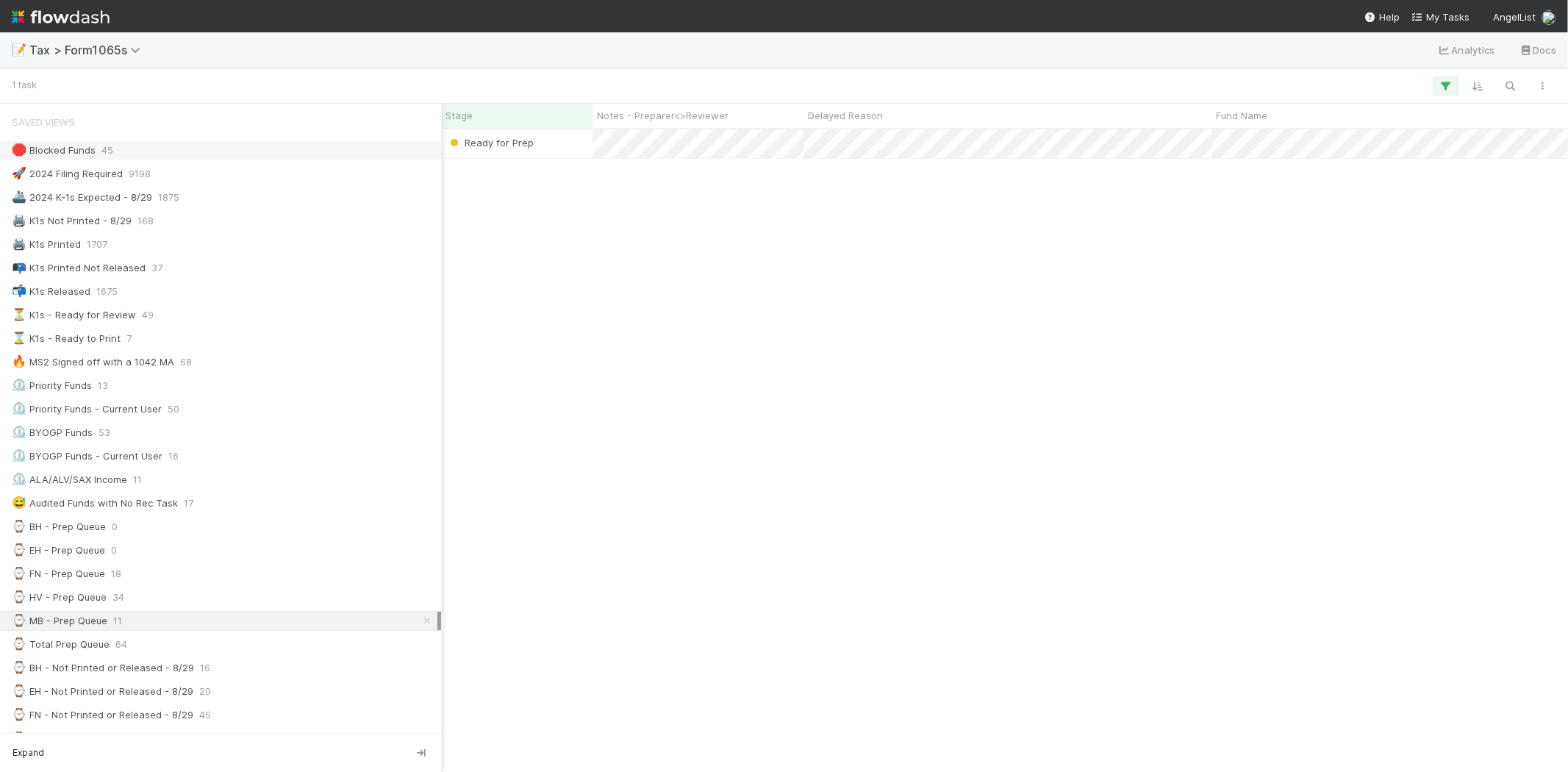
click at [96, 151] on div "🛑 Blocked Funds 45" at bounding box center [224, 150] width 426 height 18
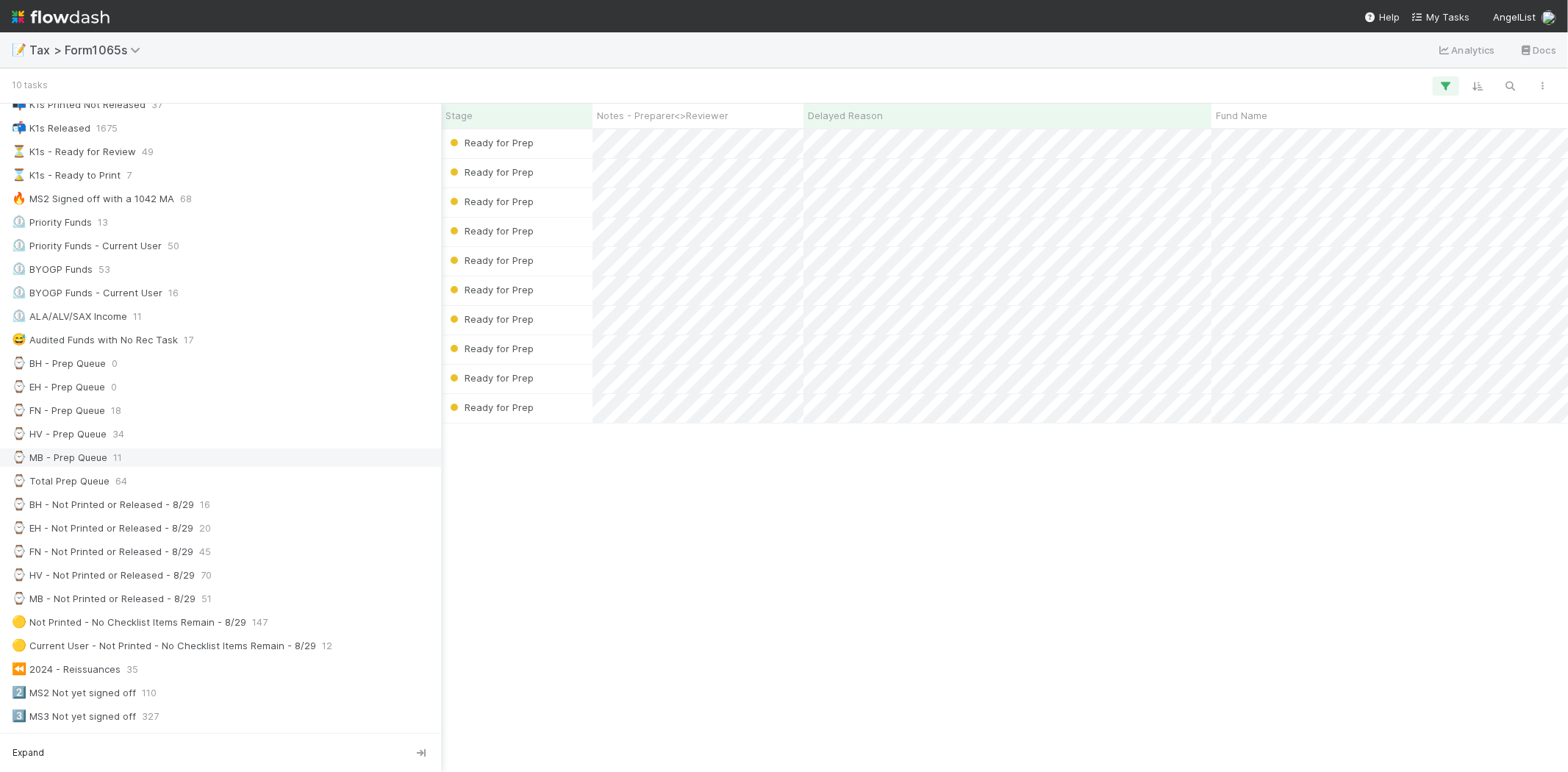
click at [101, 465] on div "⌚ MB - Prep Queue" at bounding box center [59, 457] width 96 height 18
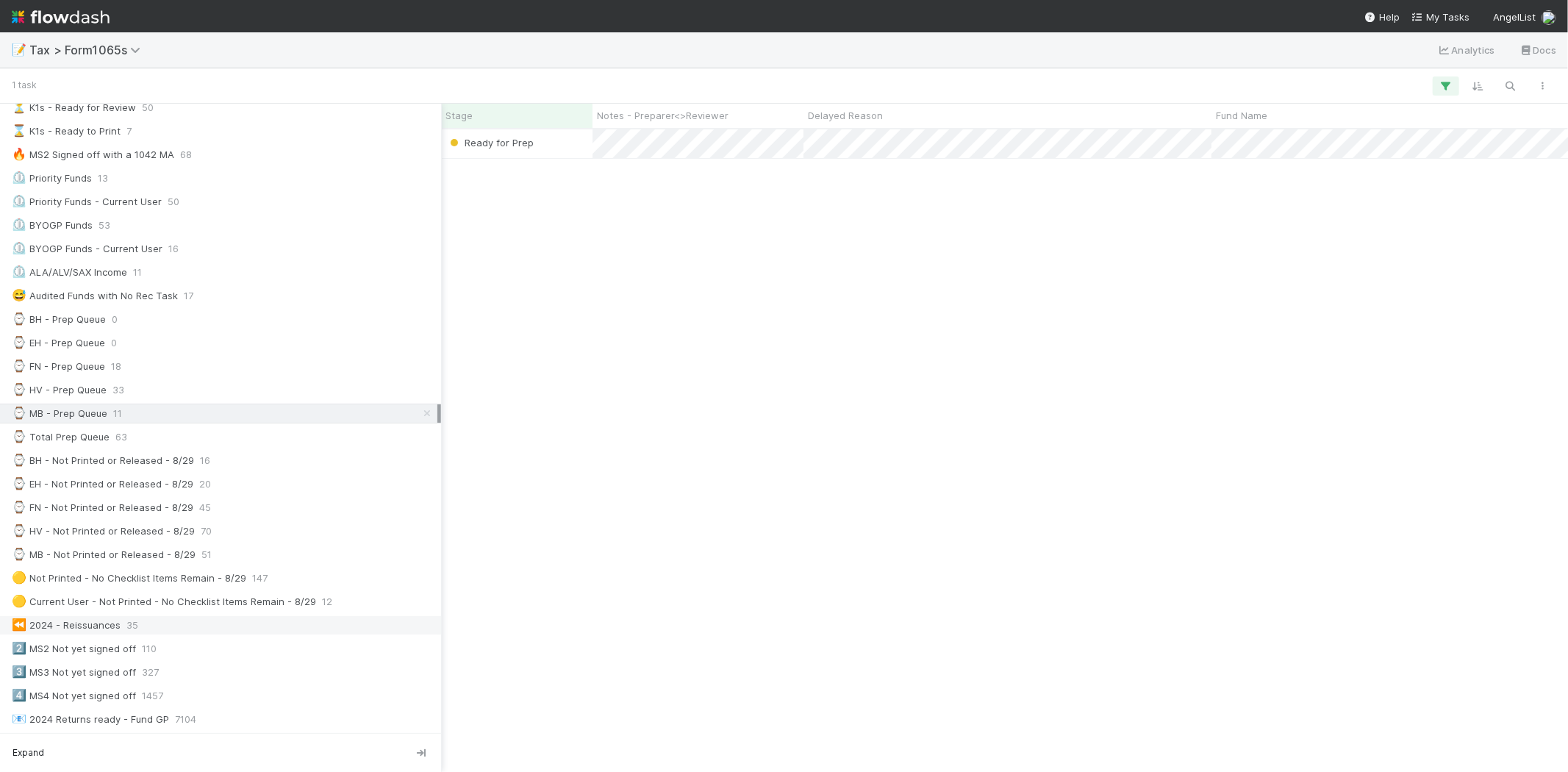
scroll to position [326, 0]
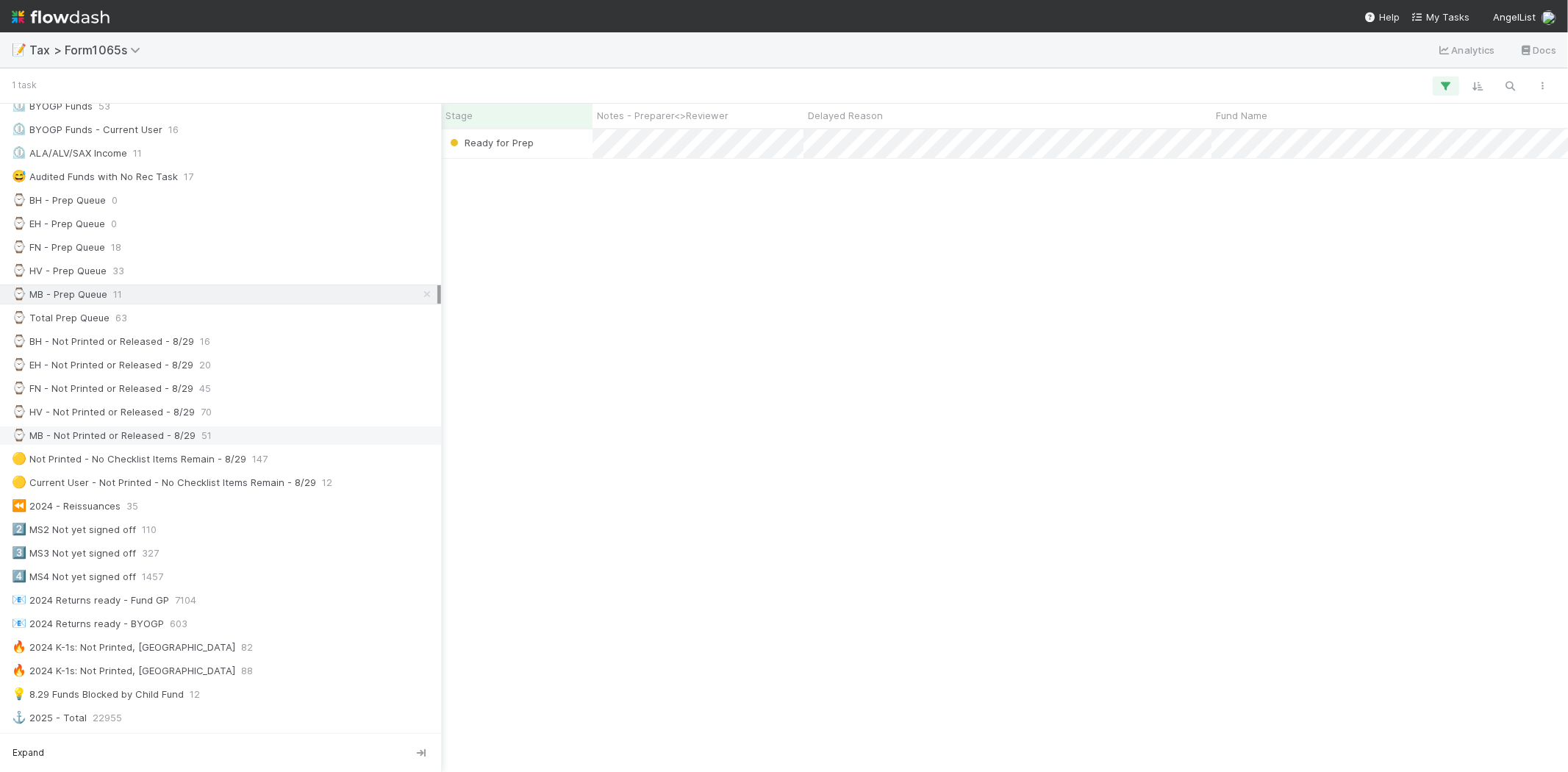
click at [152, 439] on div "⌚ MB - Not Printed or Released - 8/29" at bounding box center [103, 435] width 183 height 18
click at [81, 417] on div "⌚ HV - Not Printed or Released - 8/29" at bounding box center [103, 412] width 183 height 18
click at [101, 322] on div "⌚ Total Prep Queue" at bounding box center [60, 318] width 98 height 18
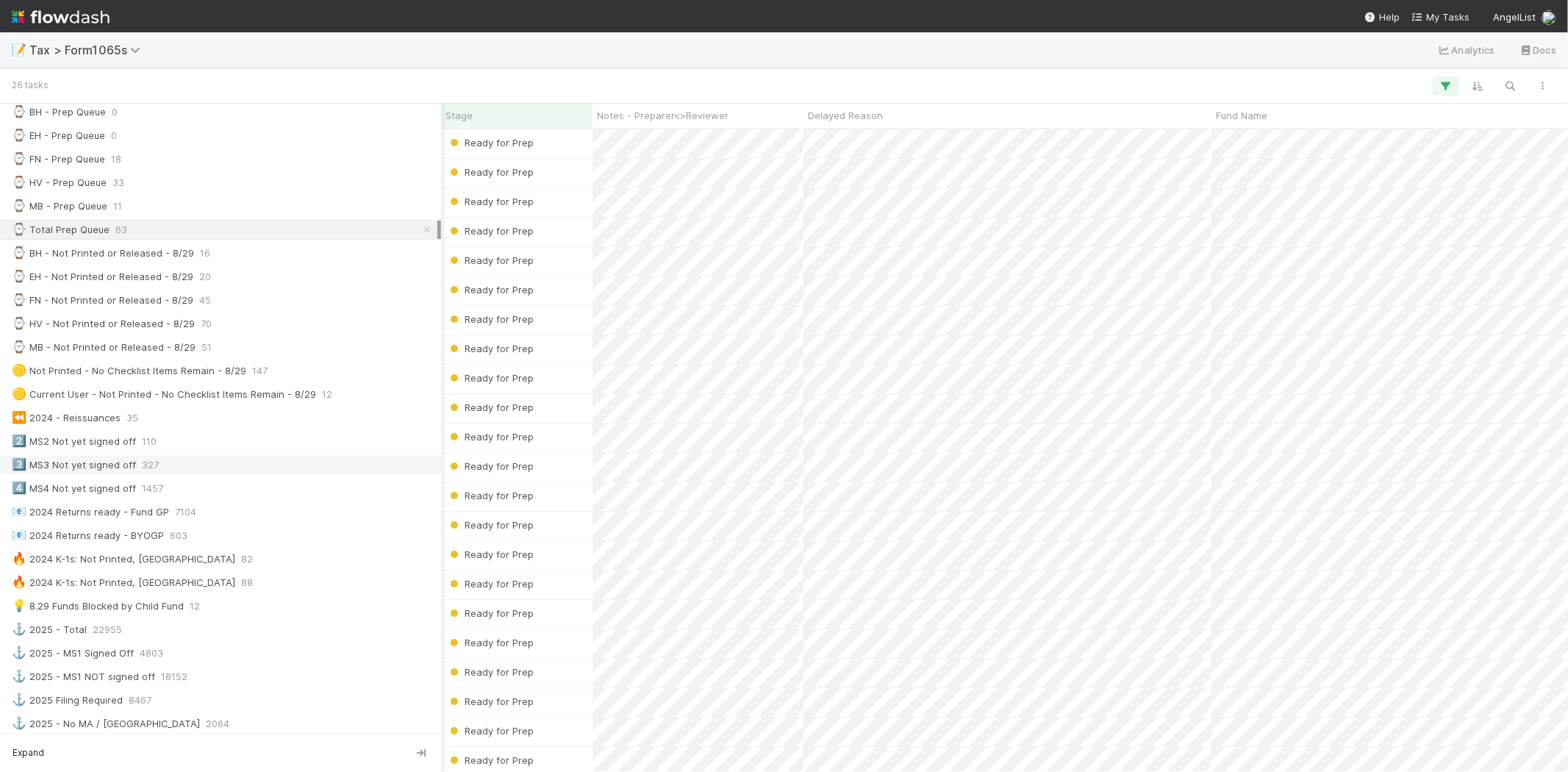
scroll to position [408, 0]
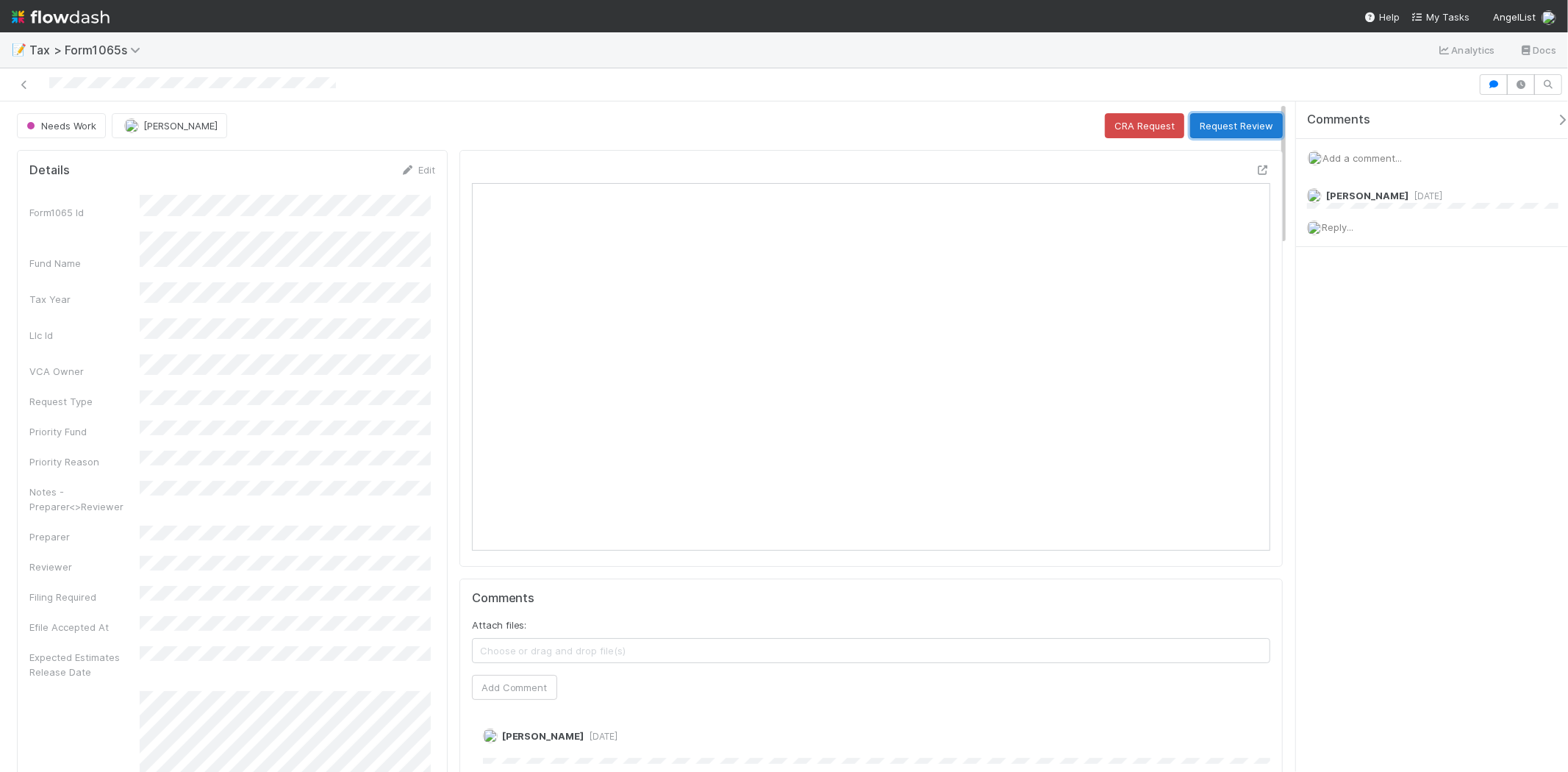
click at [1206, 122] on button "Request Review" at bounding box center [1236, 125] width 92 height 25
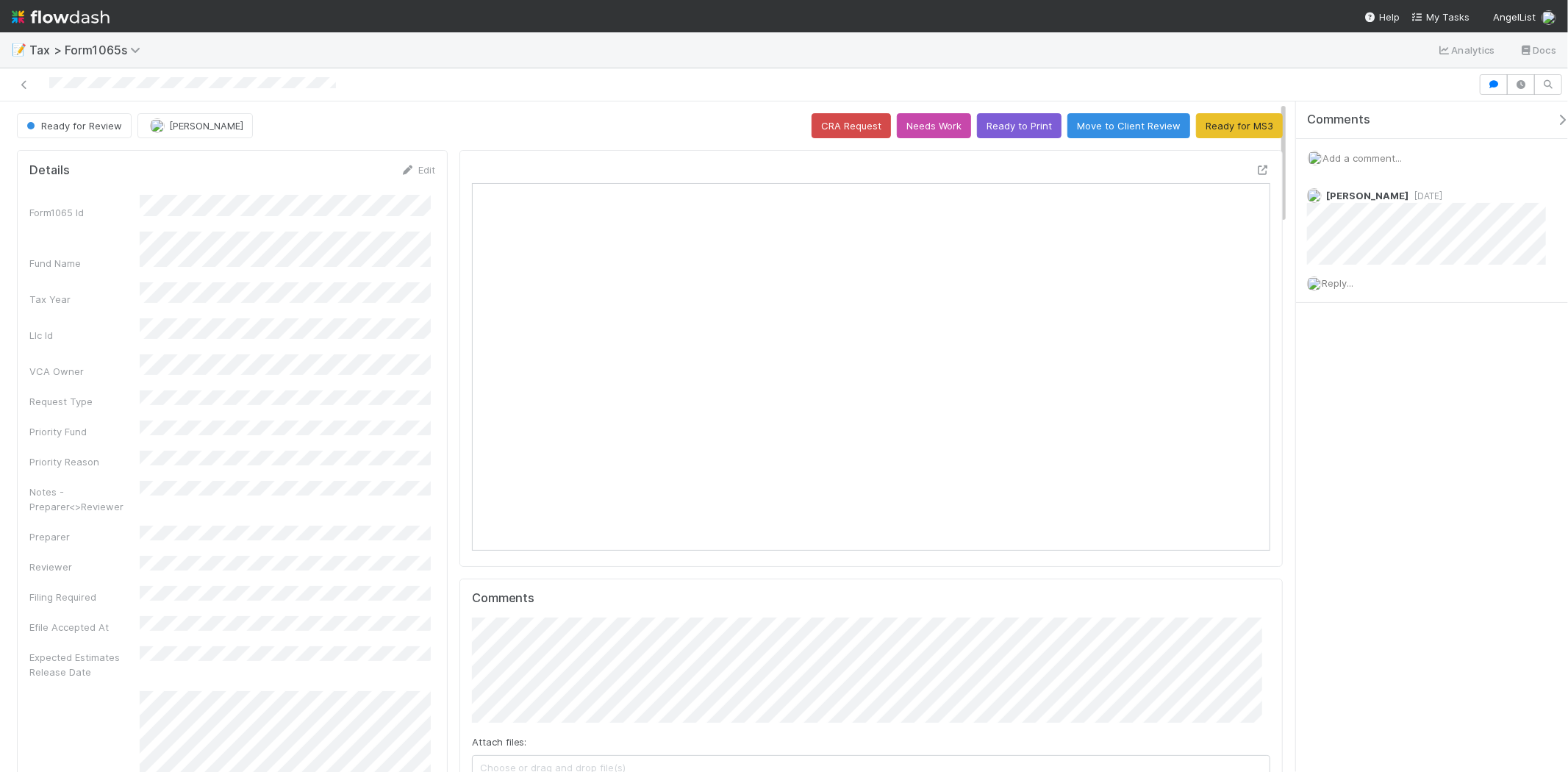
click at [86, 20] on img at bounding box center [60, 17] width 98 height 25
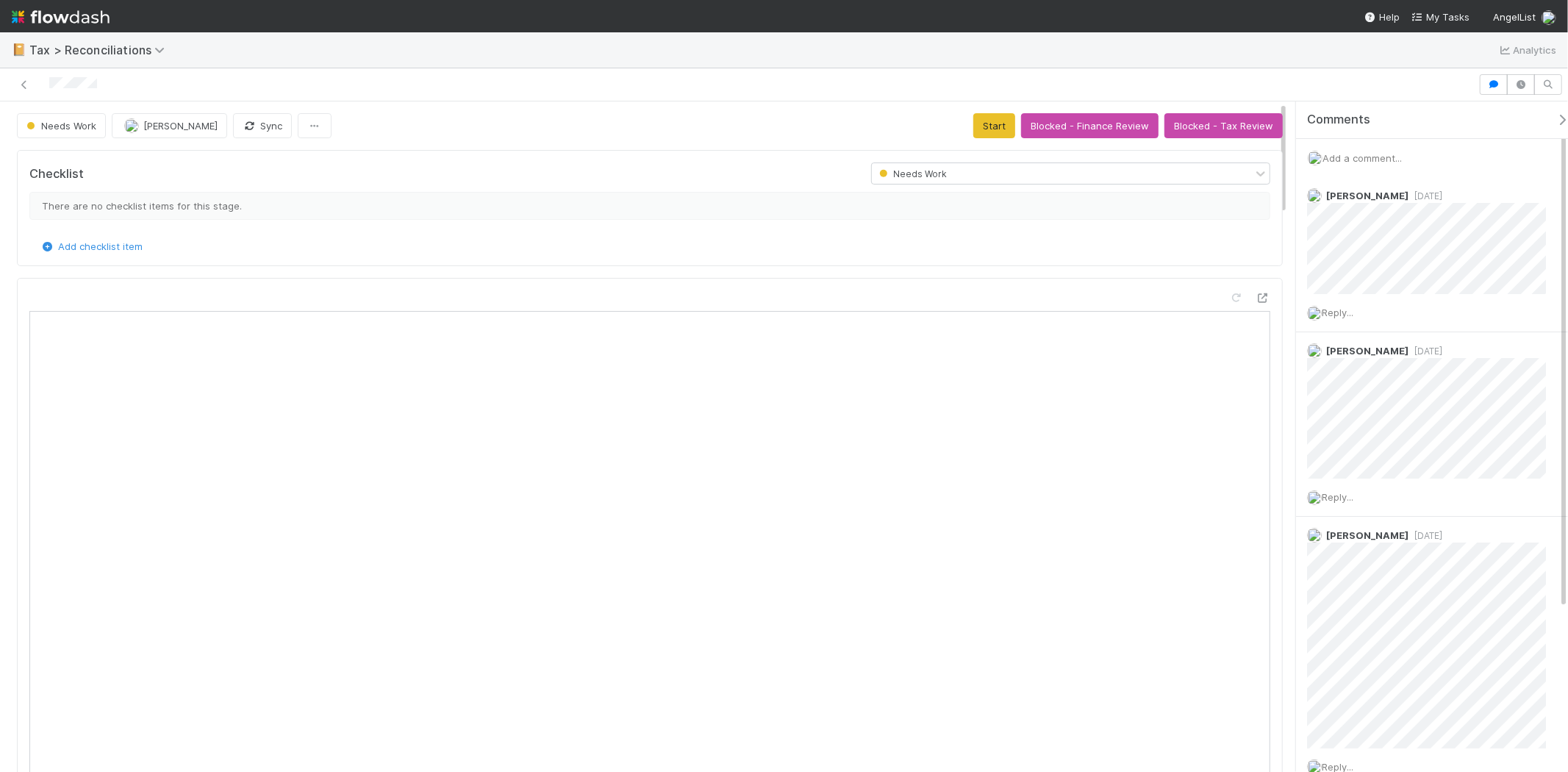
scroll to position [287, 583]
click at [1402, 158] on span "Add a comment..." at bounding box center [1363, 158] width 80 height 11
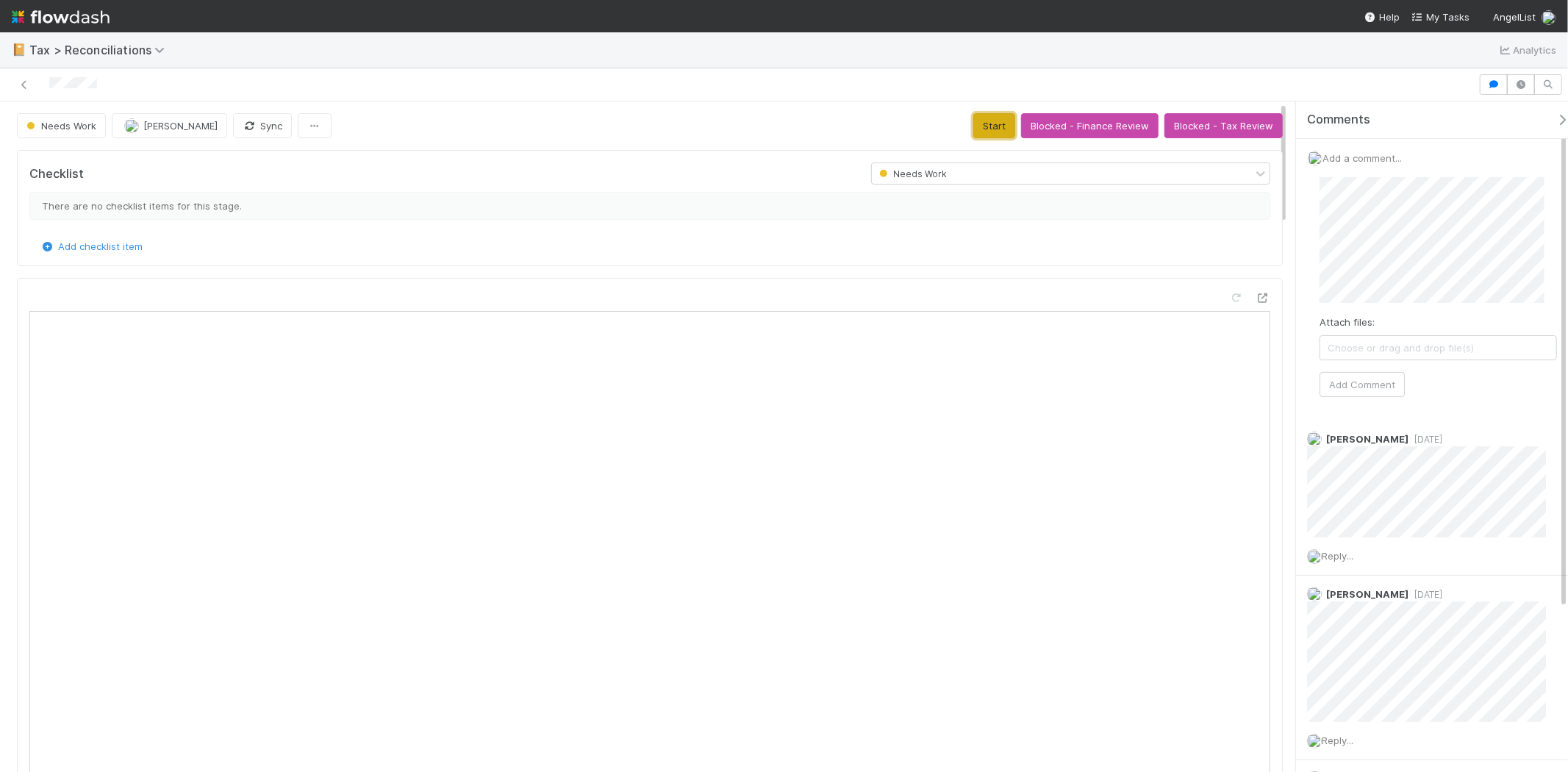
click at [993, 129] on button "Start" at bounding box center [994, 125] width 42 height 25
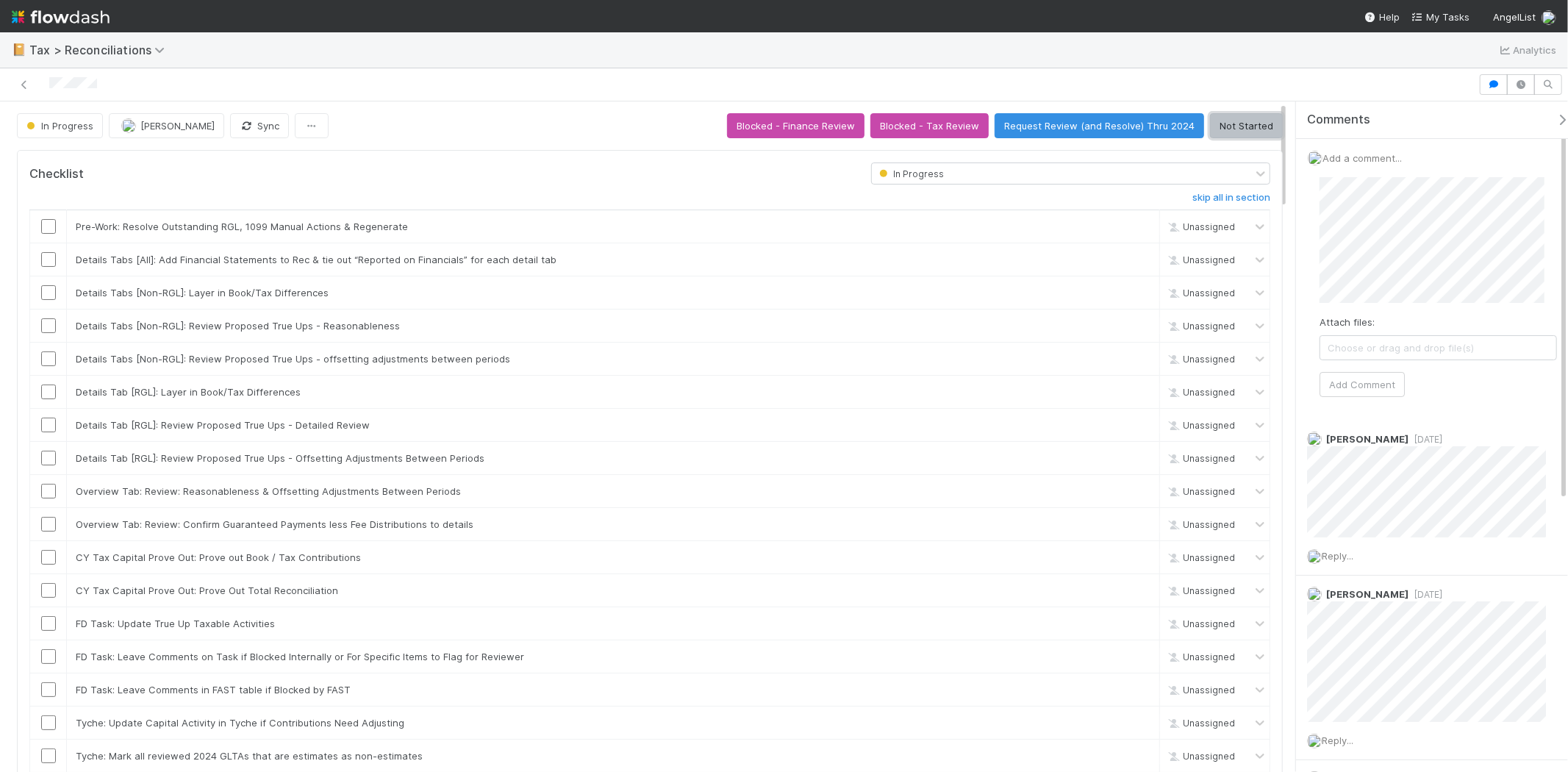
click at [1233, 124] on button "Not Started" at bounding box center [1246, 125] width 73 height 25
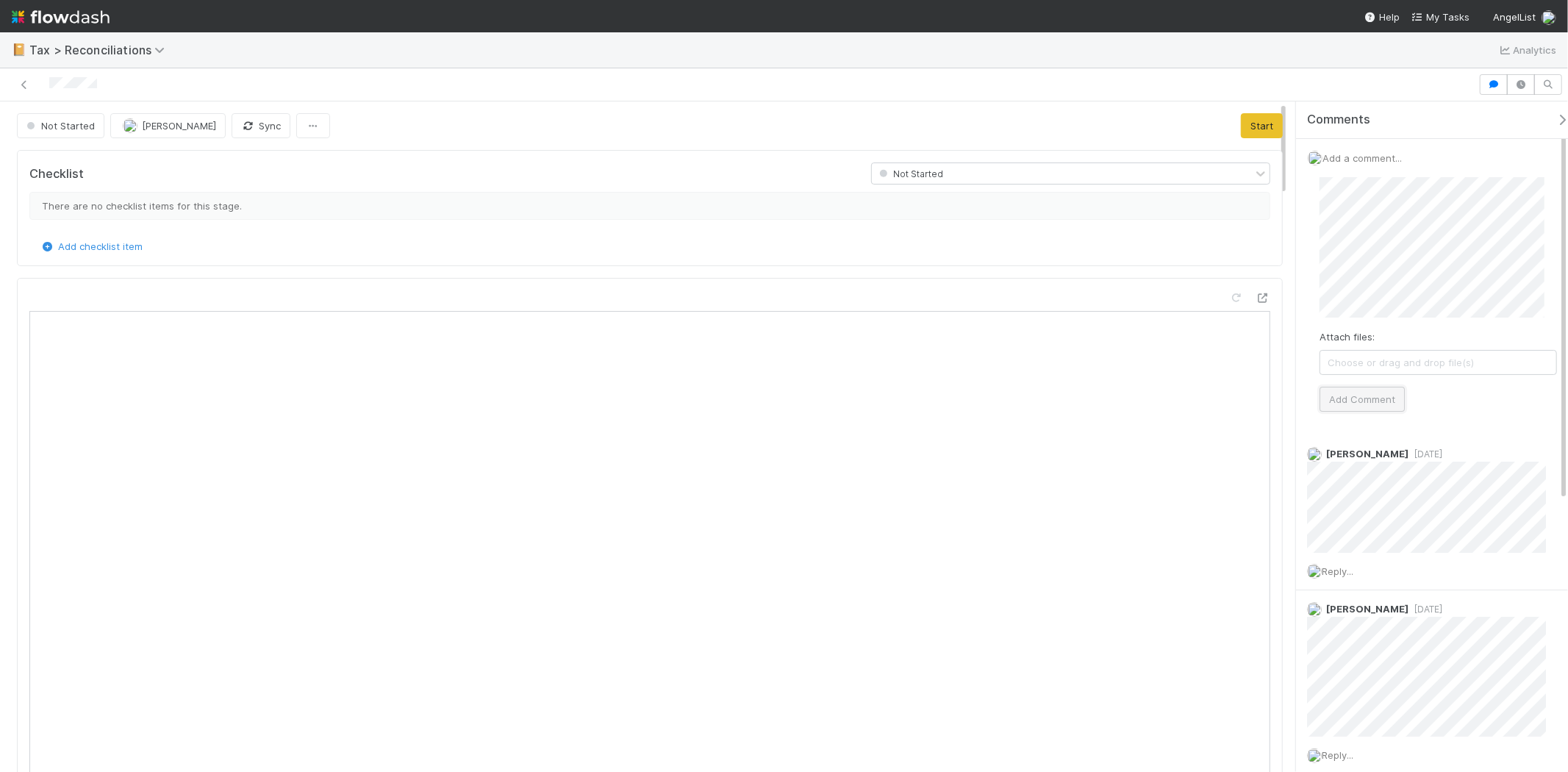
click at [1368, 399] on button "Add Comment" at bounding box center [1363, 399] width 86 height 25
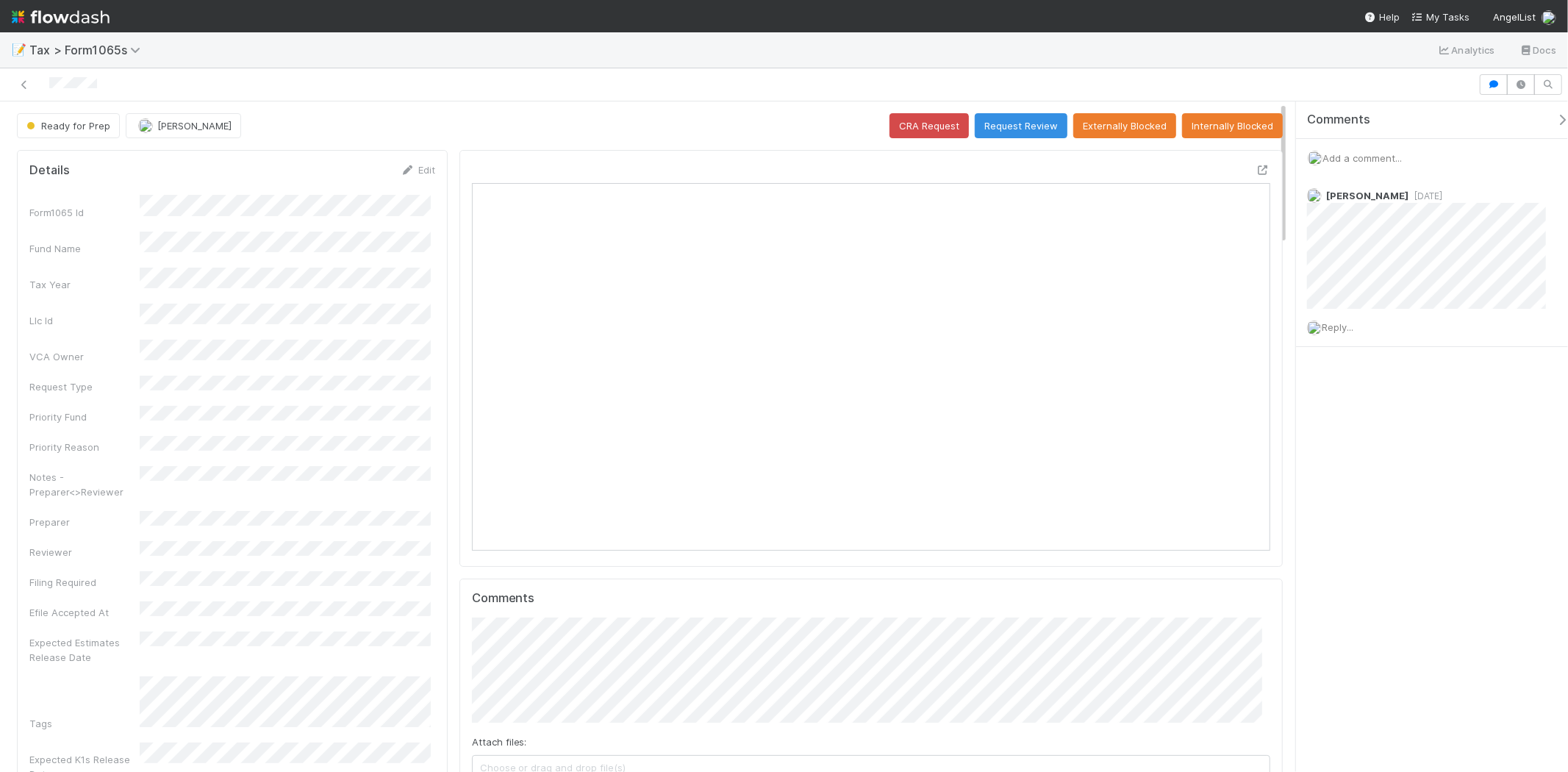
scroll to position [287, 778]
click at [1004, 120] on button "Request Review" at bounding box center [1021, 125] width 92 height 25
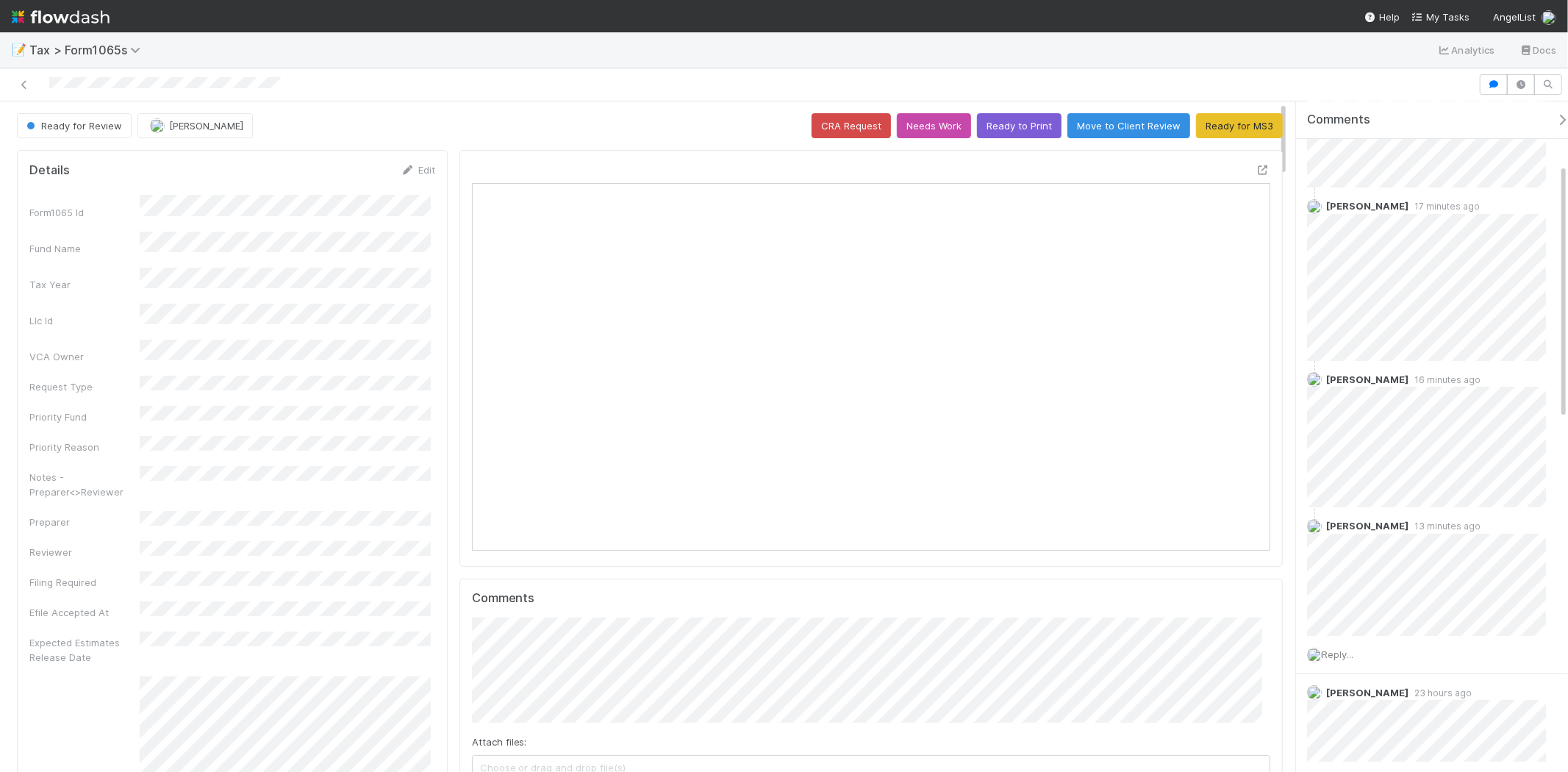
scroll to position [164, 0]
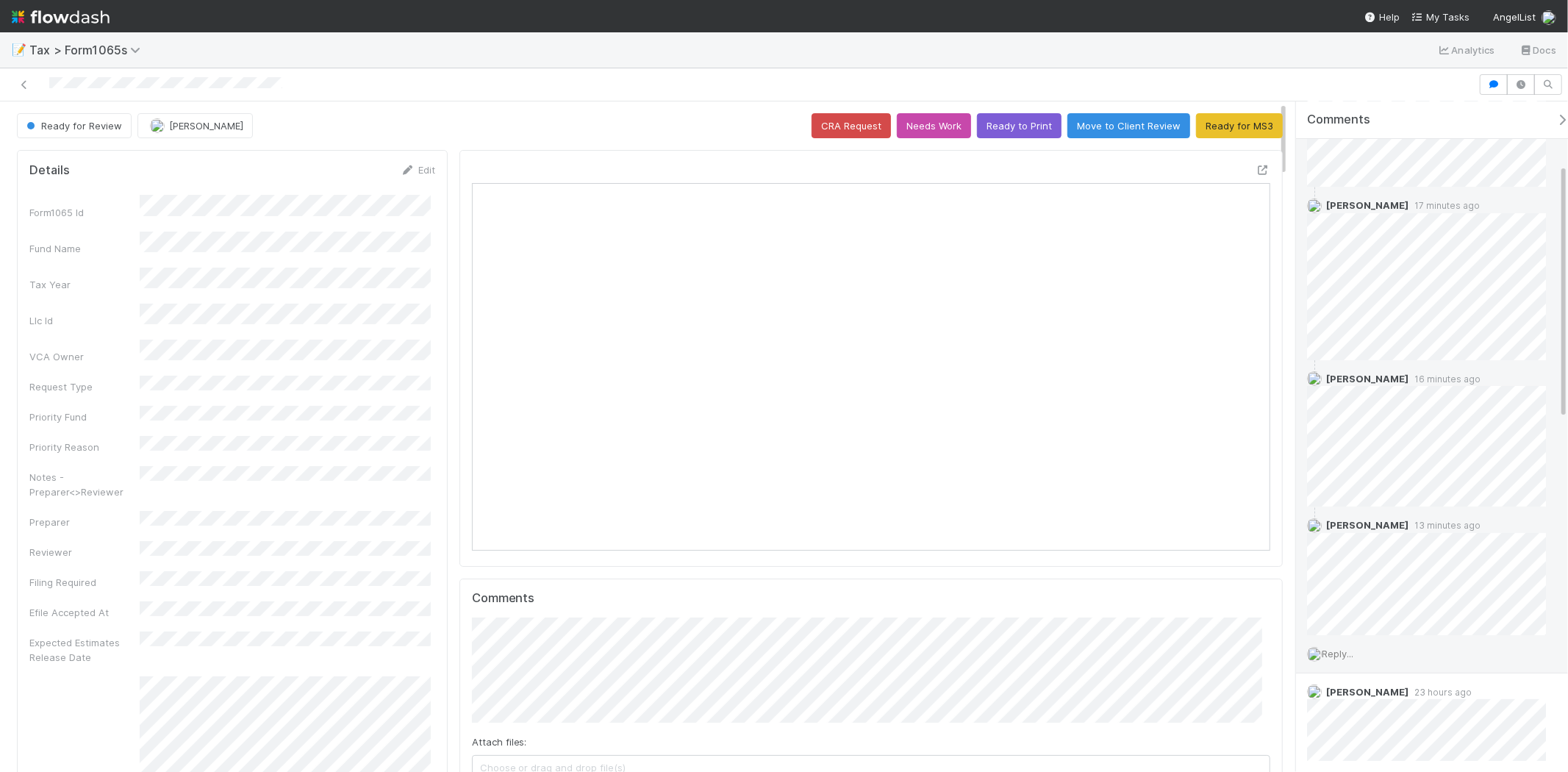
click at [1335, 657] on span "Reply..." at bounding box center [1337, 654] width 31 height 11
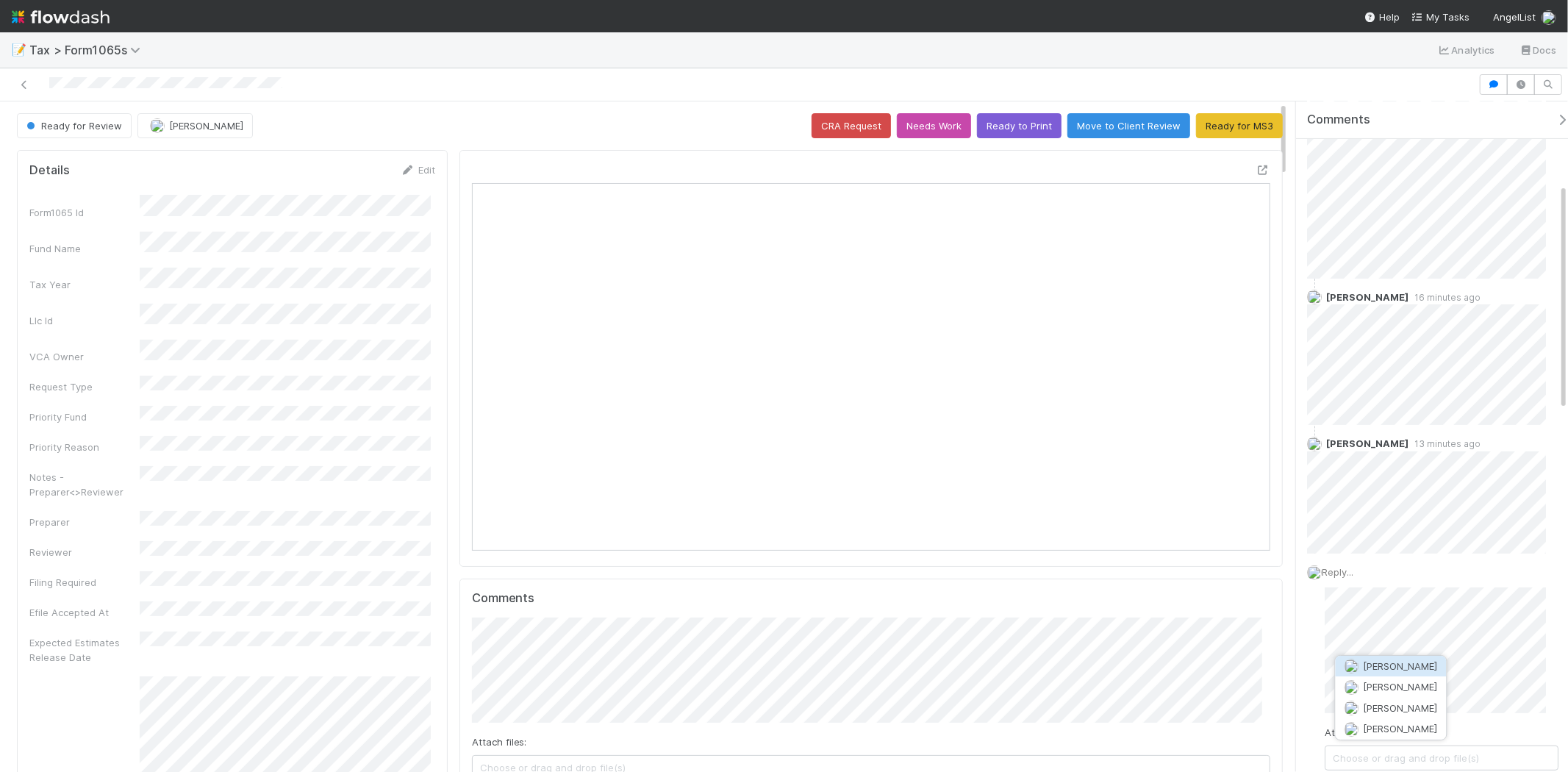
click at [1394, 666] on span "[PERSON_NAME]" at bounding box center [1401, 666] width 74 height 11
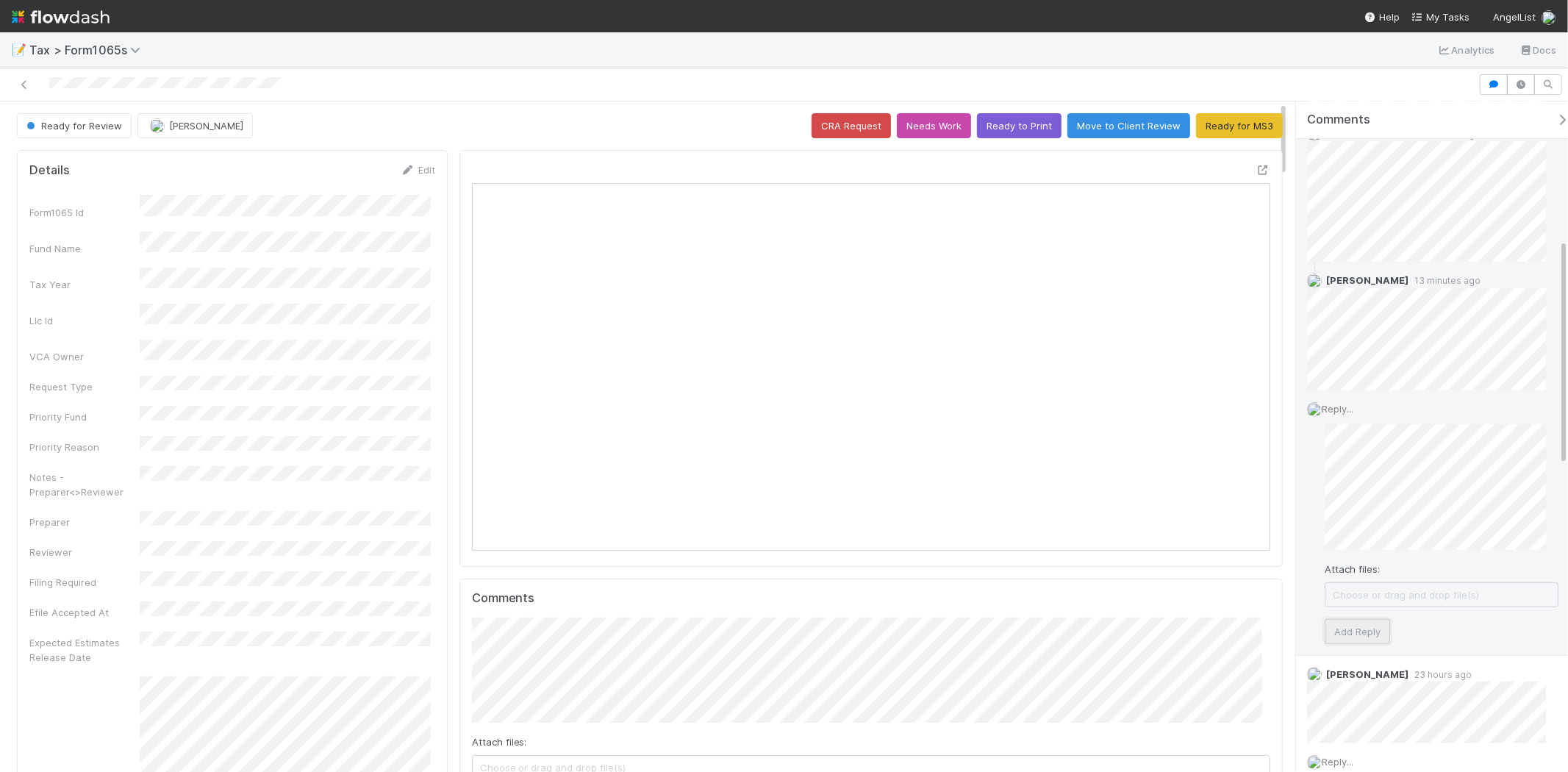
click at [1379, 624] on button "Add Reply" at bounding box center [1357, 631] width 66 height 25
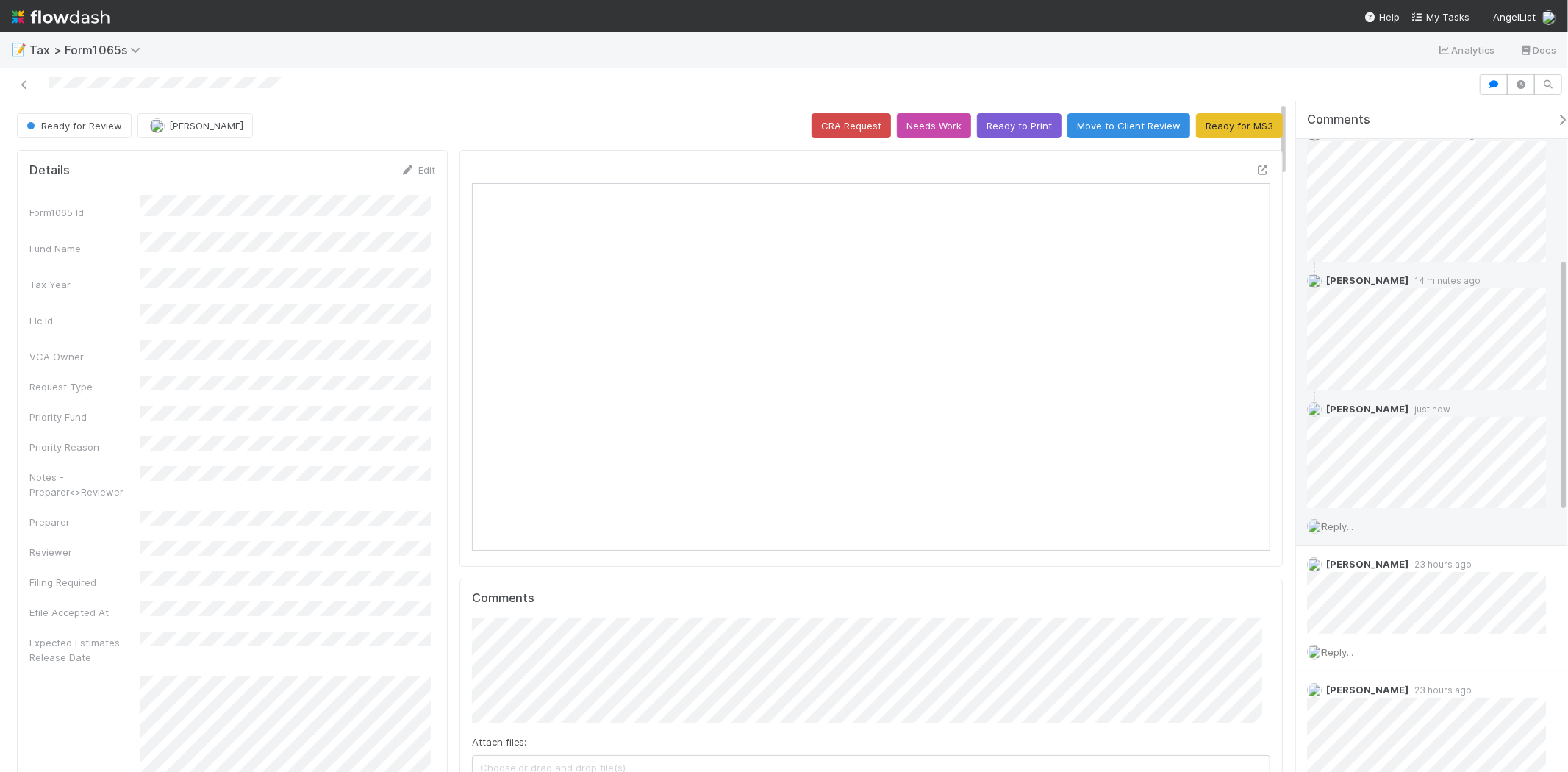
scroll to position [287, 778]
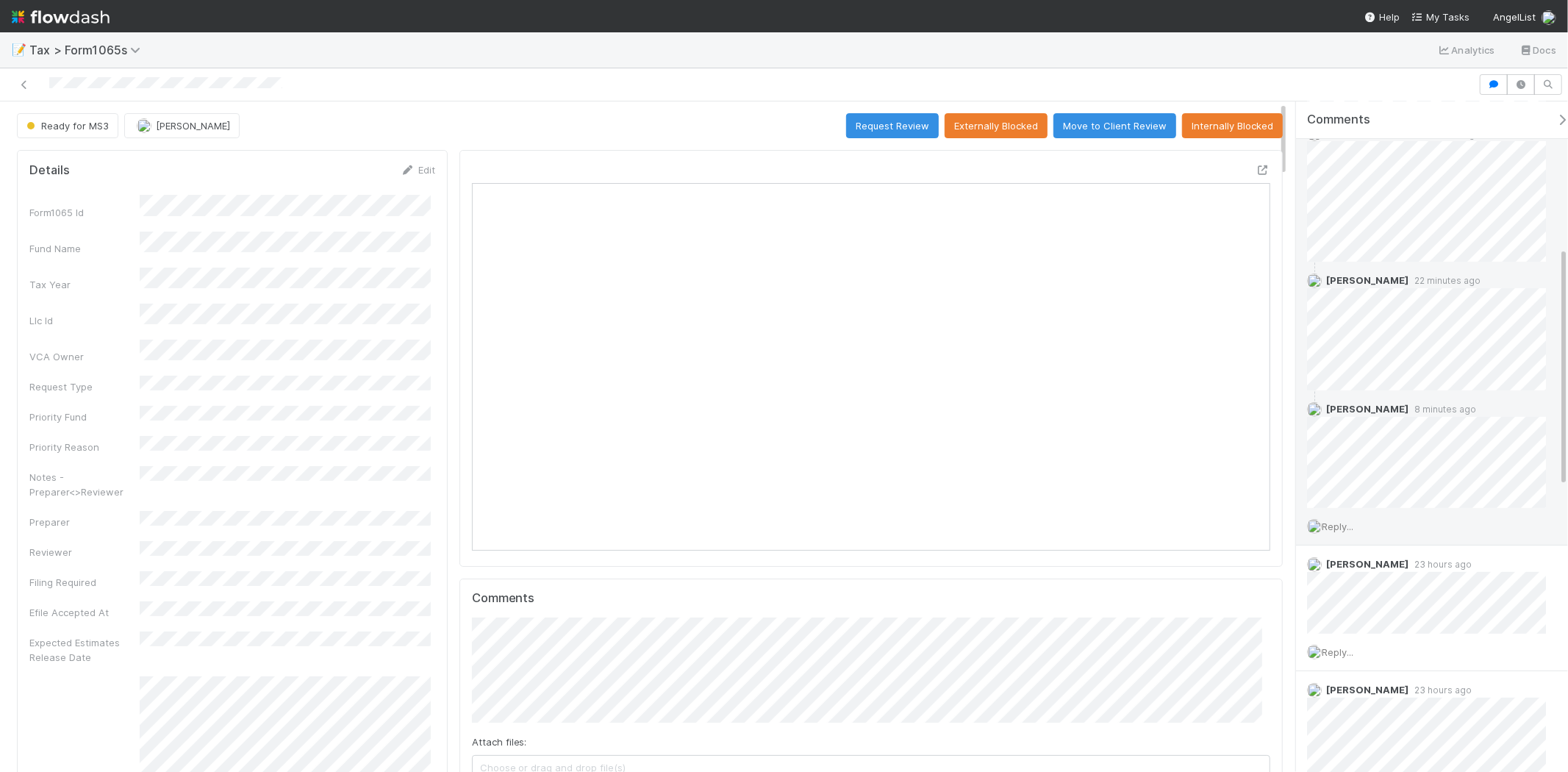
click at [55, 9] on img at bounding box center [60, 17] width 98 height 25
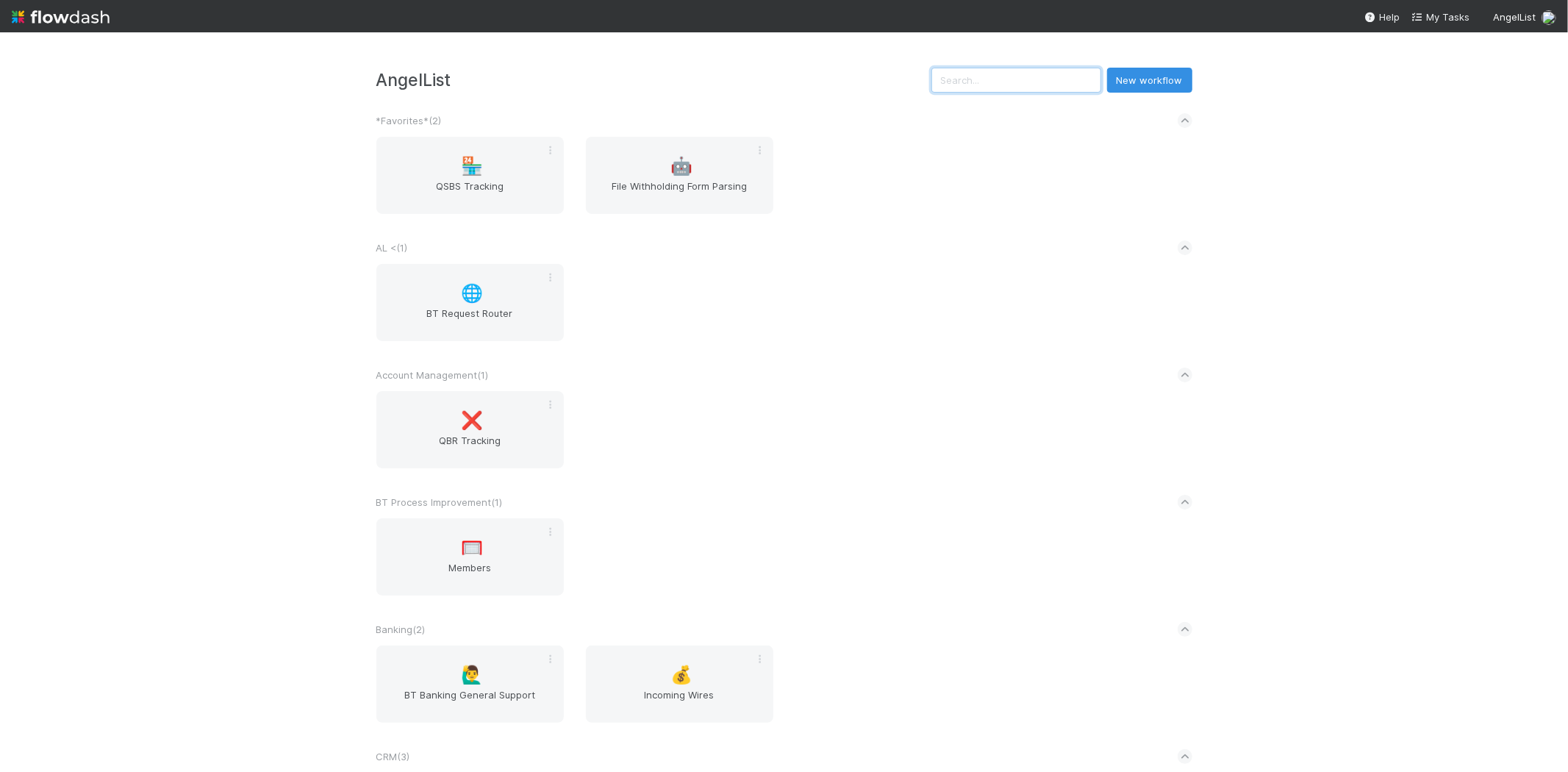
click at [1039, 81] on input "text" at bounding box center [1016, 80] width 170 height 25
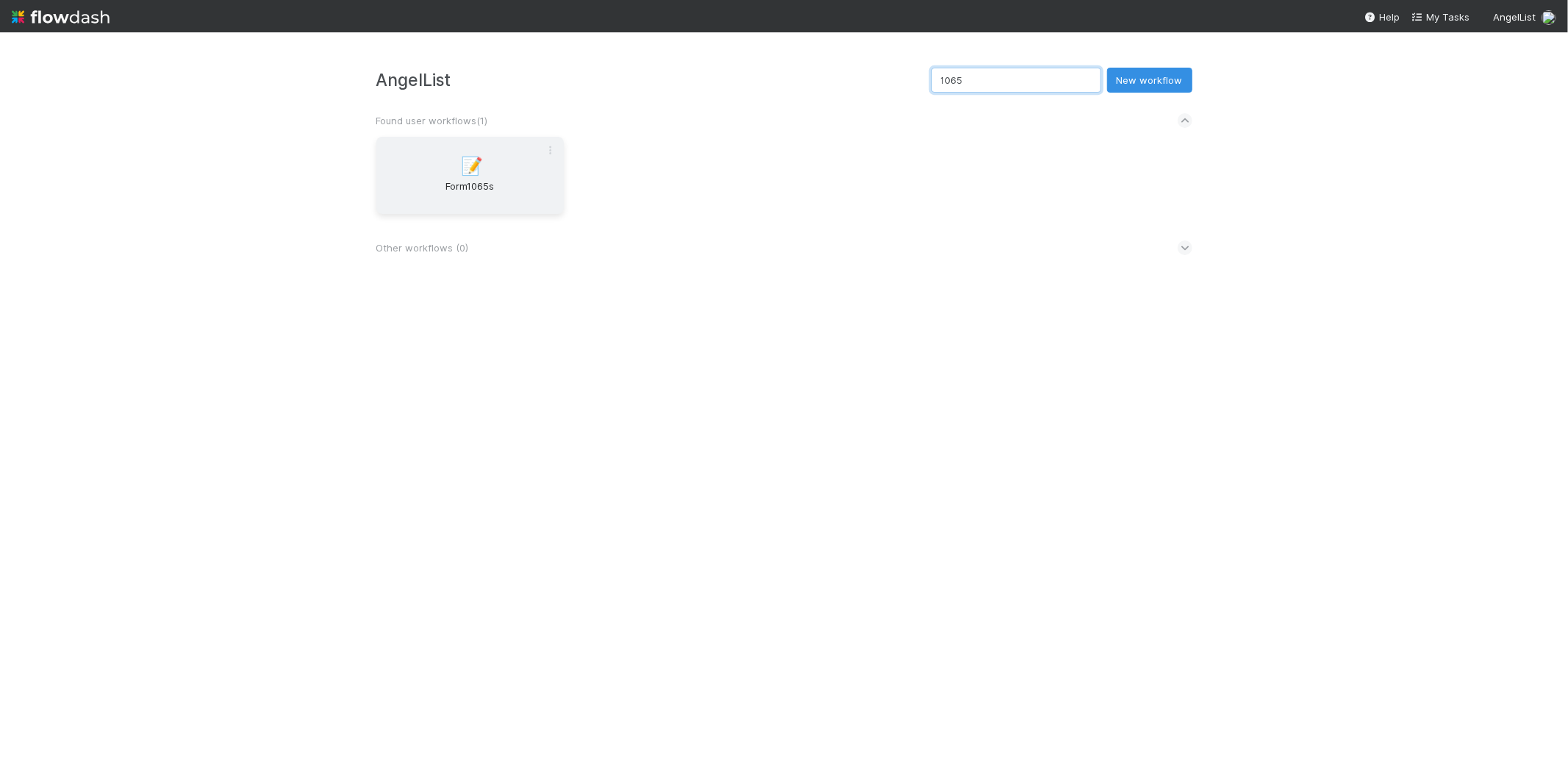
type input "1065"
click at [435, 193] on span "Form1065s" at bounding box center [469, 193] width 176 height 29
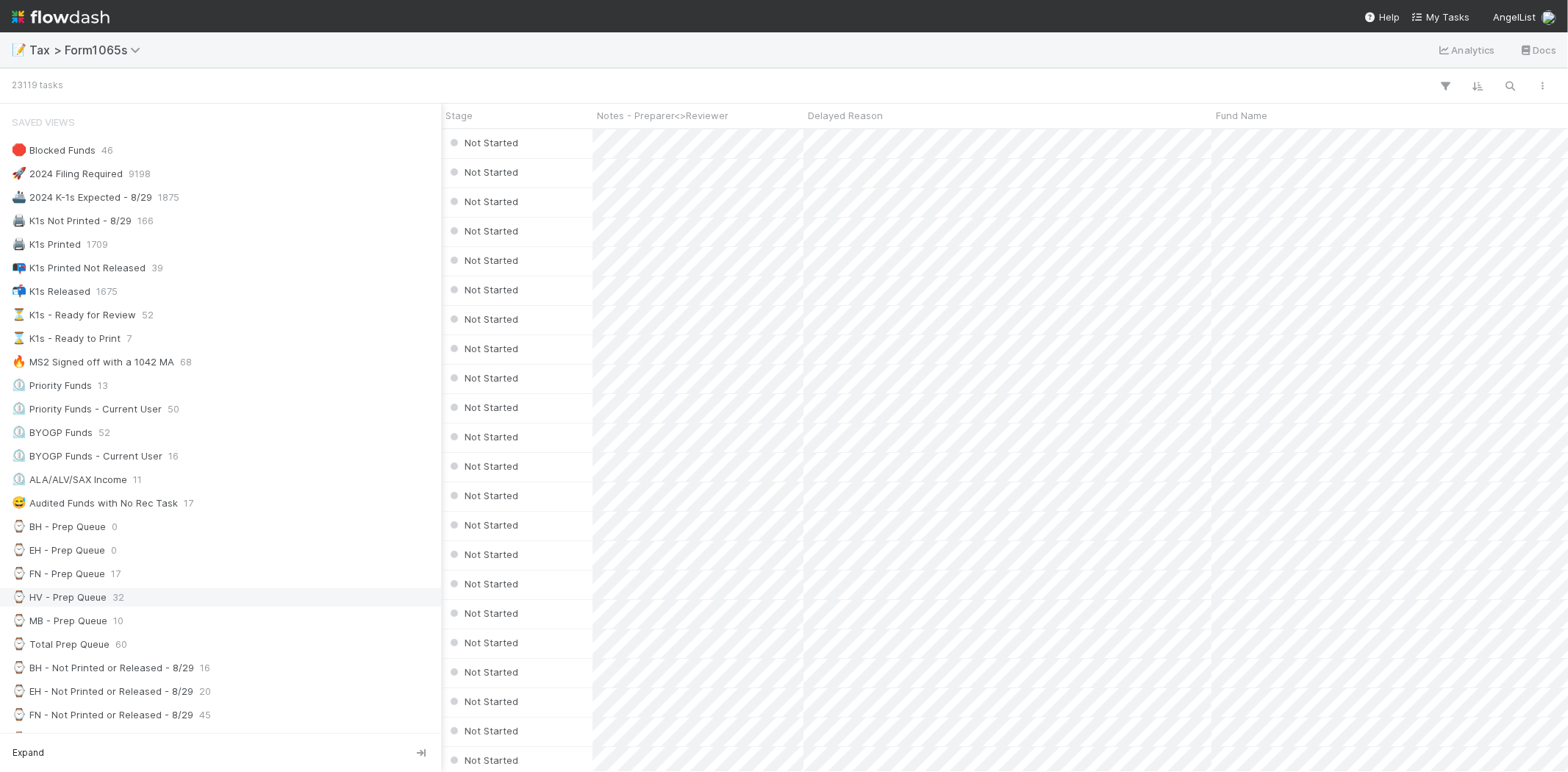
scroll to position [164, 0]
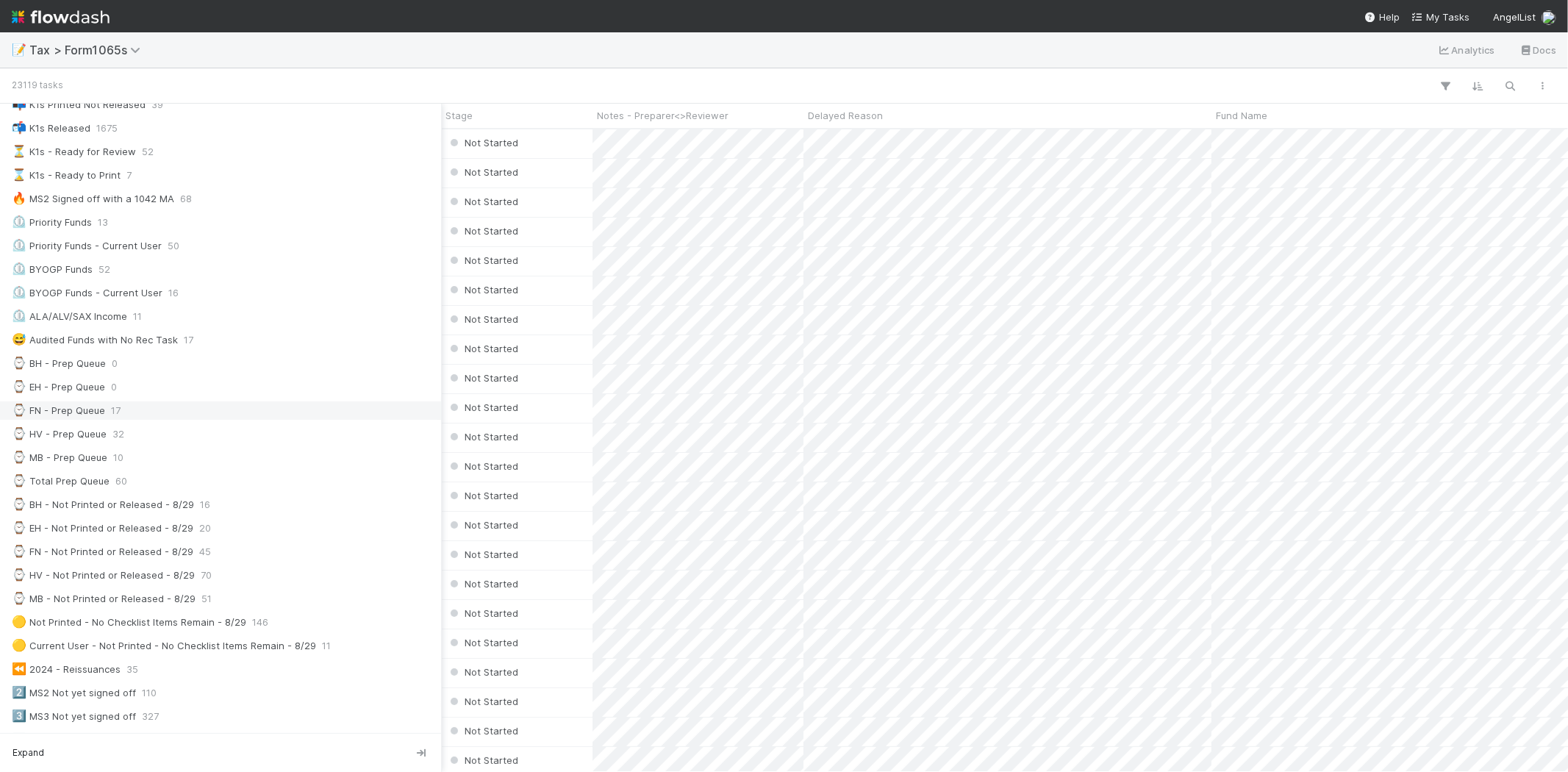
click at [96, 413] on div "⌚ FN - Prep Queue" at bounding box center [58, 410] width 93 height 18
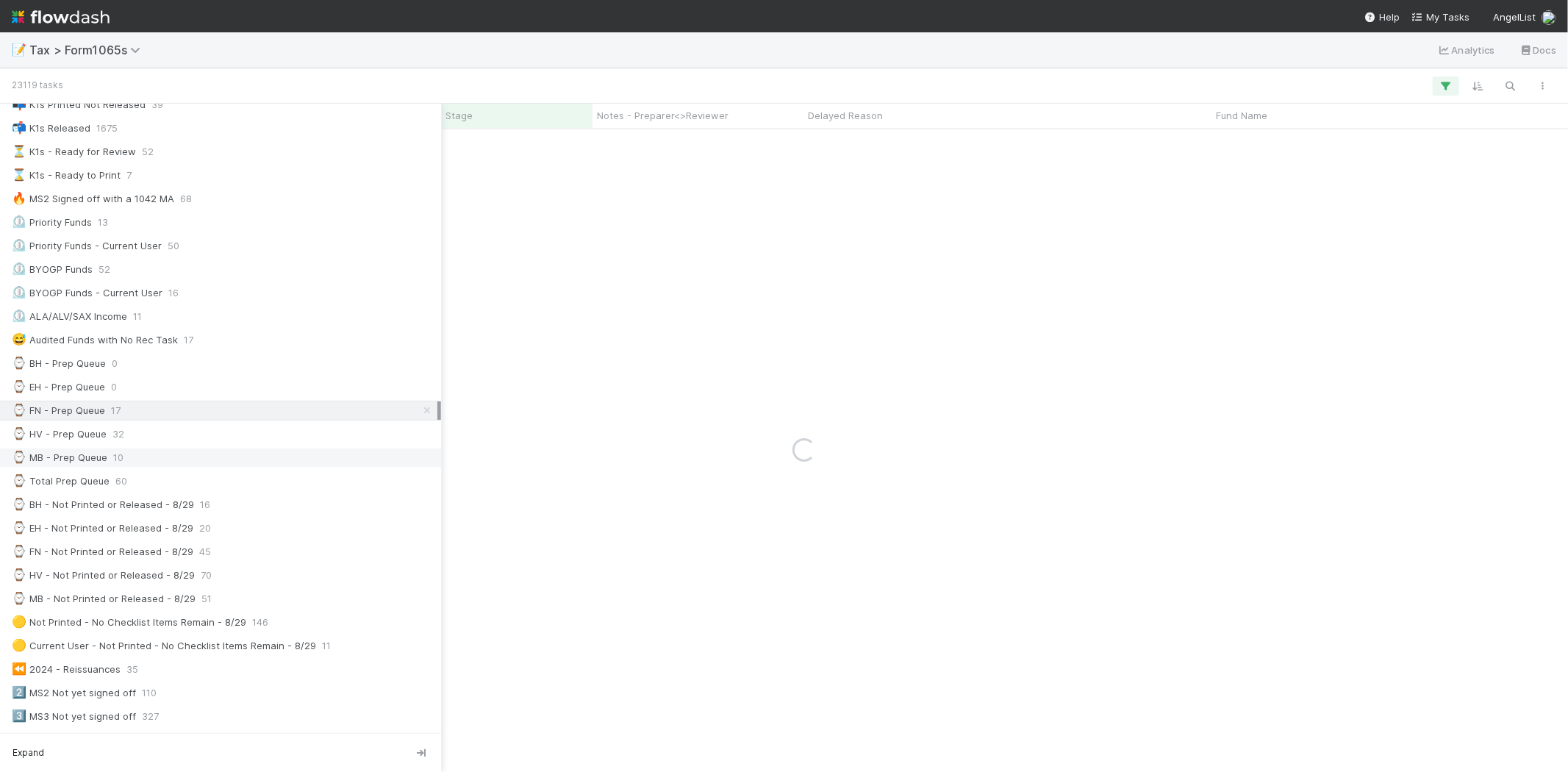
click at [113, 456] on span "10" at bounding box center [118, 457] width 10 height 18
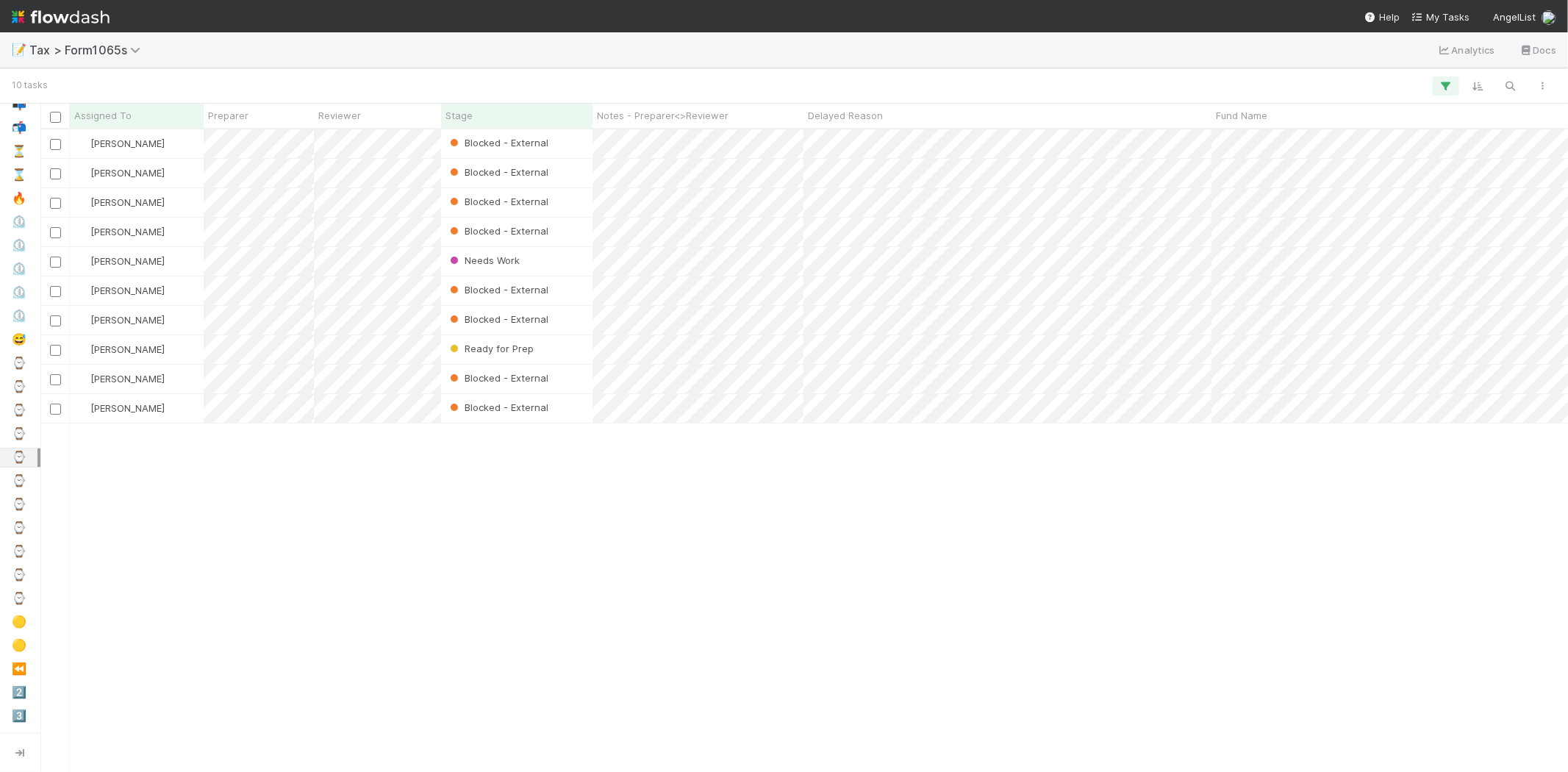
scroll to position [630, 1515]
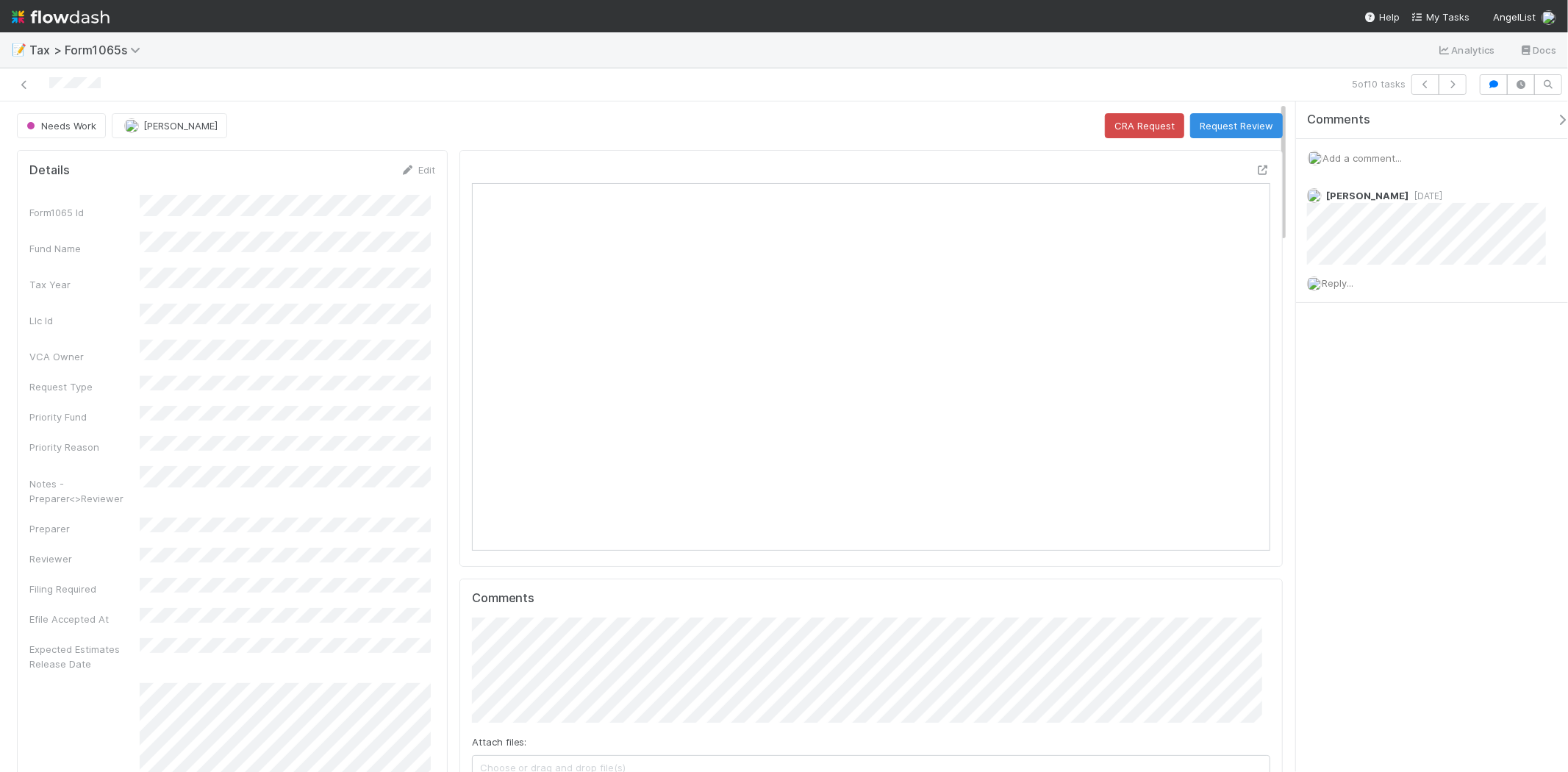
scroll to position [287, 778]
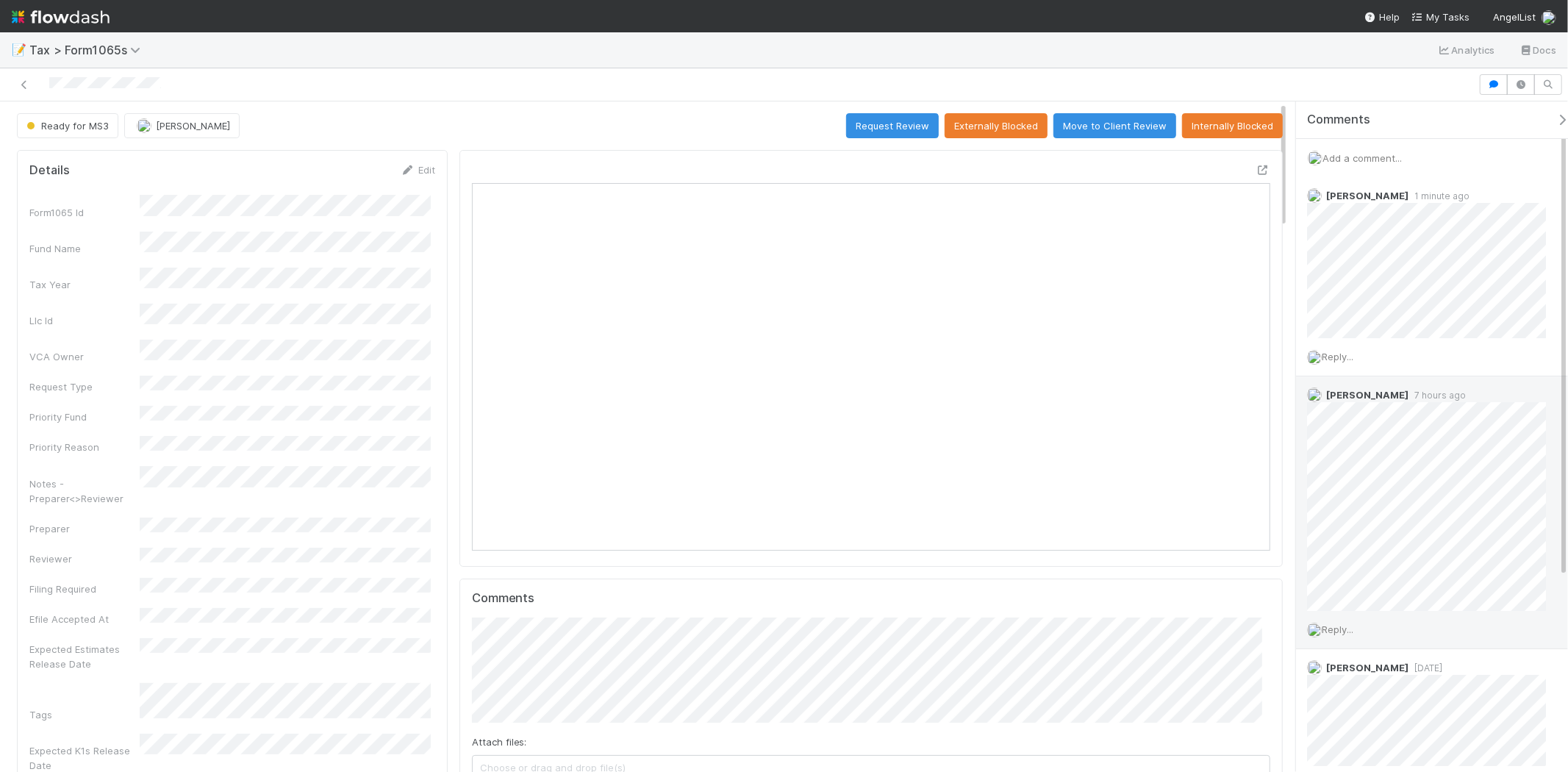
scroll to position [287, 778]
click at [1358, 156] on span "Add a comment..." at bounding box center [1363, 158] width 80 height 11
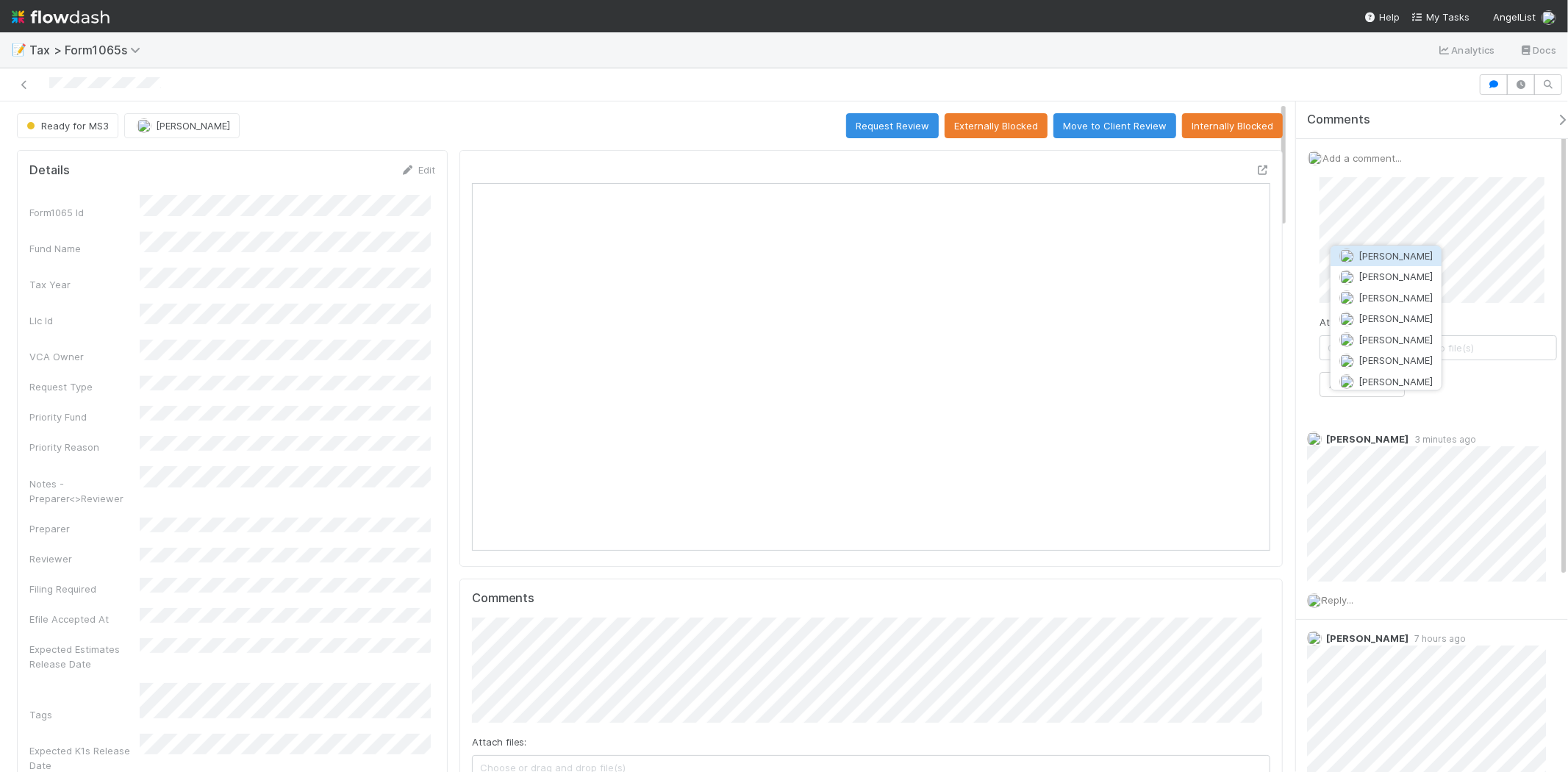
click at [1356, 261] on button "[PERSON_NAME]" at bounding box center [1386, 256] width 111 height 21
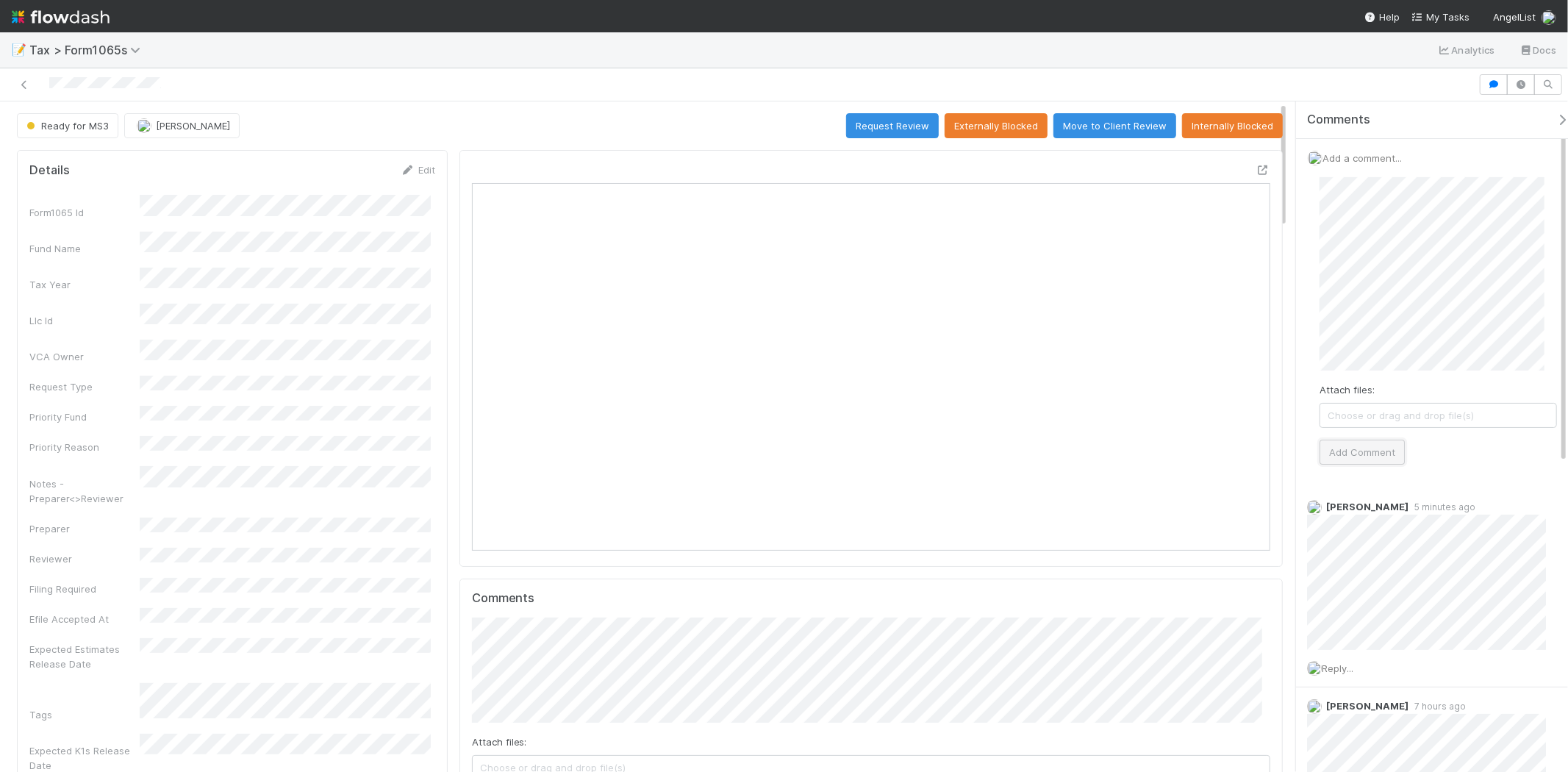
click at [1362, 447] on button "Add Comment" at bounding box center [1363, 453] width 86 height 25
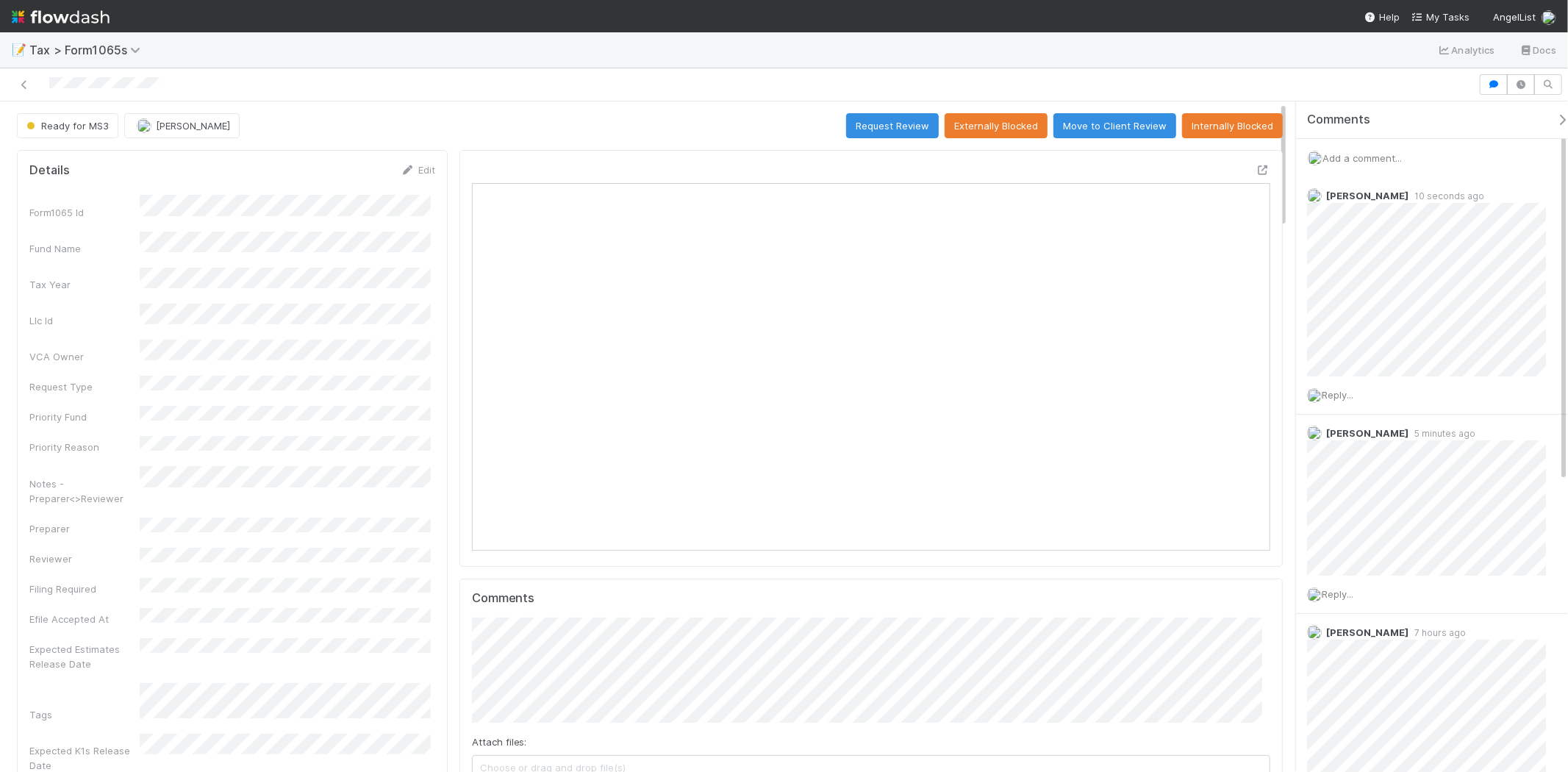
scroll to position [287, 778]
